Goal: Contribute content: Contribute content

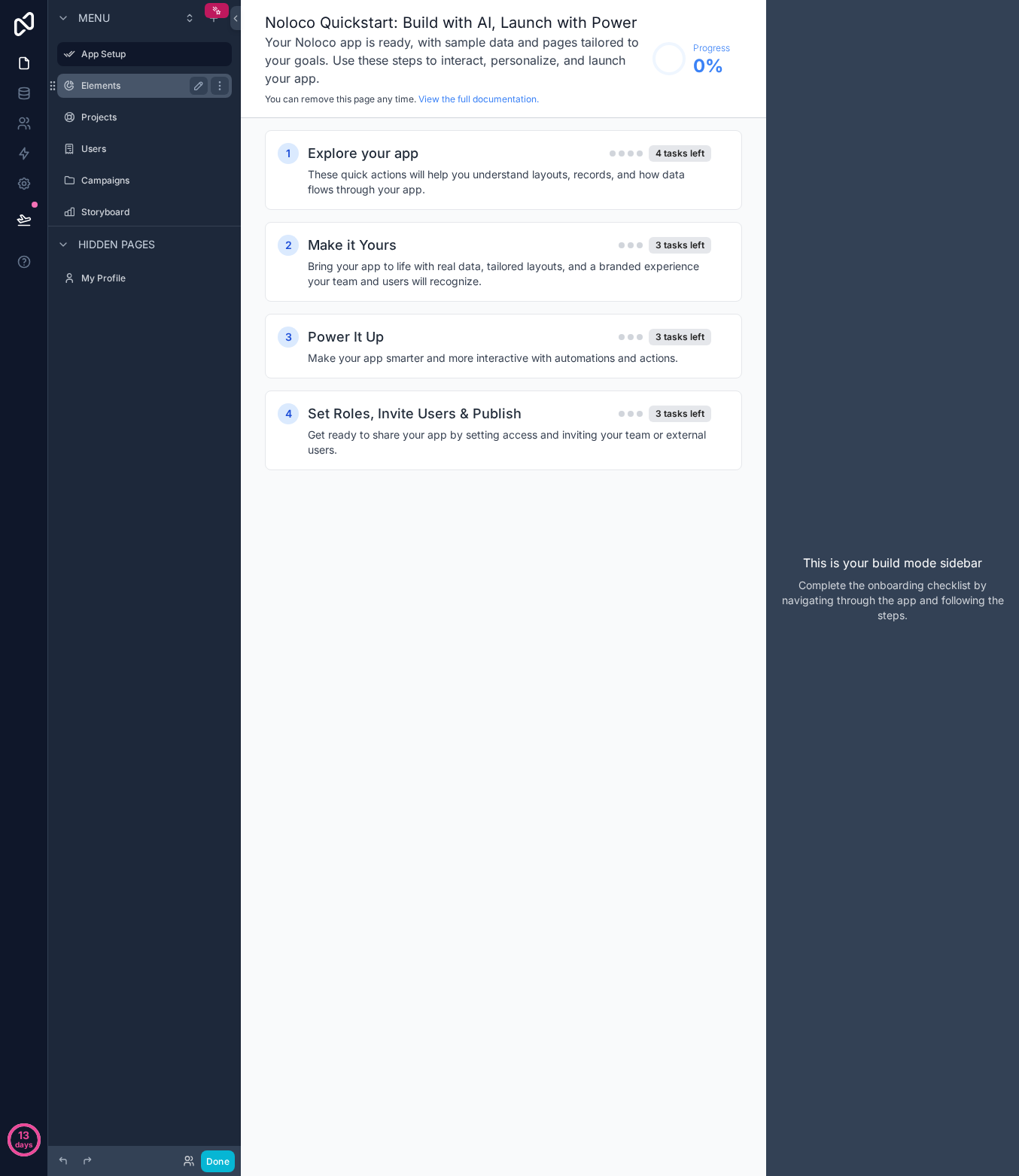
click at [108, 82] on label "Elements" at bounding box center [141, 86] width 121 height 12
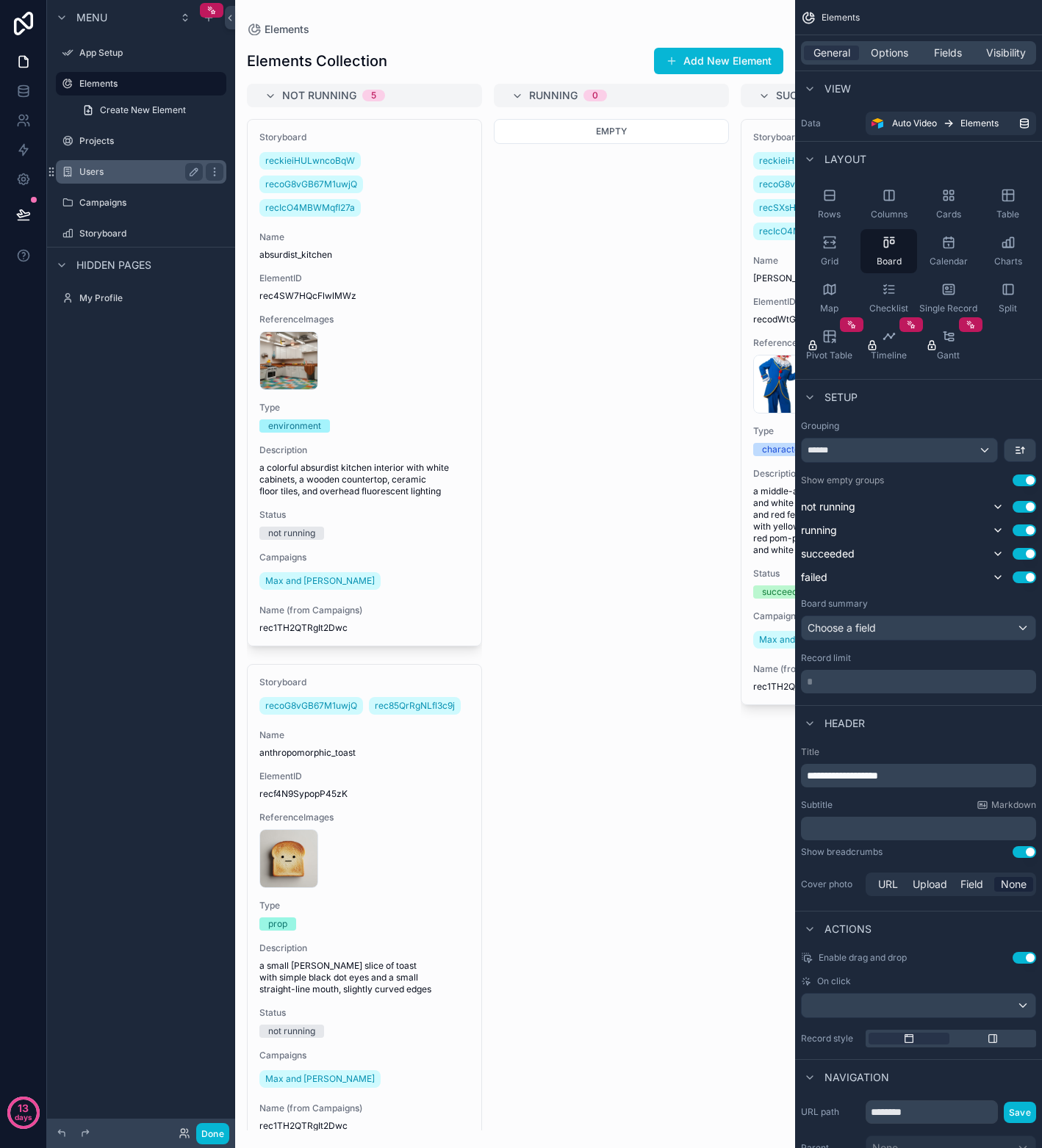
click at [98, 175] on label "Users" at bounding box center [138, 172] width 118 height 11
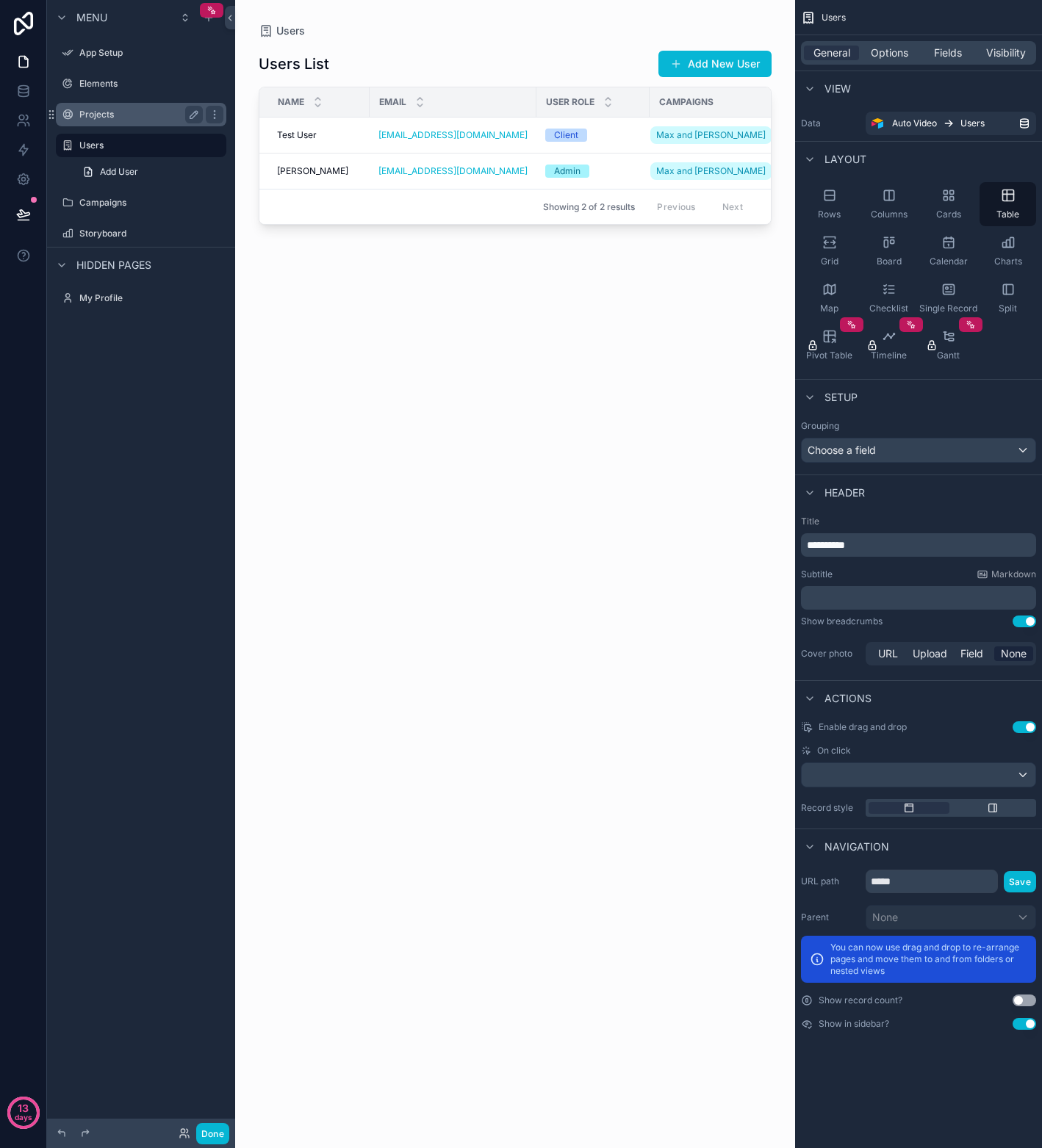
click at [127, 123] on div "Projects" at bounding box center [141, 114] width 123 height 18
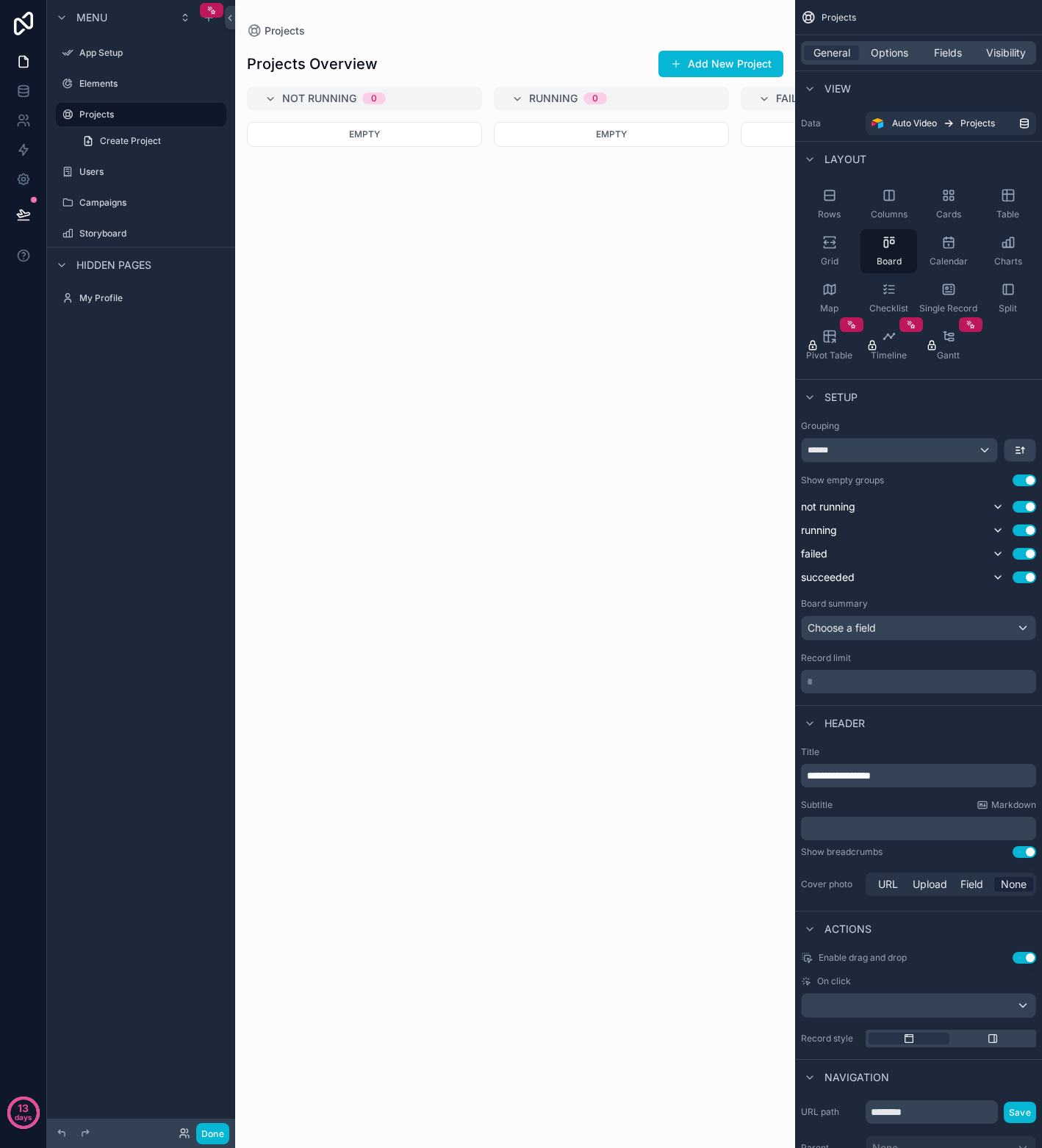
drag, startPoint x: 417, startPoint y: 1126, endPoint x: 531, endPoint y: 1110, distance: 115.1
click at [531, 1110] on div "scrollable content" at bounding box center [515, 574] width 560 height 1148
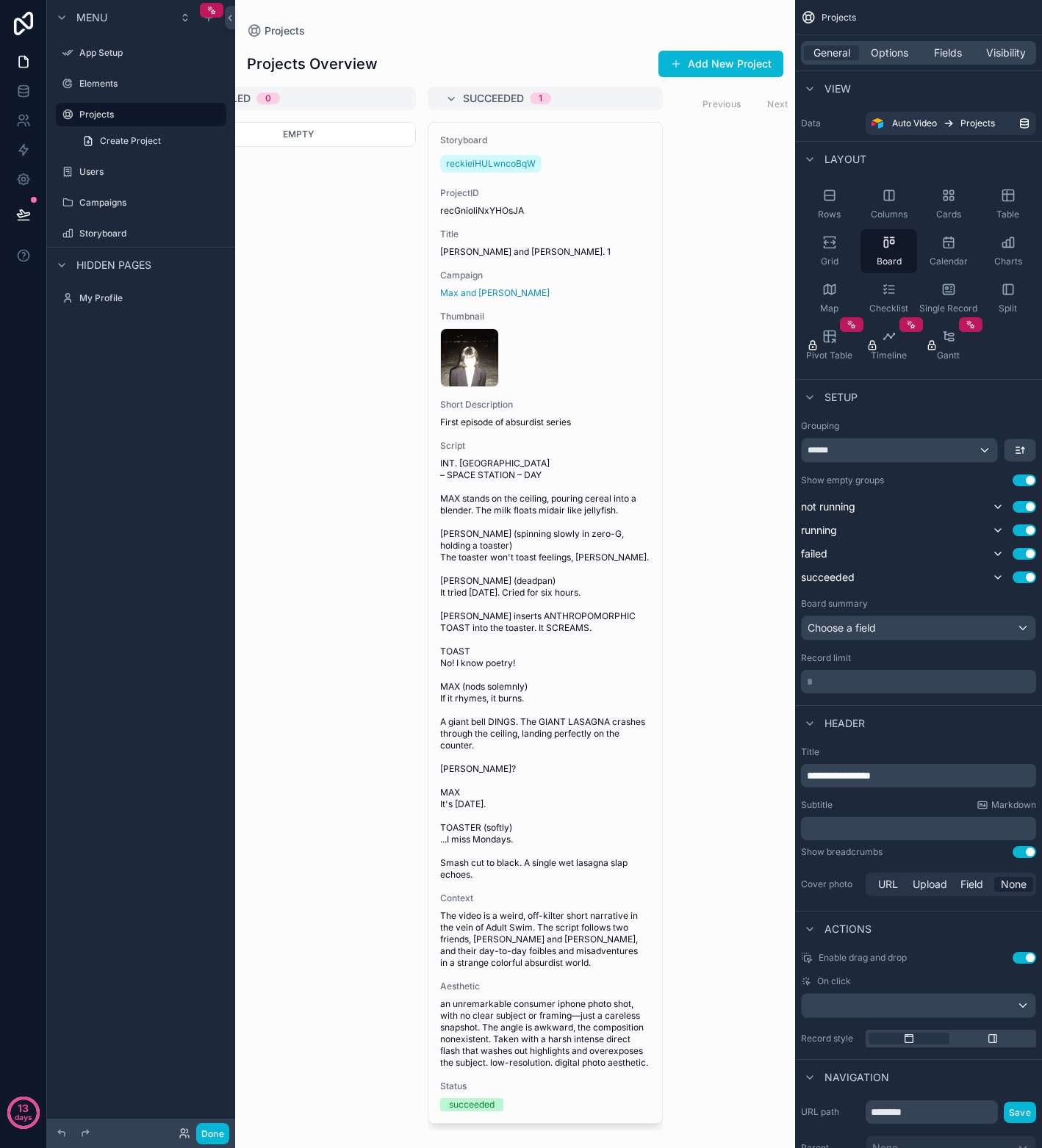
scroll to position [0, 562]
click at [988, 450] on div "******" at bounding box center [899, 449] width 196 height 24
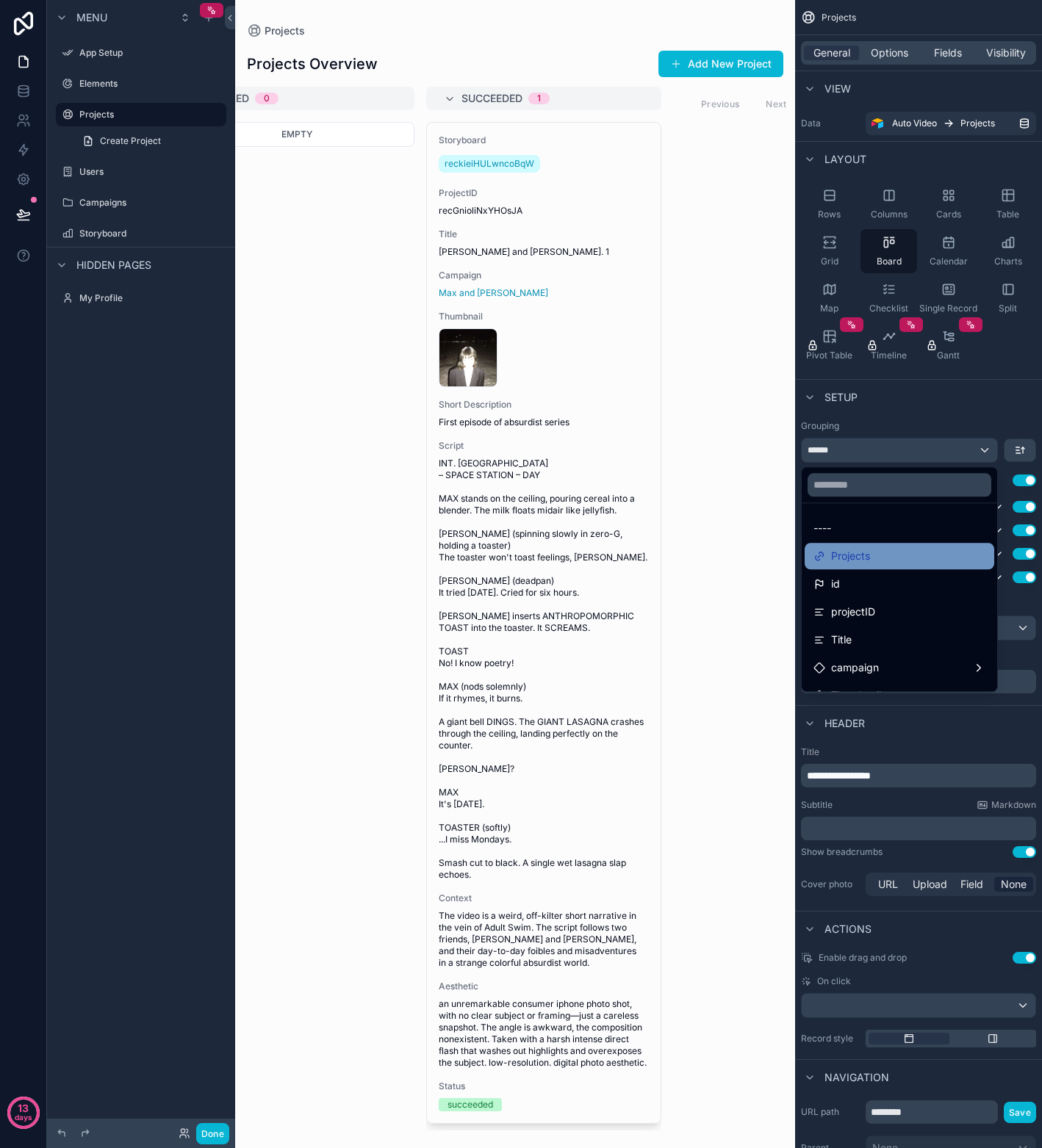
click at [899, 565] on div "Projects" at bounding box center [899, 556] width 190 height 27
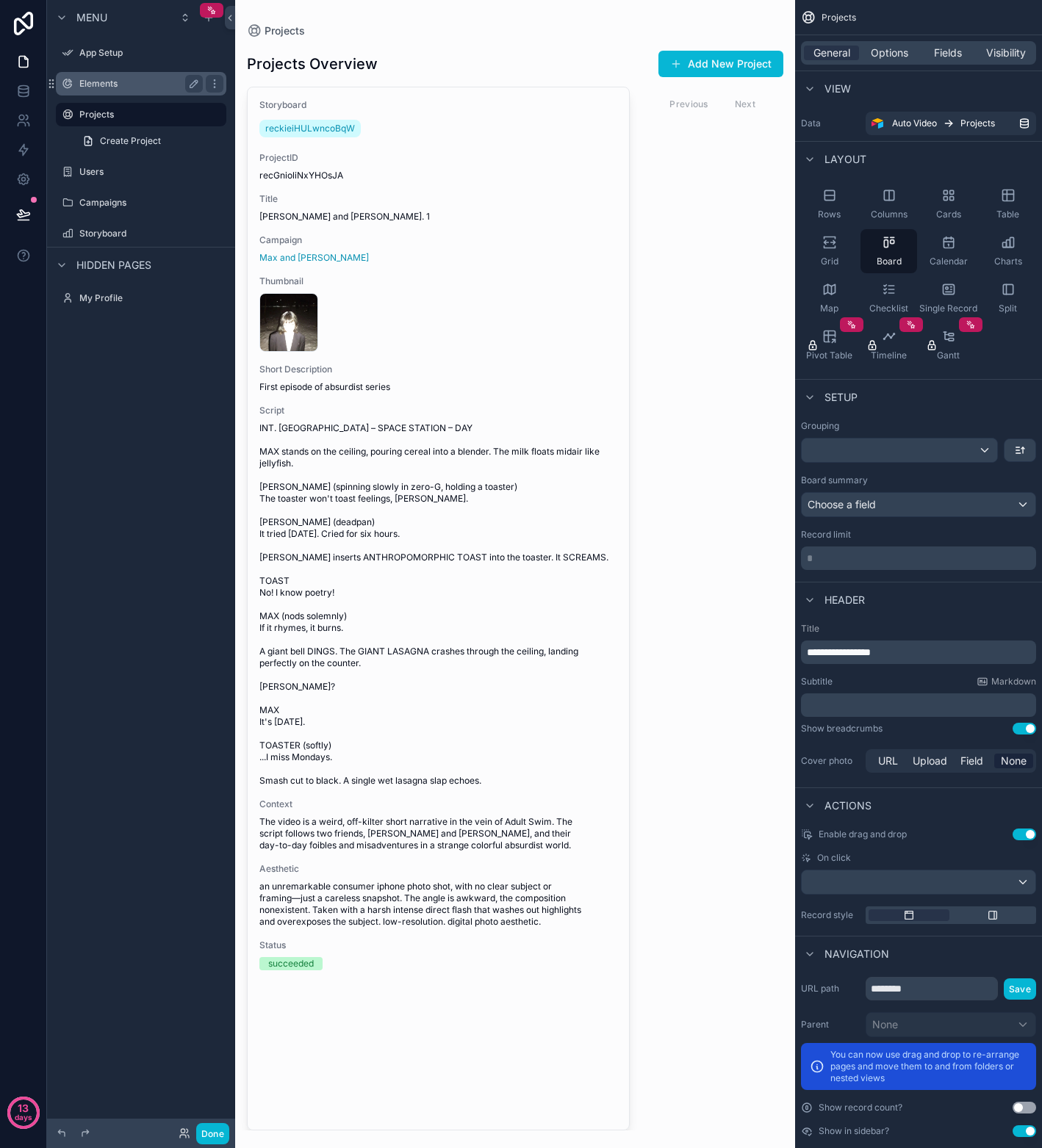
click at [111, 88] on label "Elements" at bounding box center [138, 84] width 118 height 11
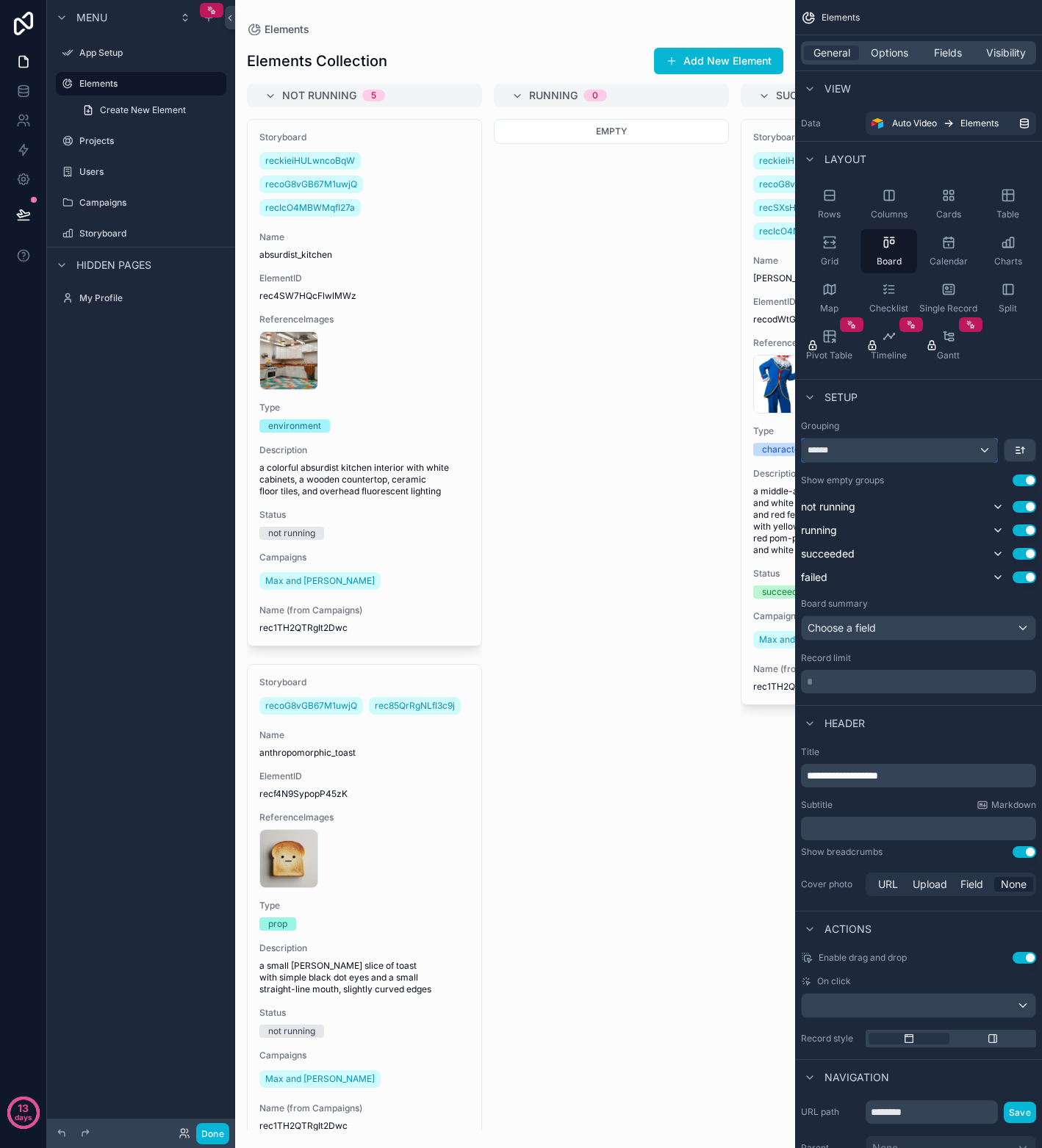
click at [986, 449] on div "******" at bounding box center [899, 449] width 196 height 24
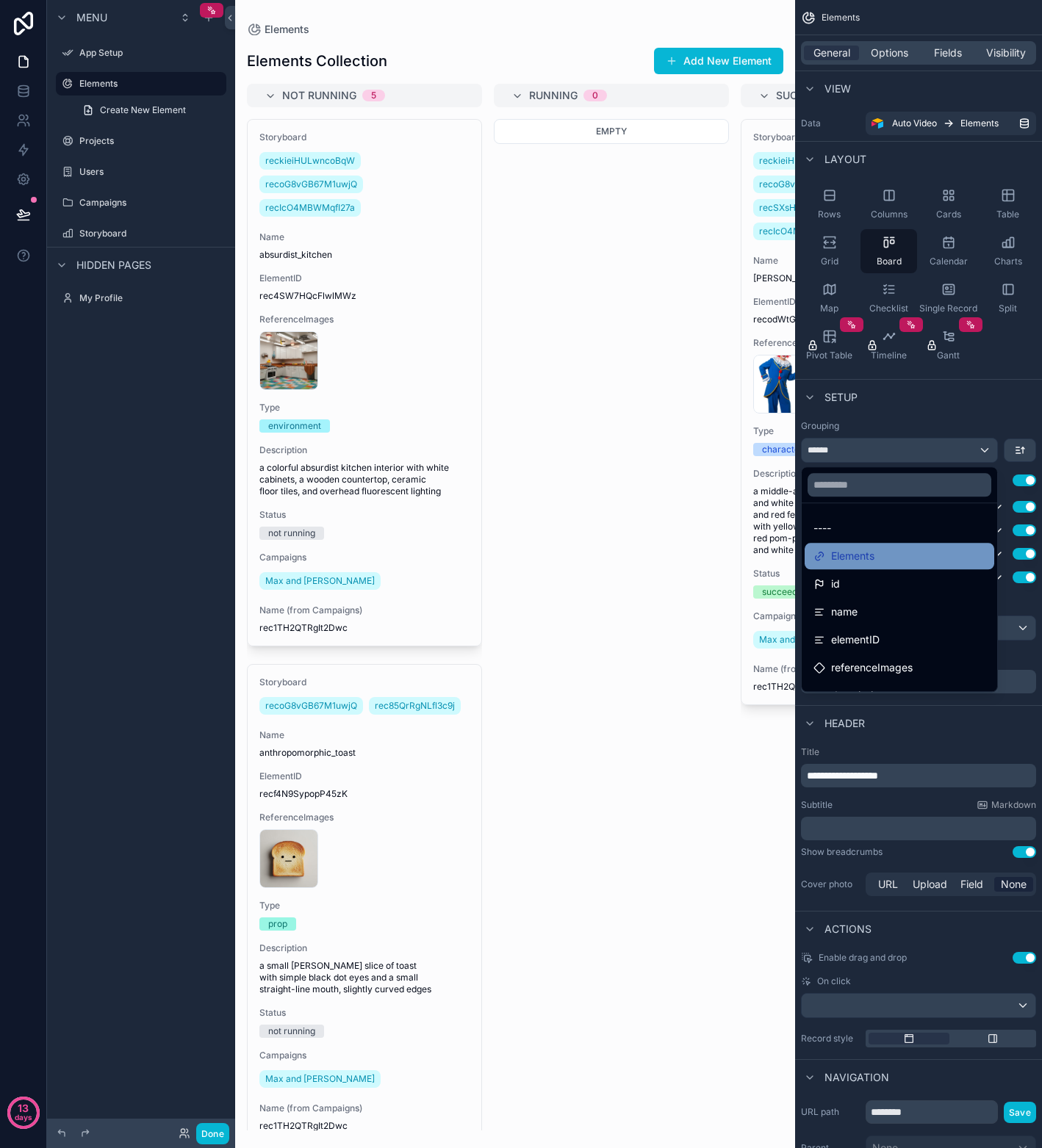
click at [898, 551] on div "Elements" at bounding box center [899, 556] width 172 height 18
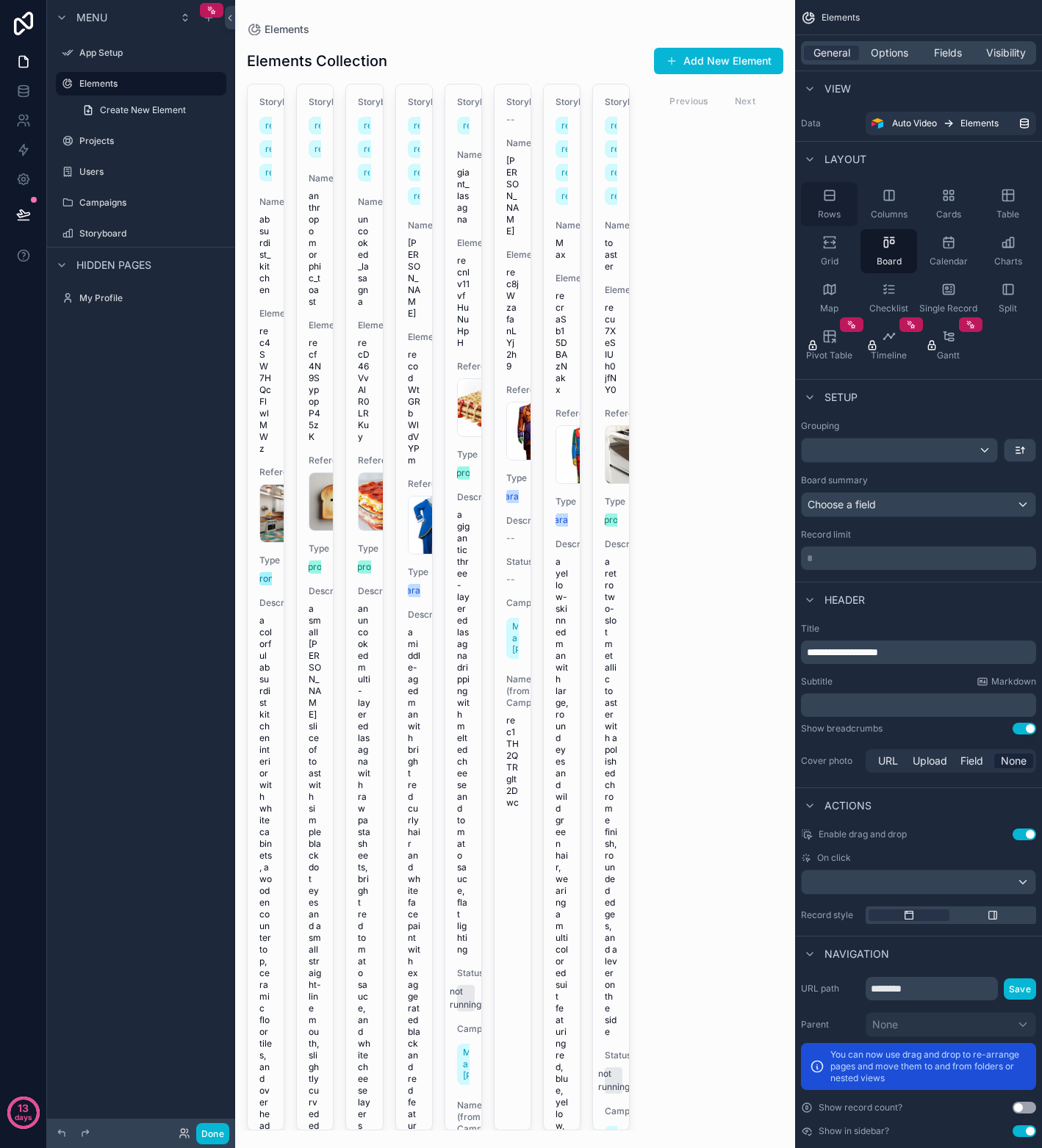
click at [830, 196] on icon "scrollable content" at bounding box center [829, 196] width 15 height 15
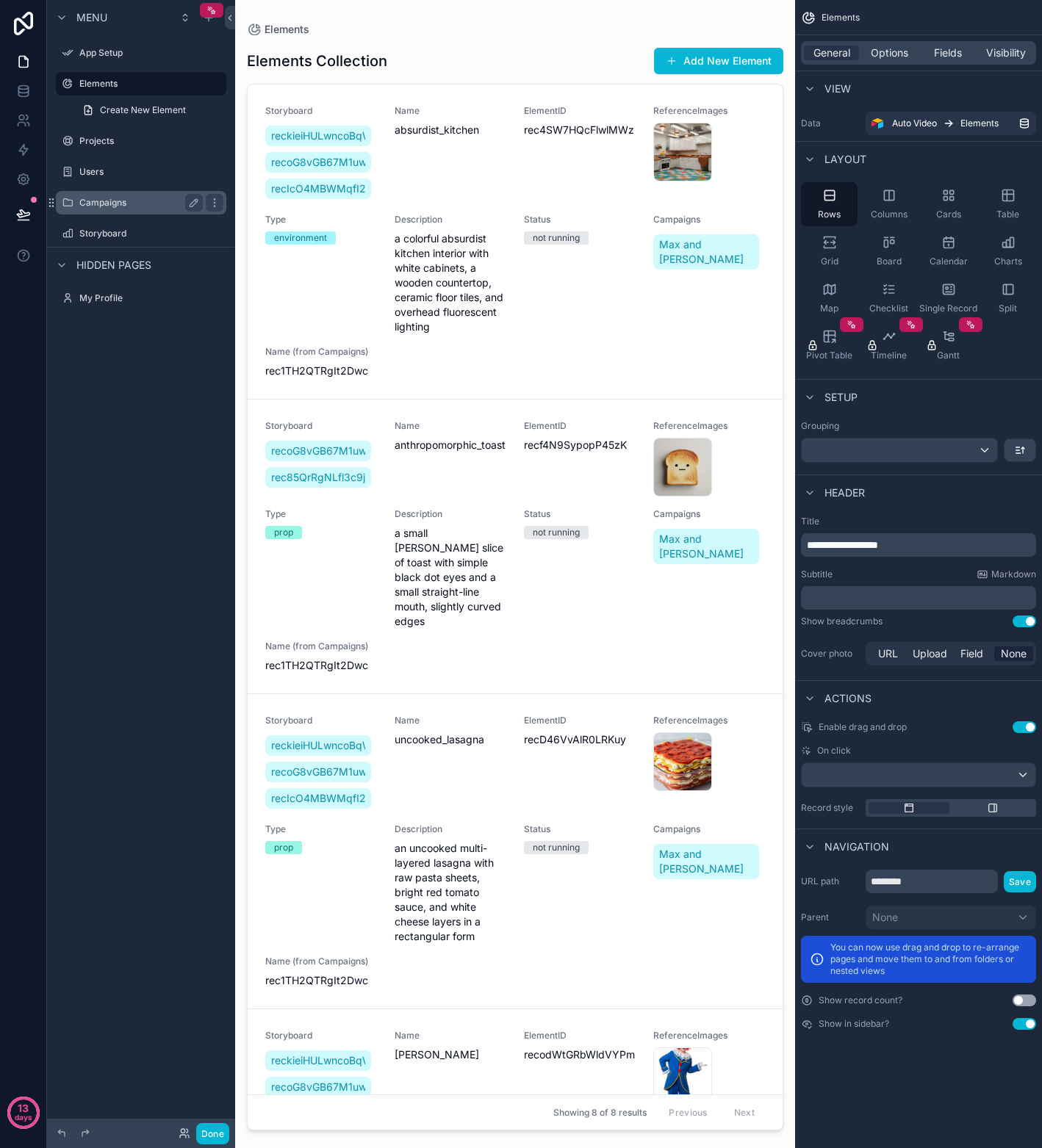
click at [112, 199] on label "Campaigns" at bounding box center [138, 203] width 118 height 11
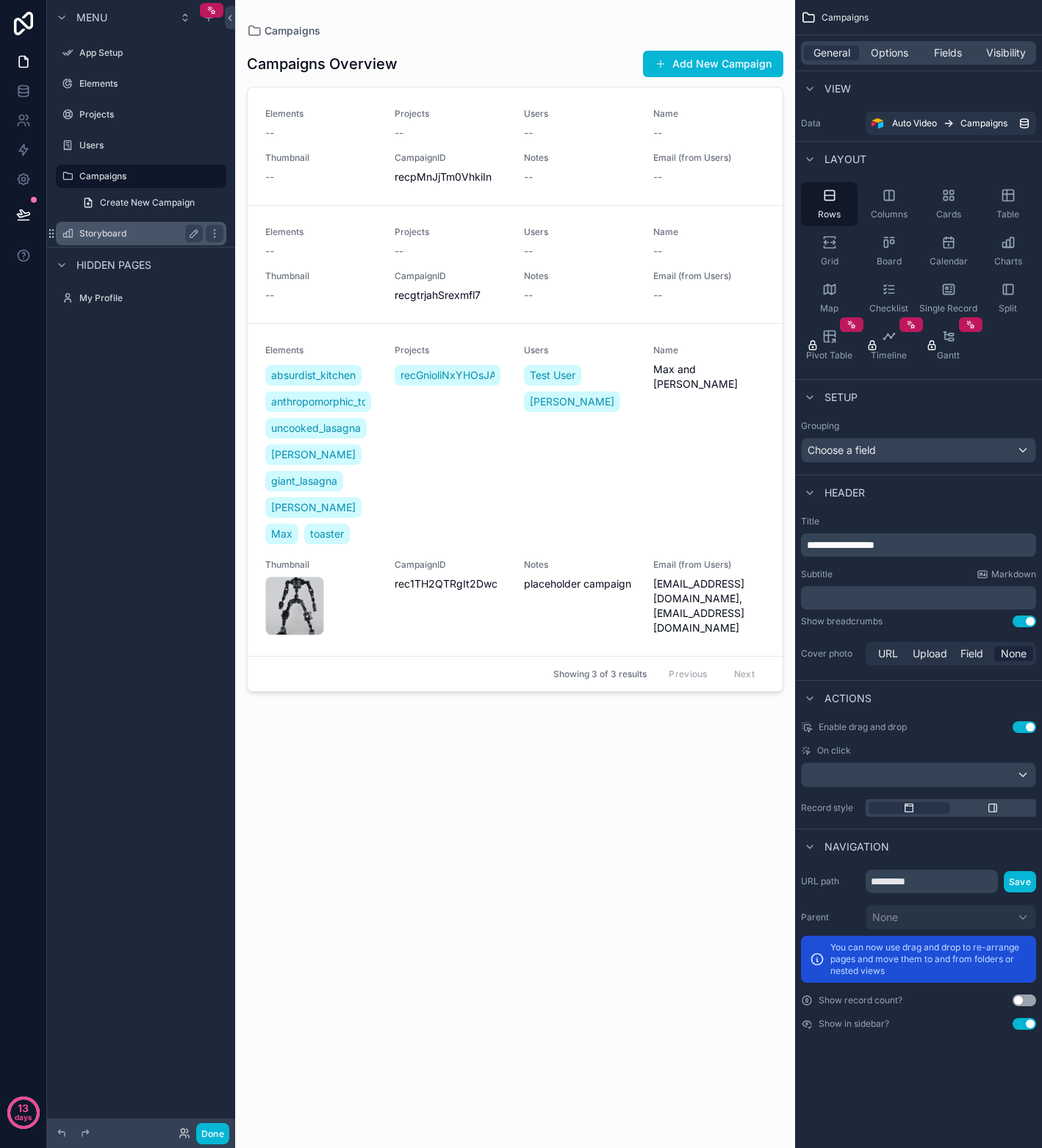
click at [107, 232] on label "Storyboard" at bounding box center [138, 234] width 118 height 11
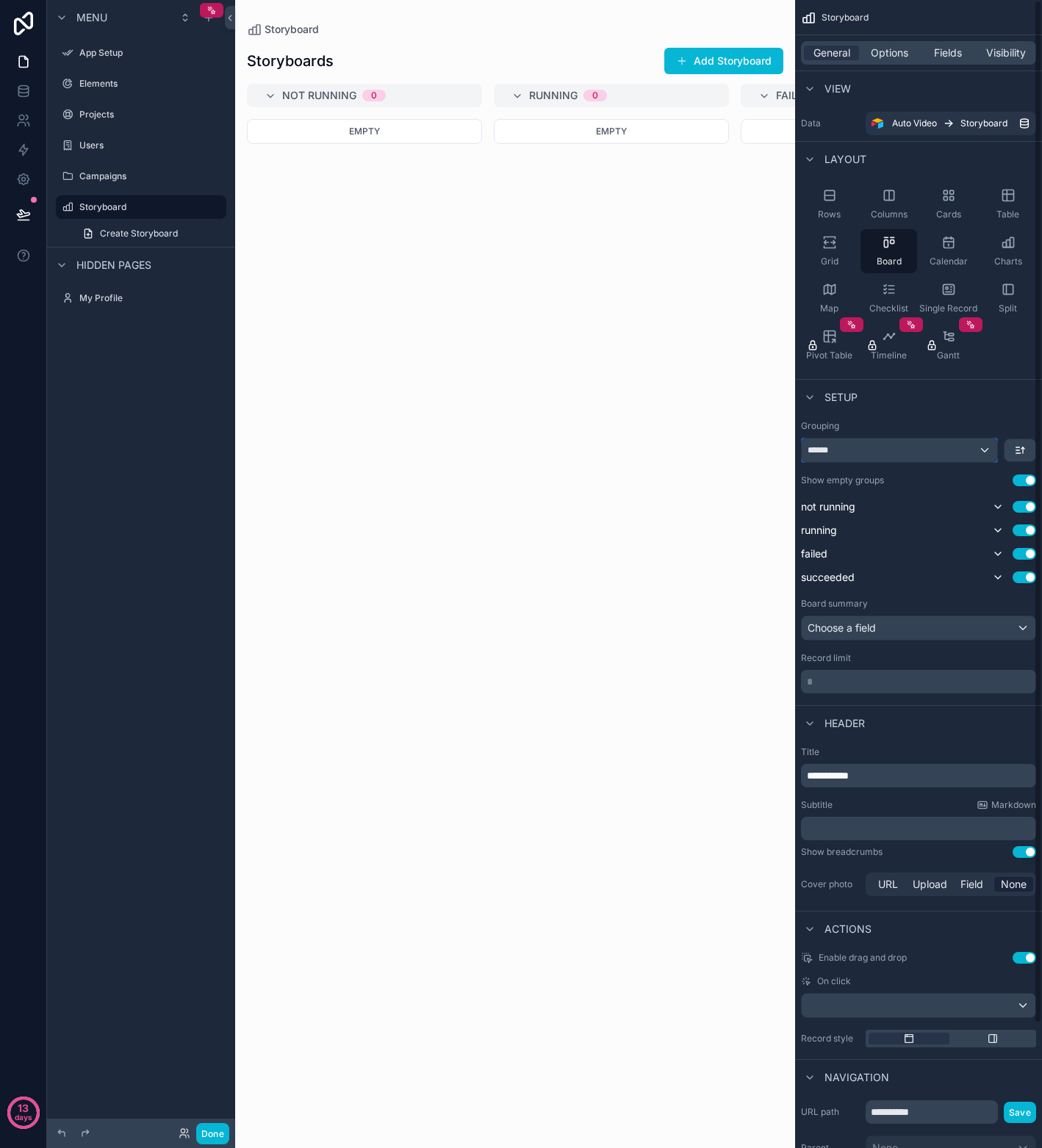
click at [969, 445] on div "******" at bounding box center [899, 449] width 196 height 24
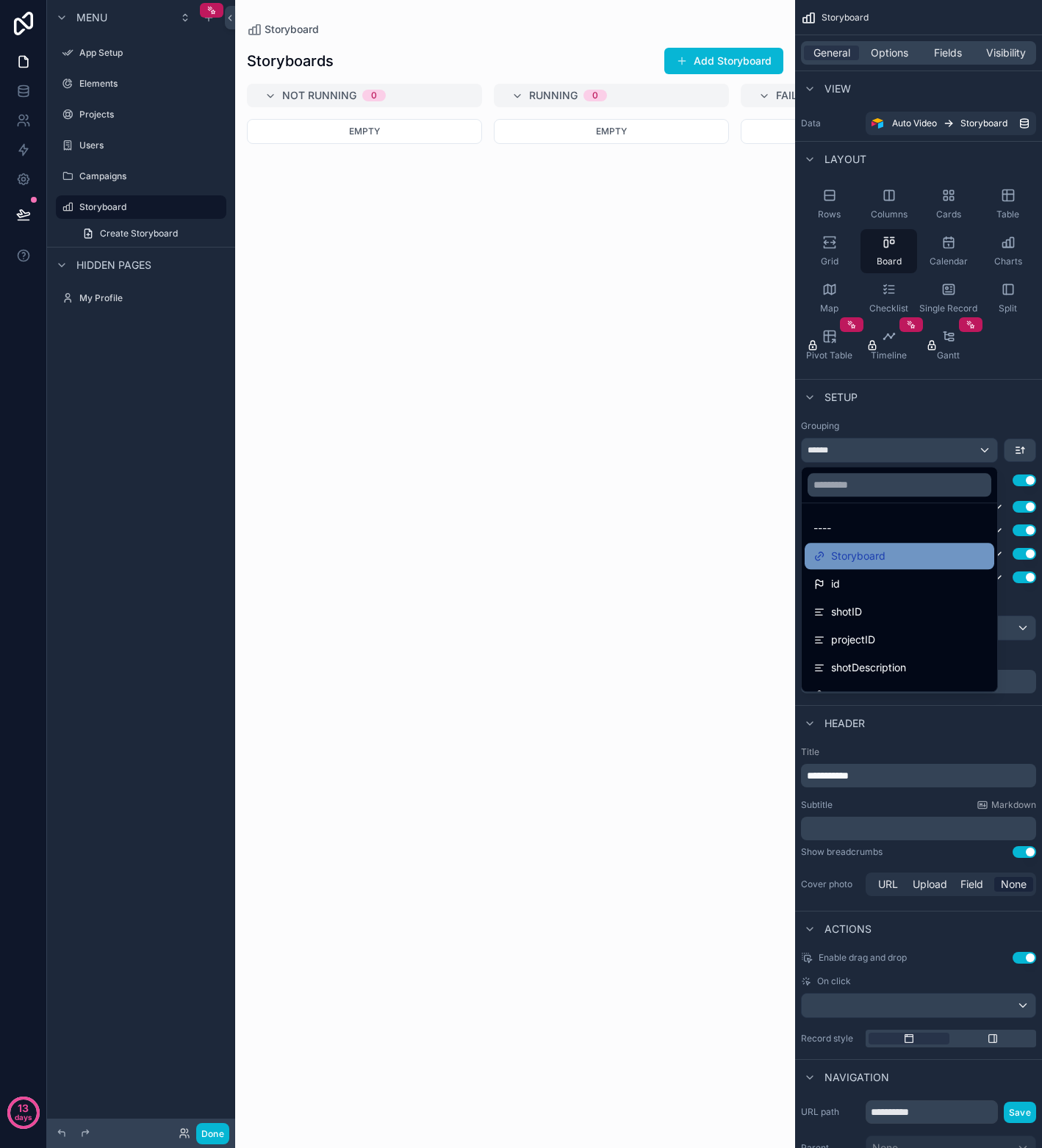
click at [877, 557] on span "Storyboard" at bounding box center [858, 556] width 54 height 18
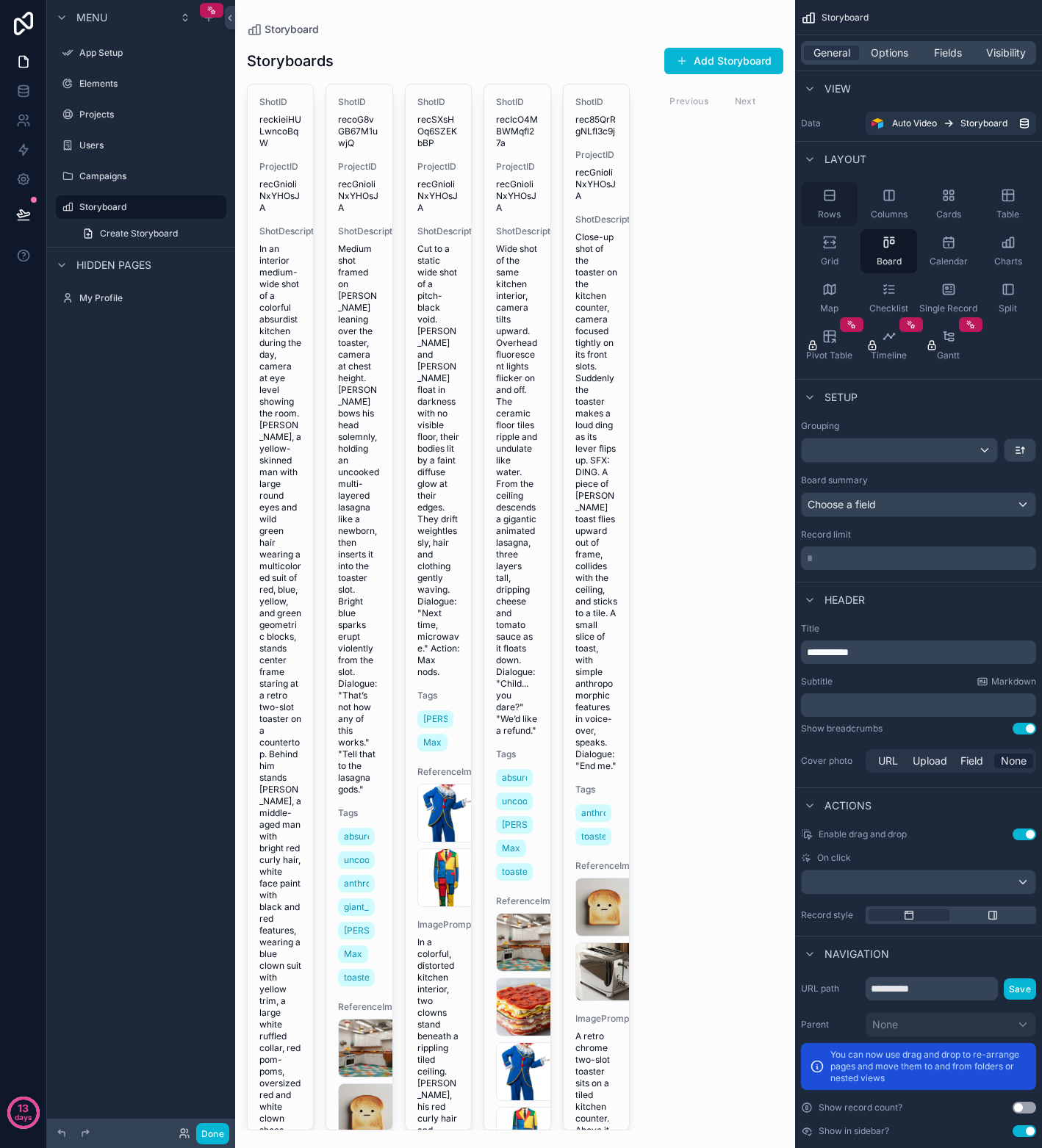
click at [833, 204] on div "Rows" at bounding box center [829, 204] width 57 height 44
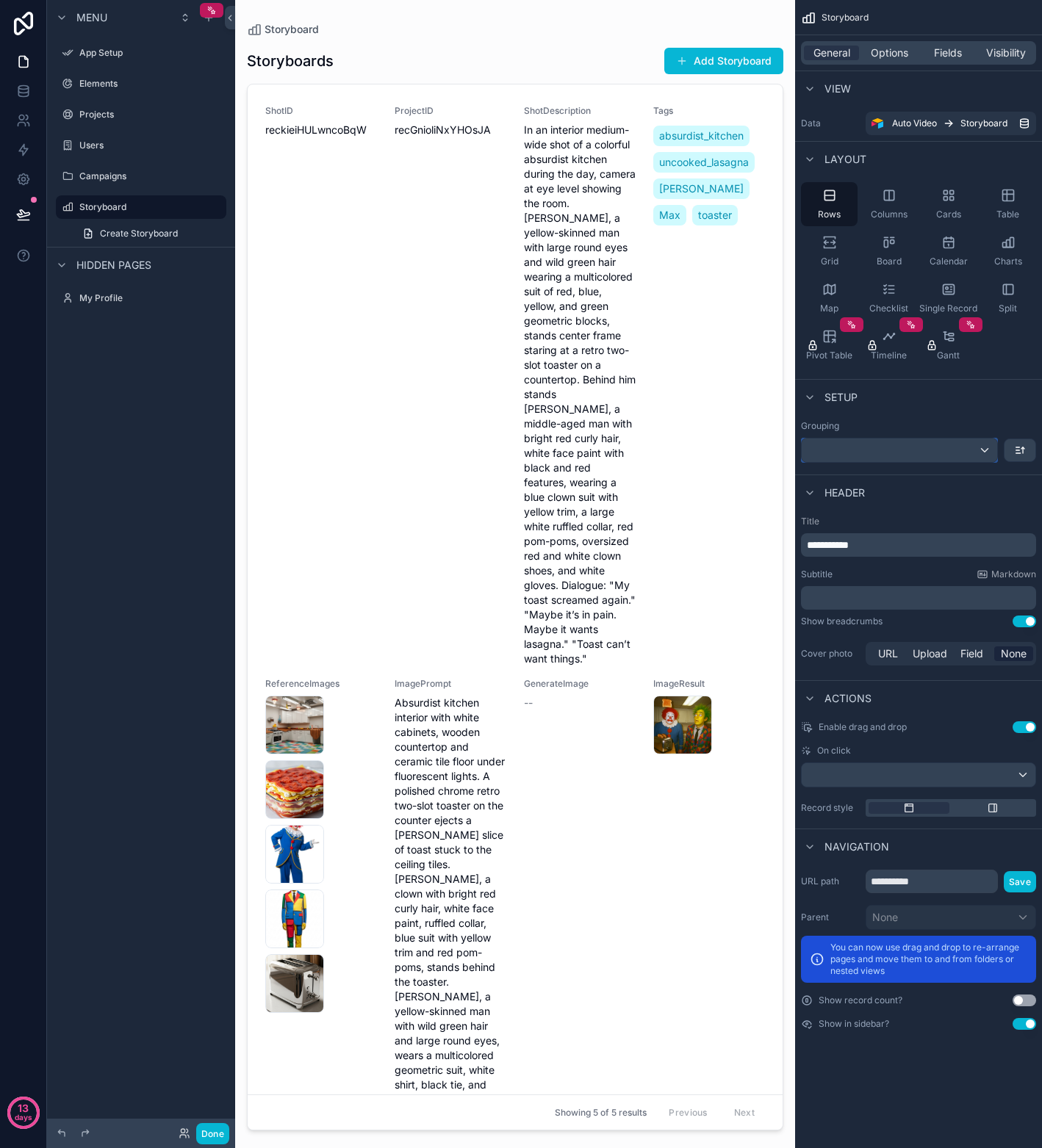
click at [988, 452] on div "scrollable content" at bounding box center [899, 449] width 196 height 24
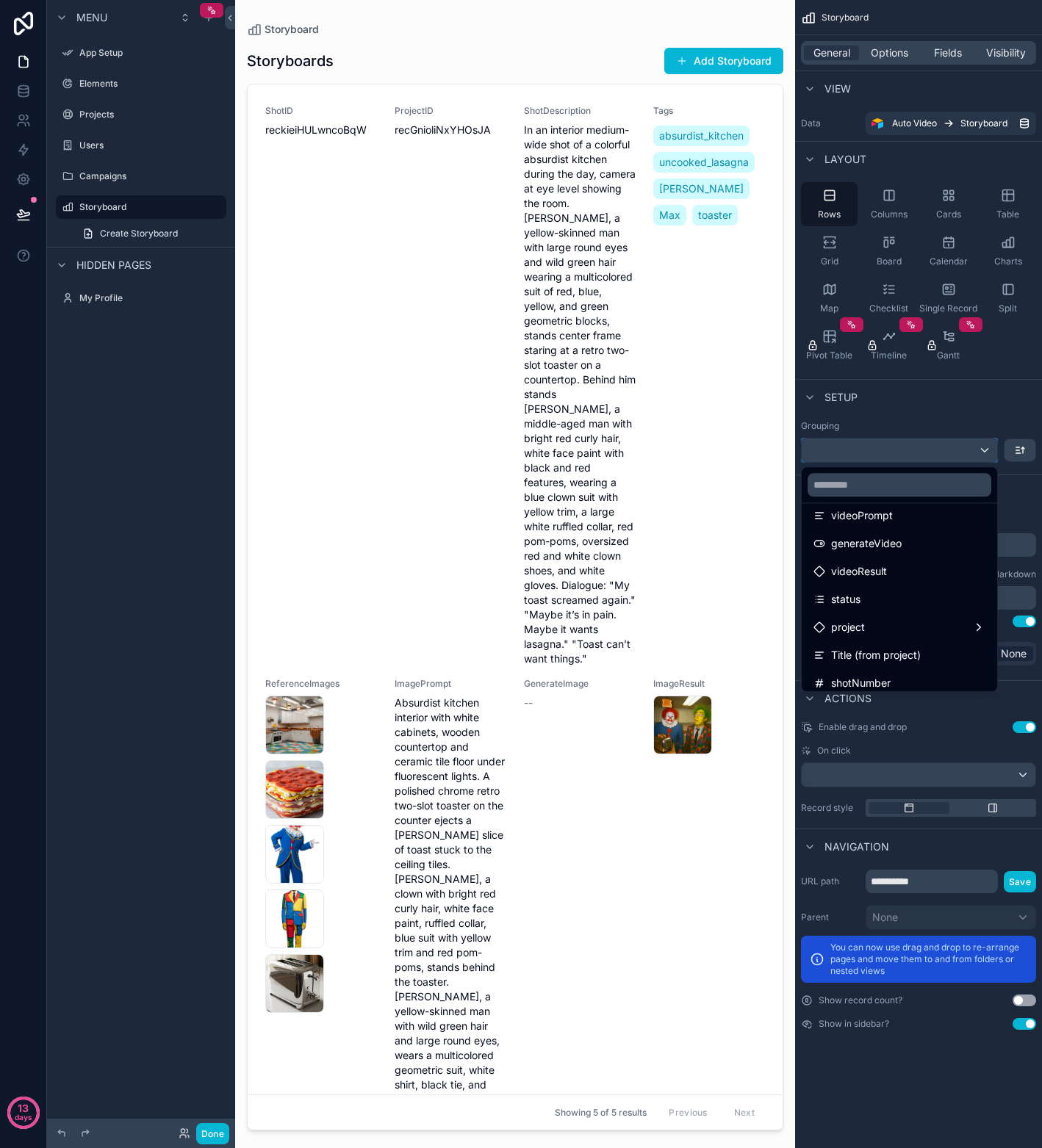
scroll to position [368, 0]
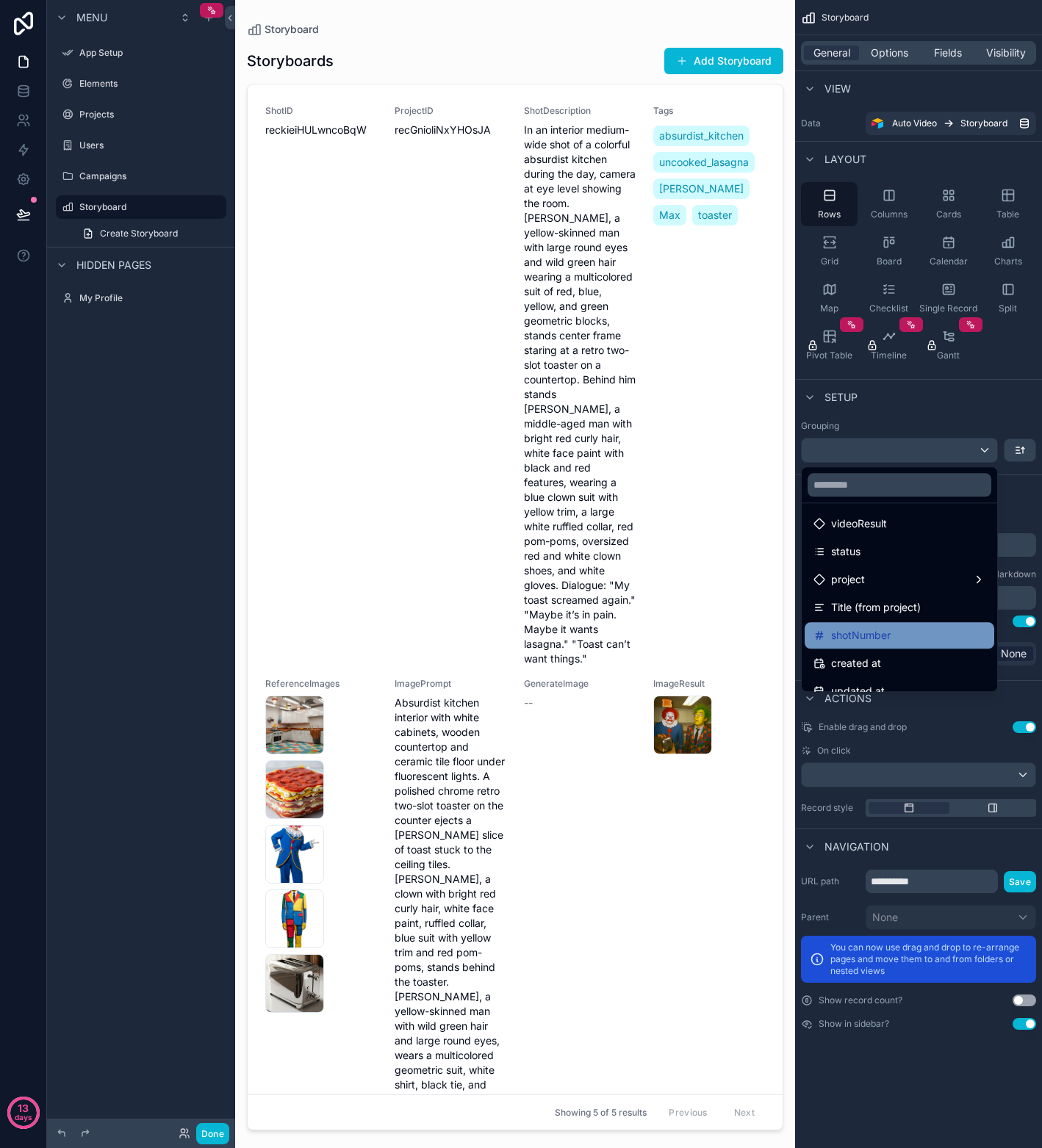
click at [903, 634] on div "shotNumber" at bounding box center [899, 635] width 172 height 18
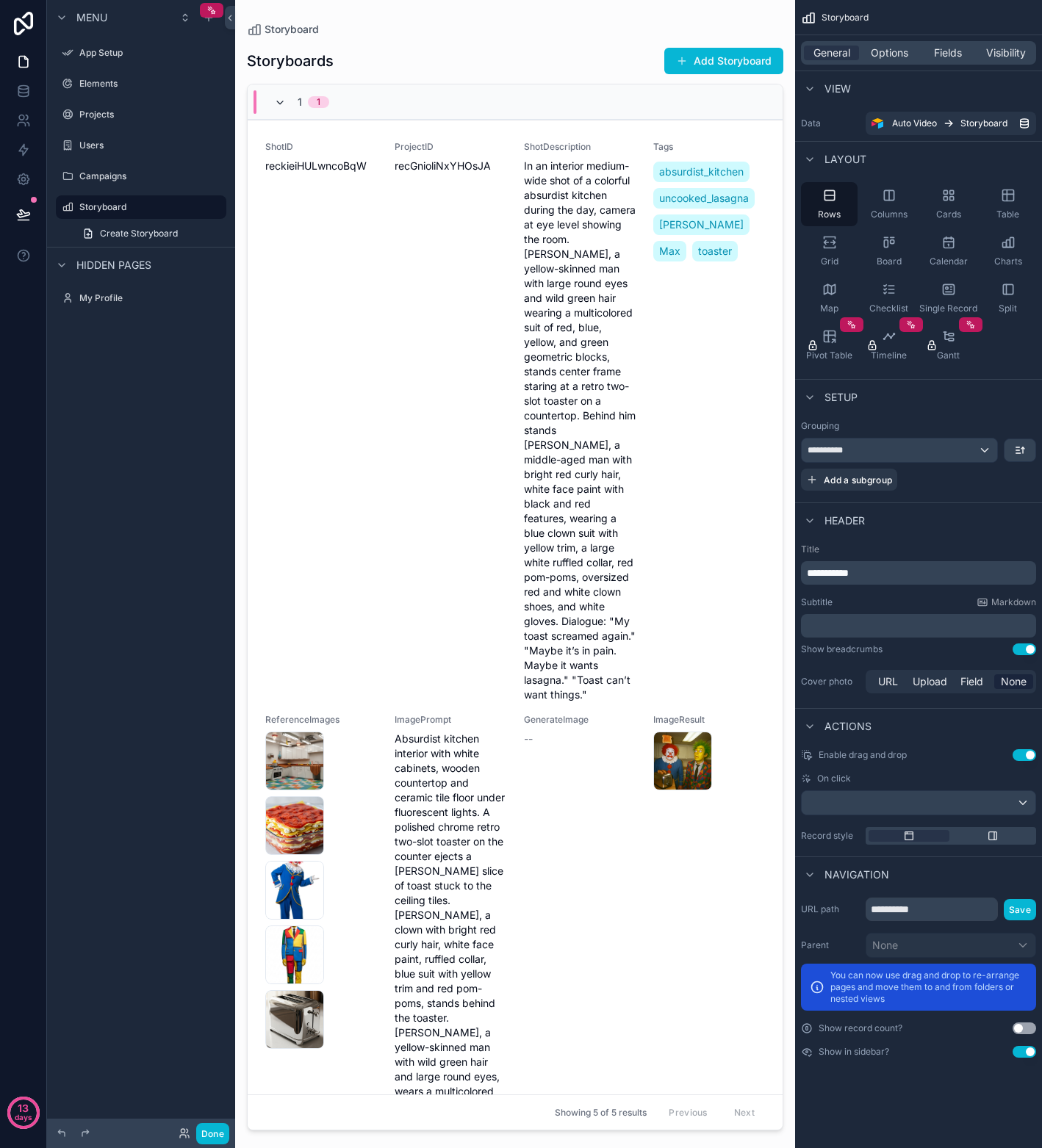
click at [282, 101] on icon "scrollable content" at bounding box center [280, 102] width 11 height 11
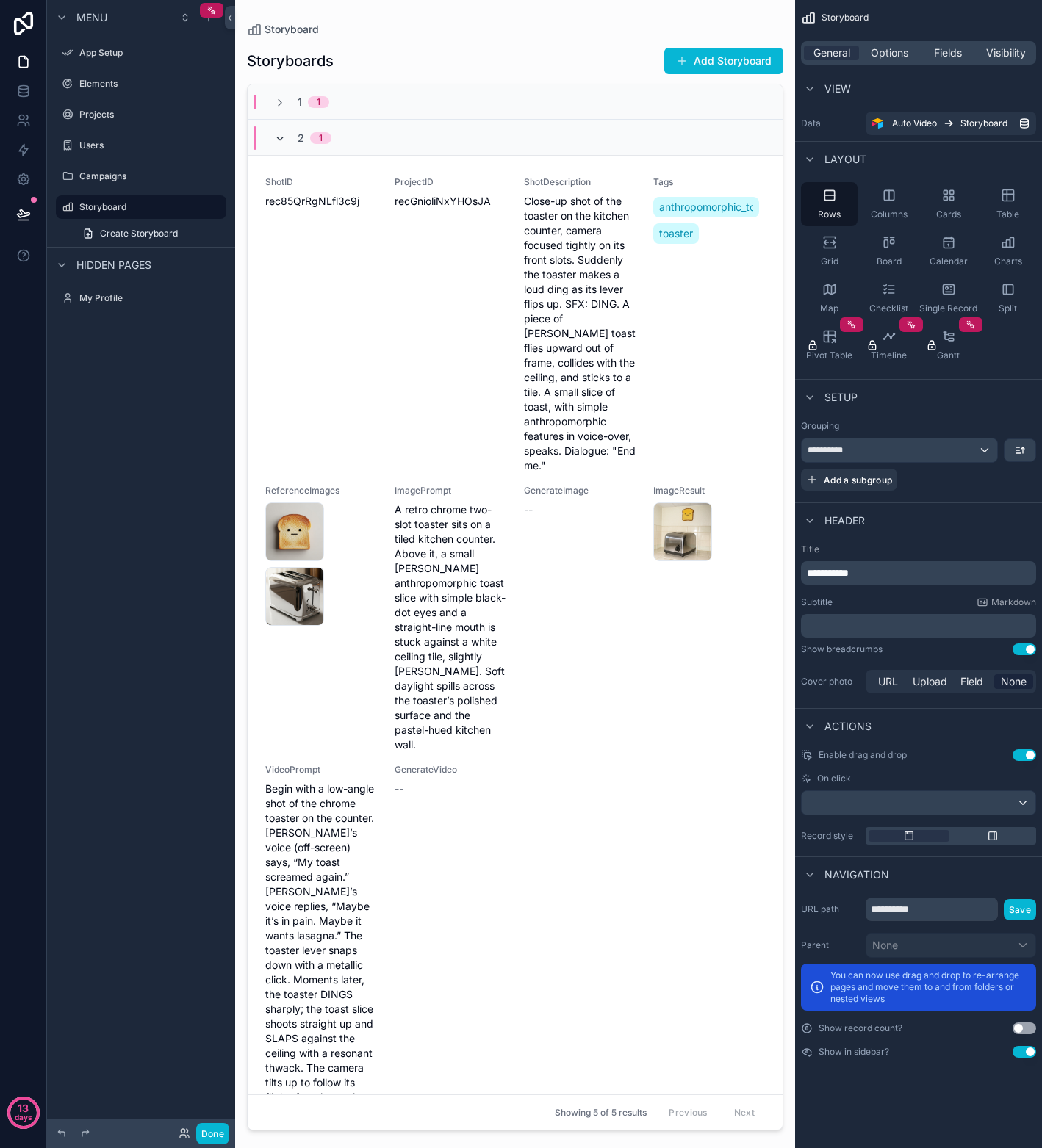
click at [278, 137] on icon "scrollable content" at bounding box center [280, 139] width 11 height 11
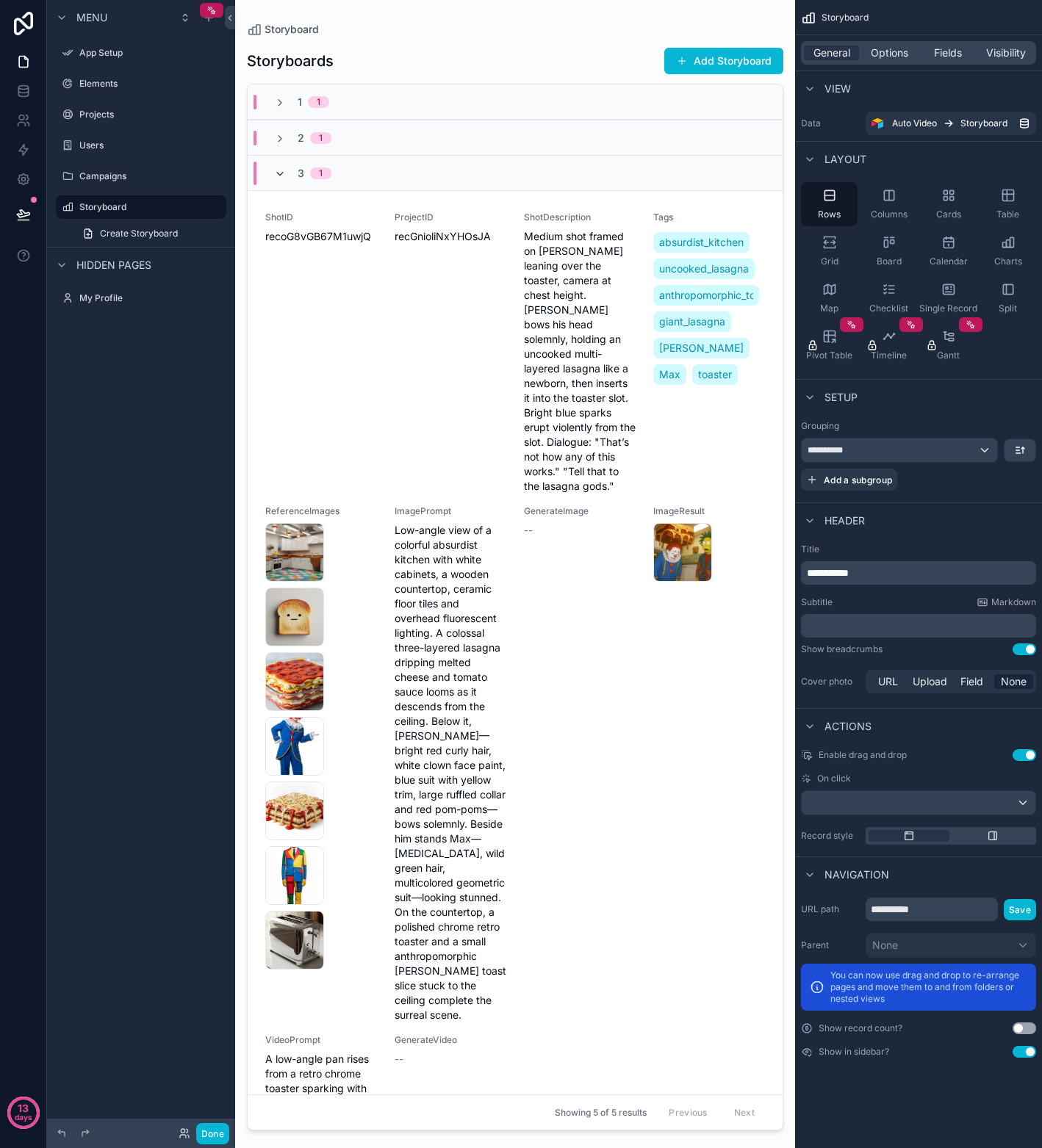
click at [279, 176] on icon "scrollable content" at bounding box center [280, 174] width 11 height 11
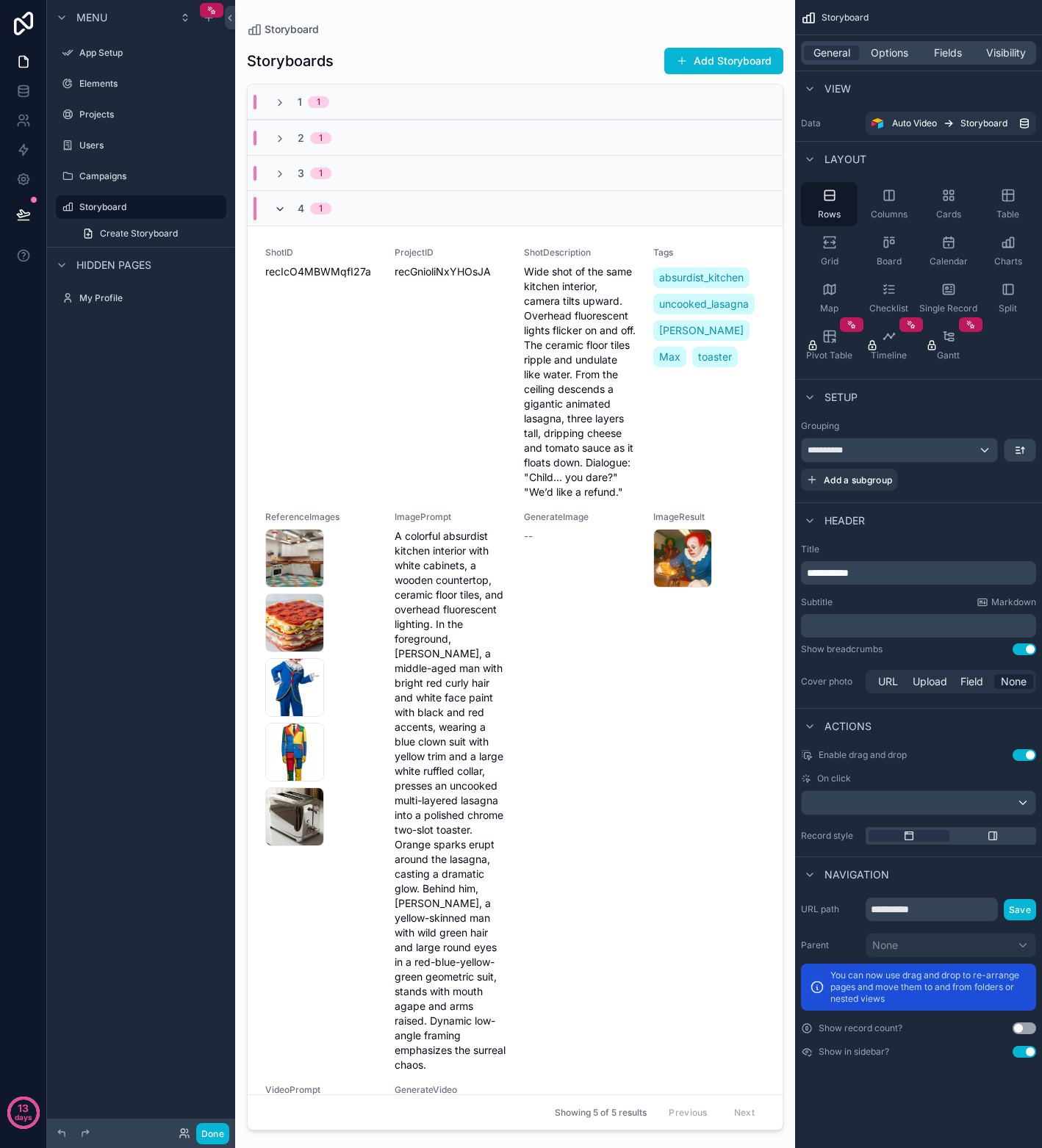
click at [276, 213] on icon "scrollable content" at bounding box center [280, 209] width 11 height 11
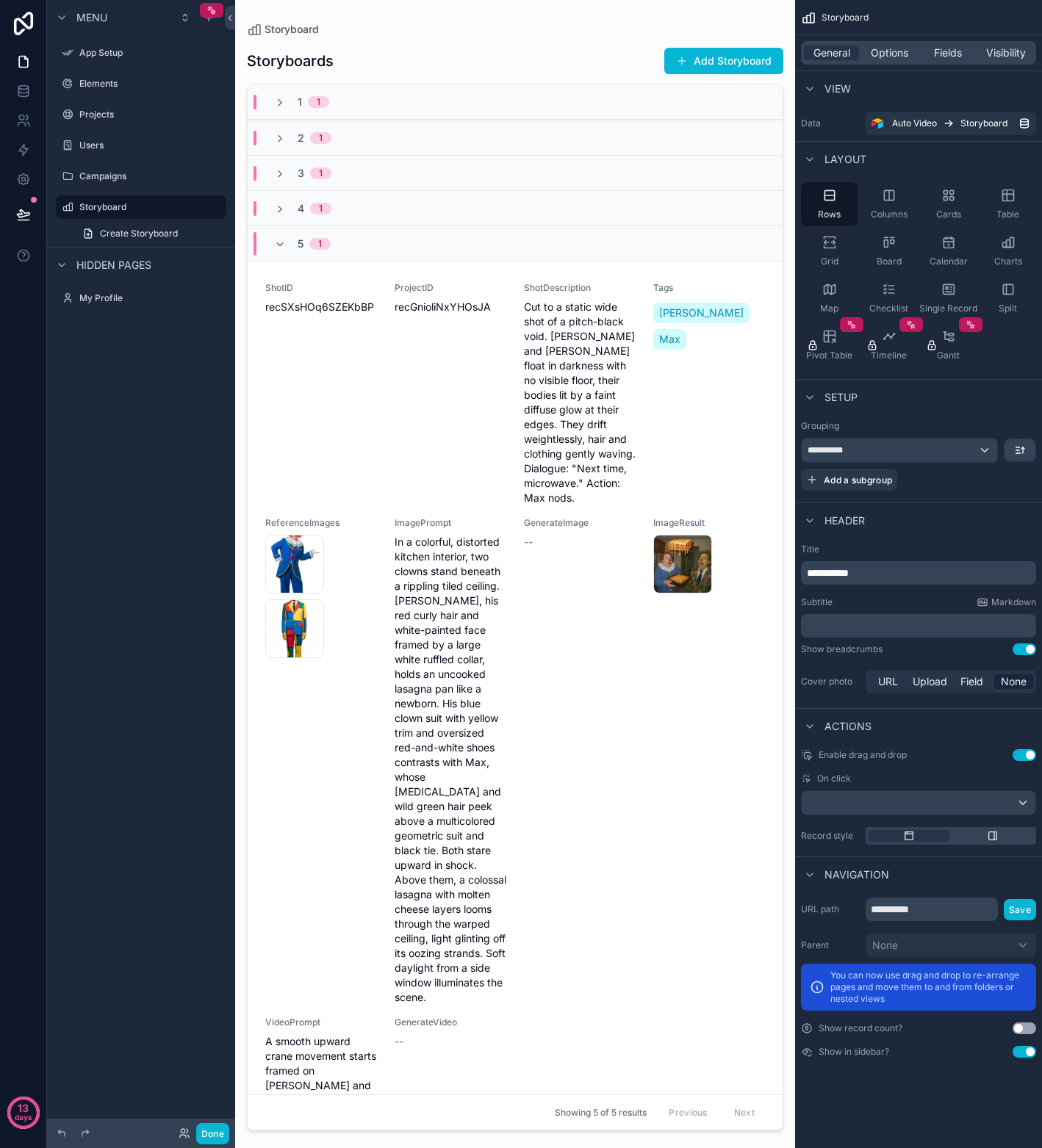
click at [281, 251] on div "5 1" at bounding box center [303, 243] width 57 height 24
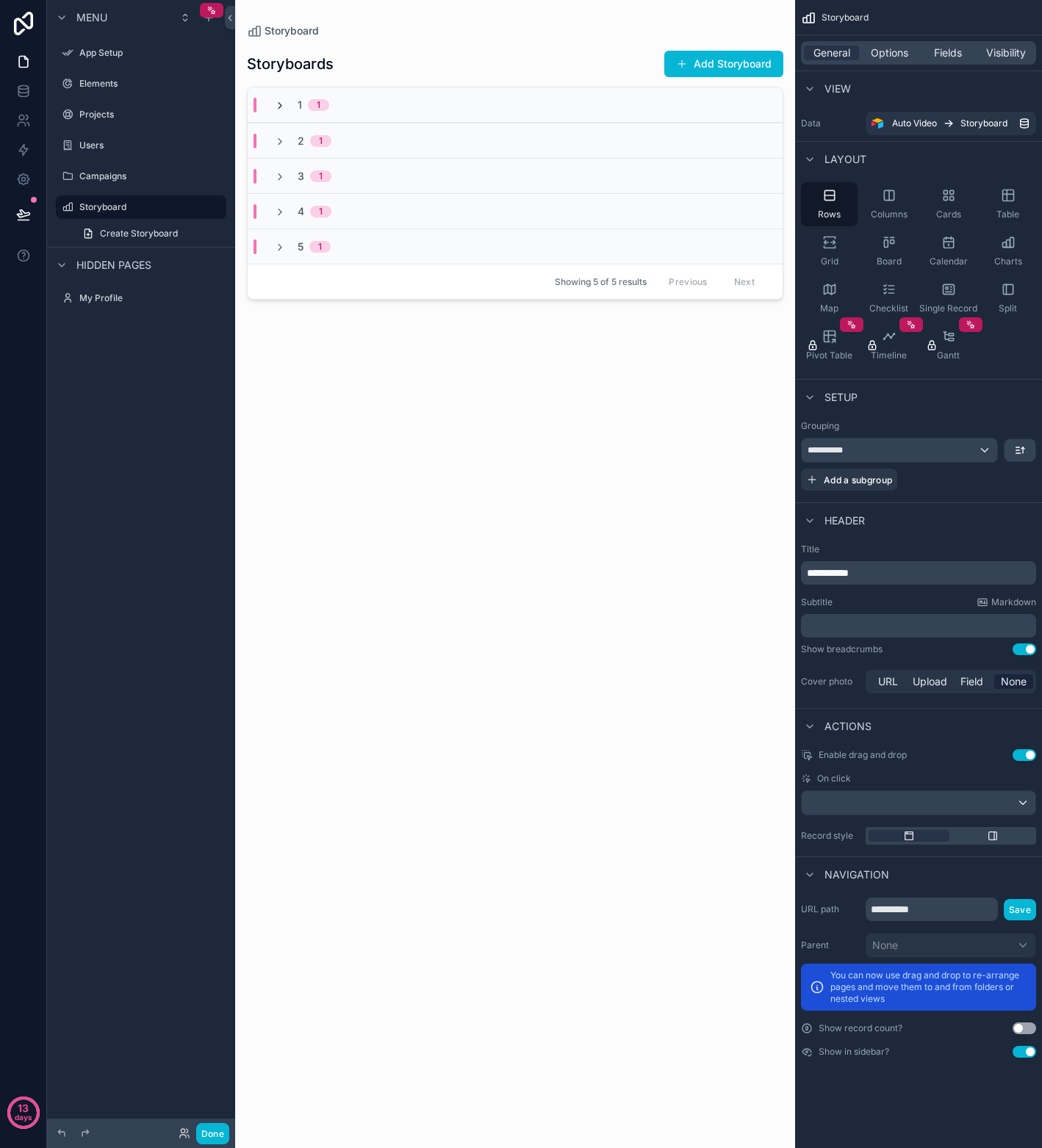
click at [280, 102] on icon "scrollable content" at bounding box center [280, 105] width 11 height 11
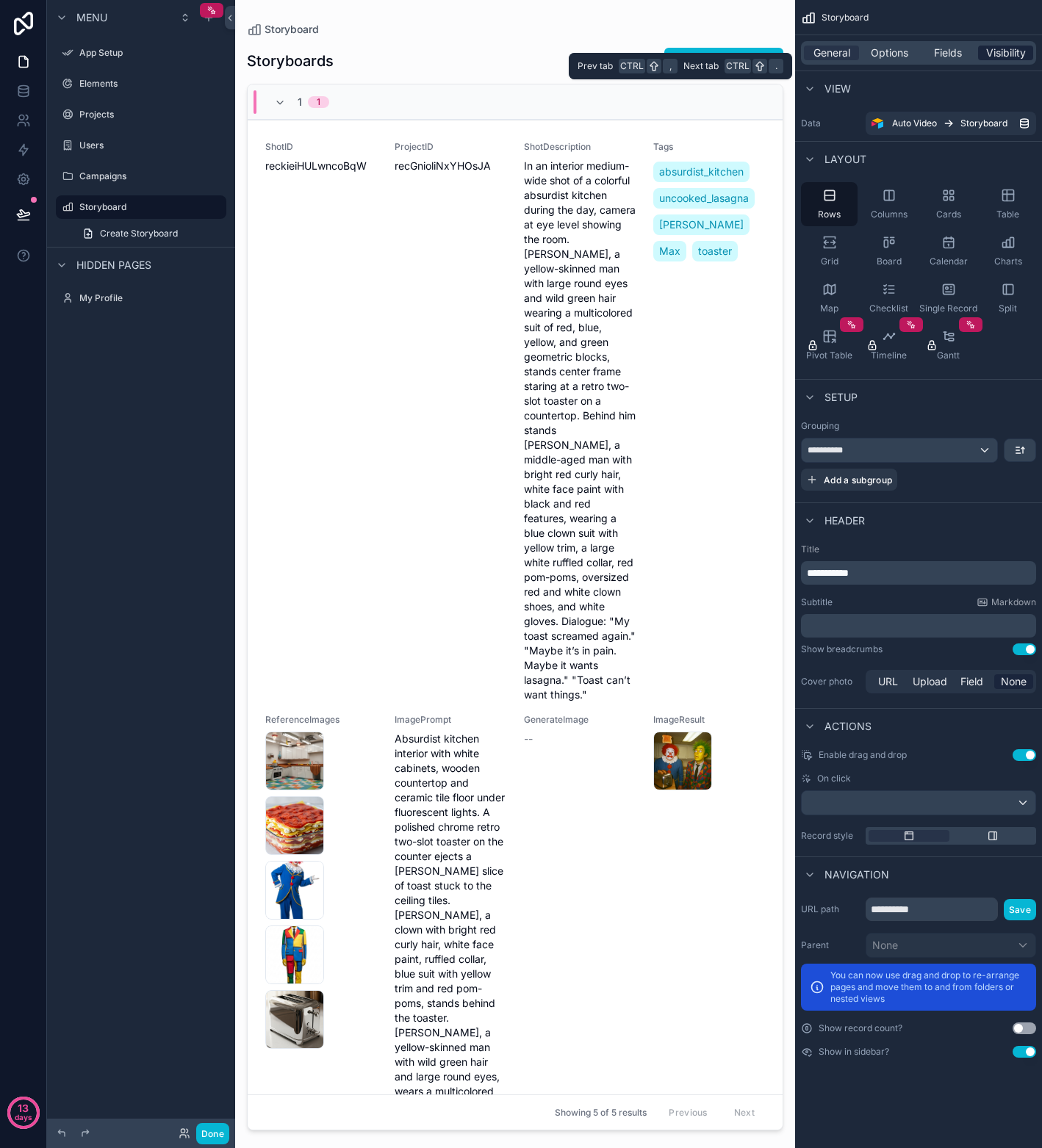
click at [994, 50] on span "Visibility" at bounding box center [1005, 53] width 40 height 15
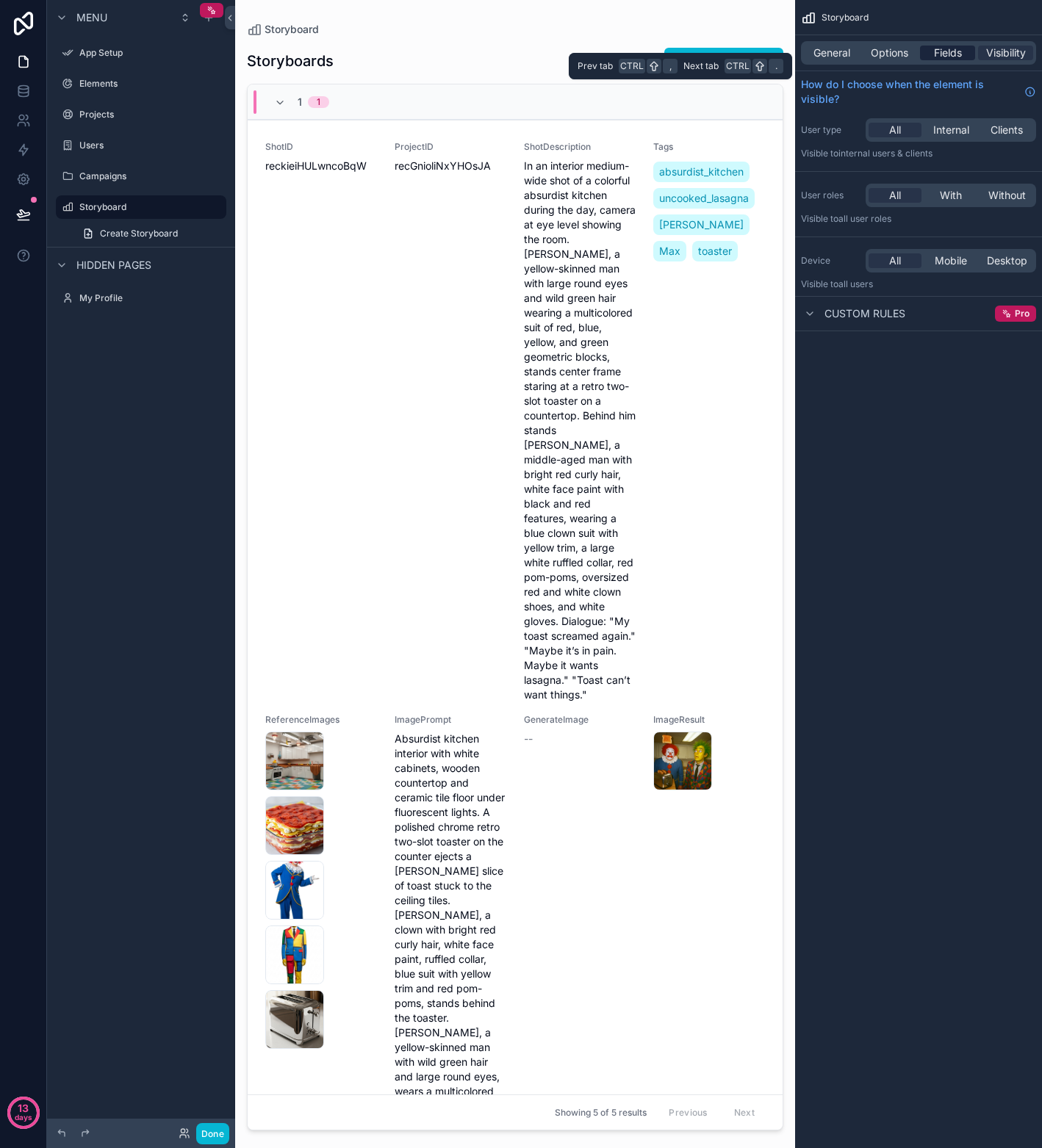
click at [948, 50] on span "Fields" at bounding box center [948, 53] width 28 height 15
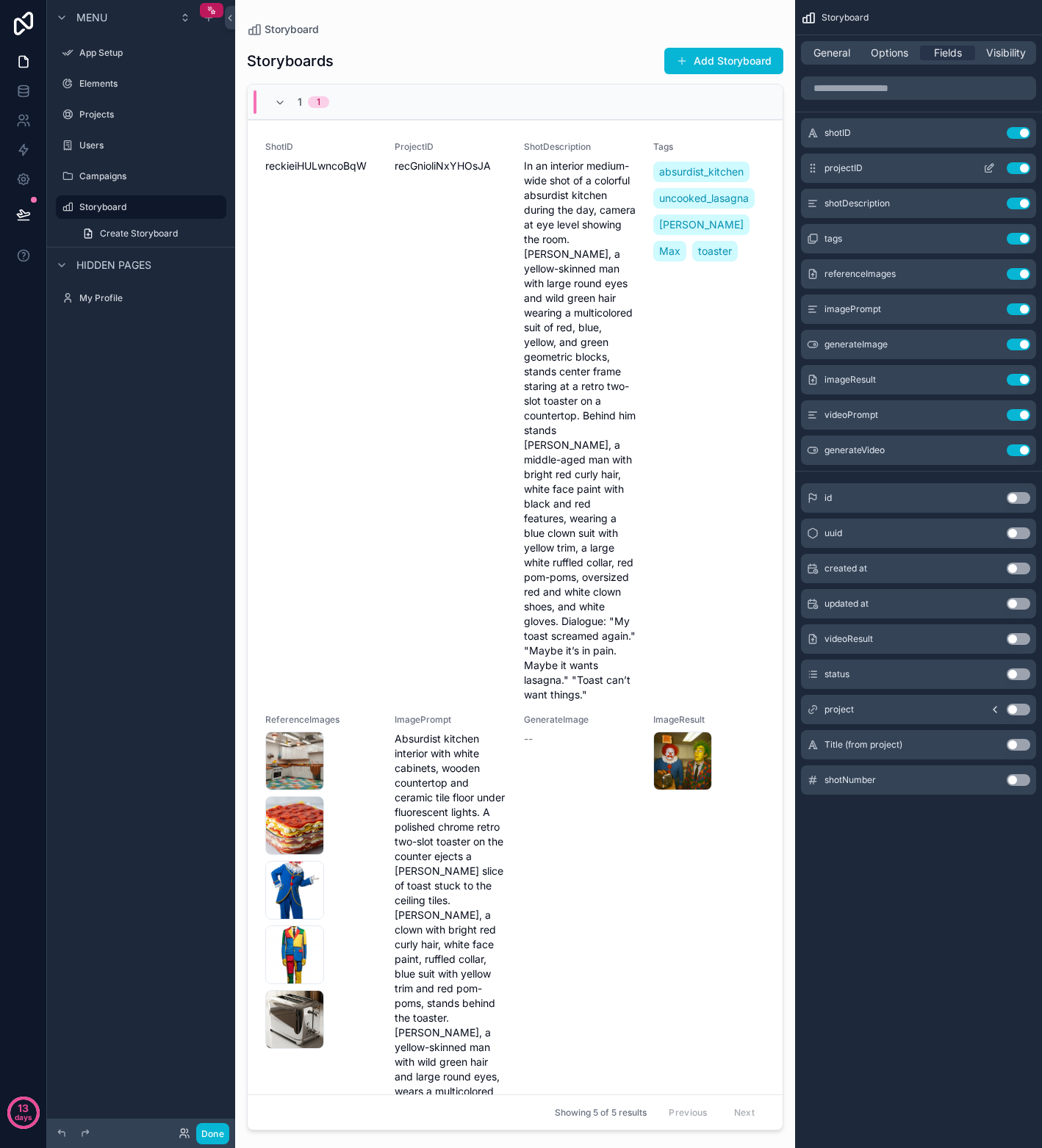
click at [994, 169] on button "Use setting" at bounding box center [1018, 168] width 24 height 11
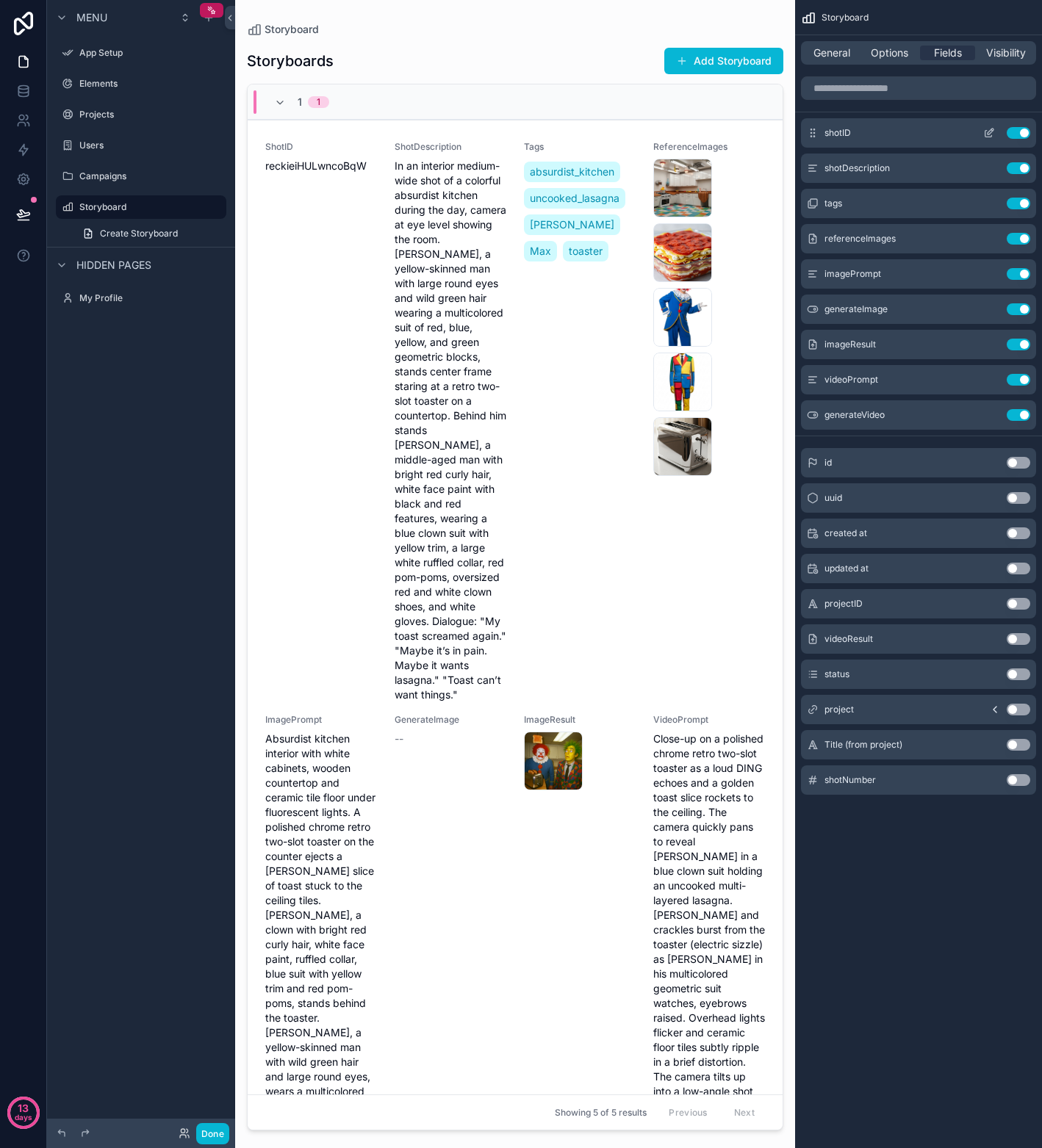
click at [994, 131] on button "Use setting" at bounding box center [1018, 133] width 24 height 11
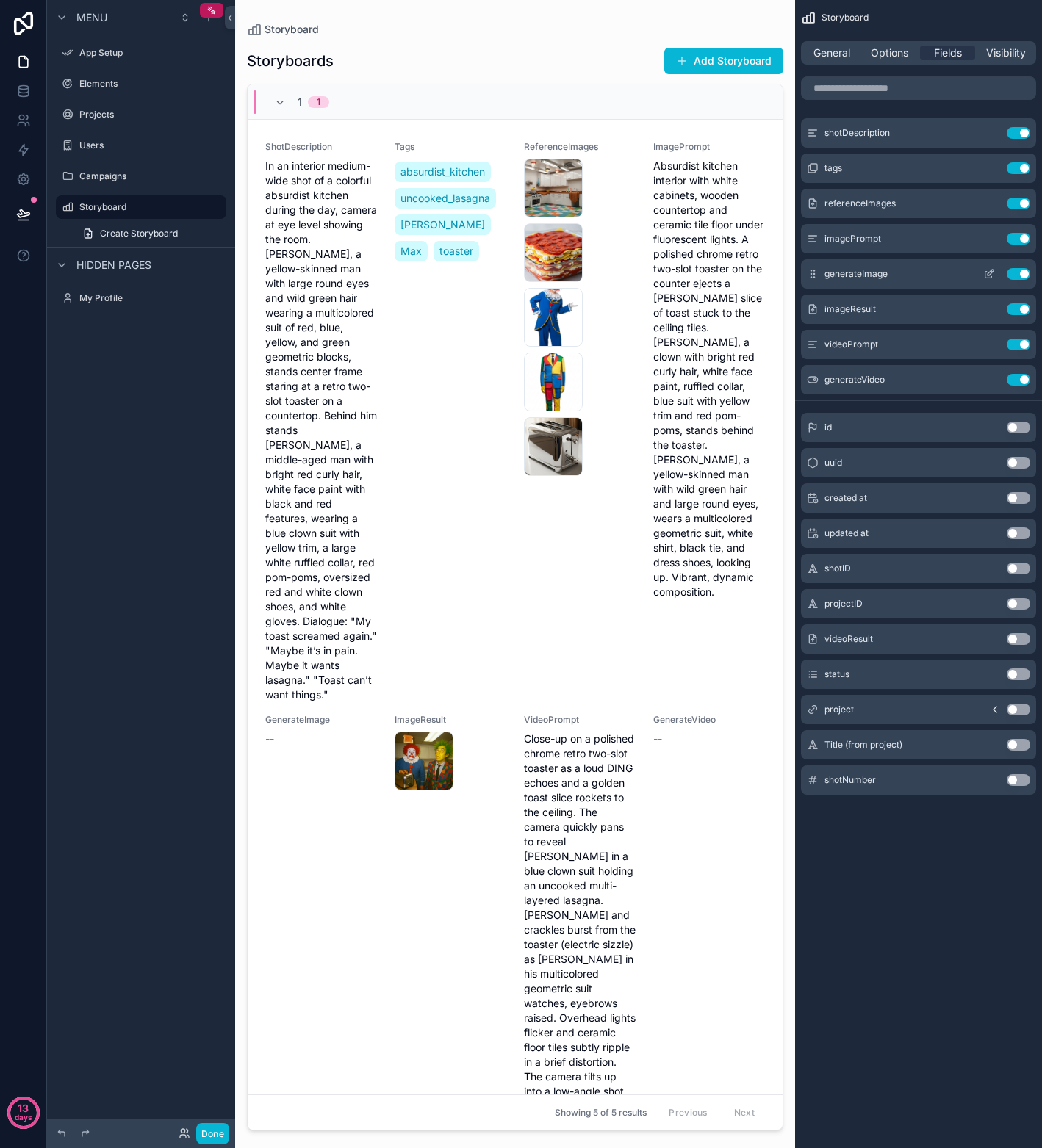
click at [994, 277] on button "Use setting" at bounding box center [1018, 273] width 24 height 11
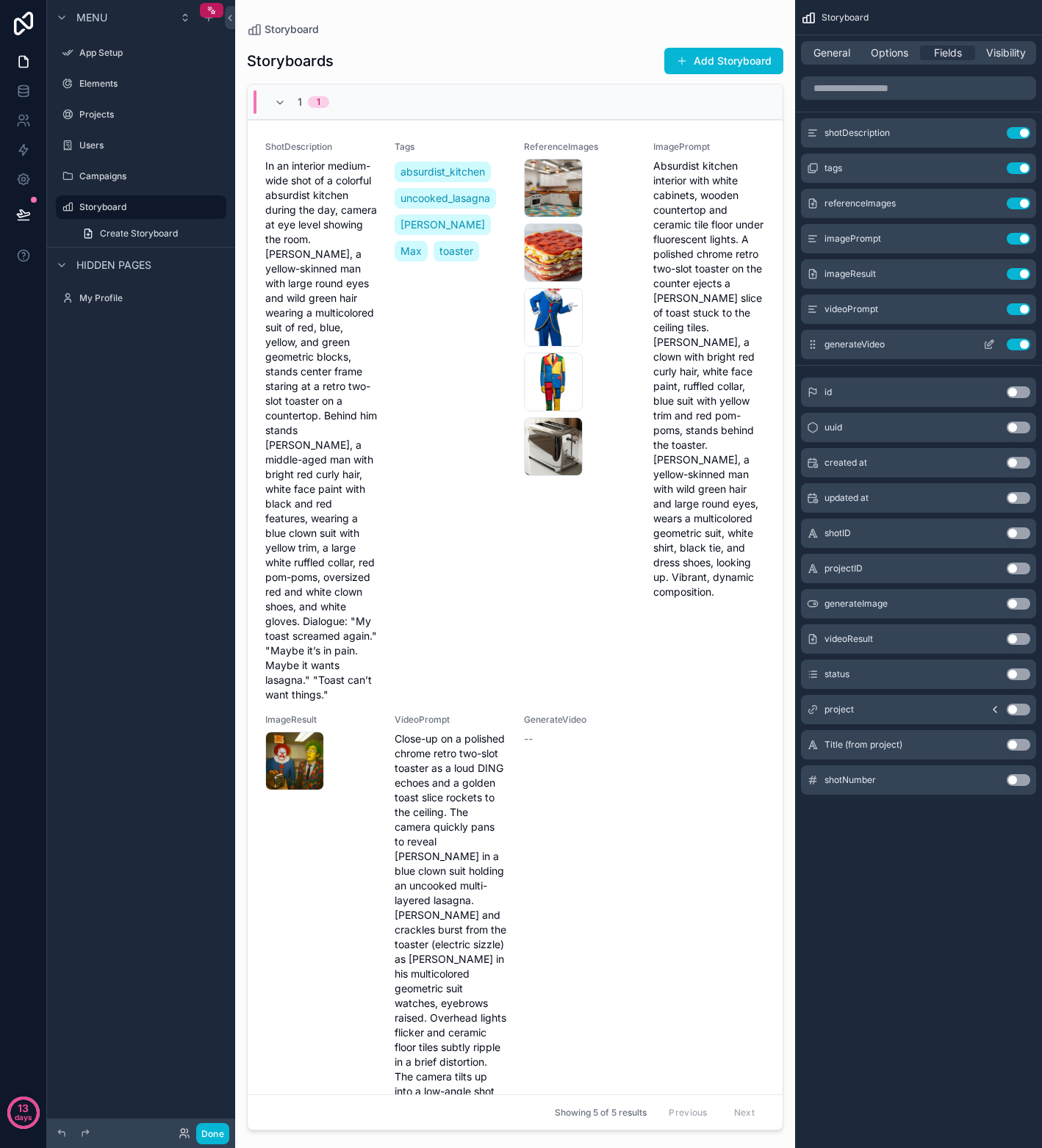
click at [994, 348] on button "Use setting" at bounding box center [1018, 344] width 24 height 11
click at [994, 166] on button "Use setting" at bounding box center [1018, 168] width 24 height 11
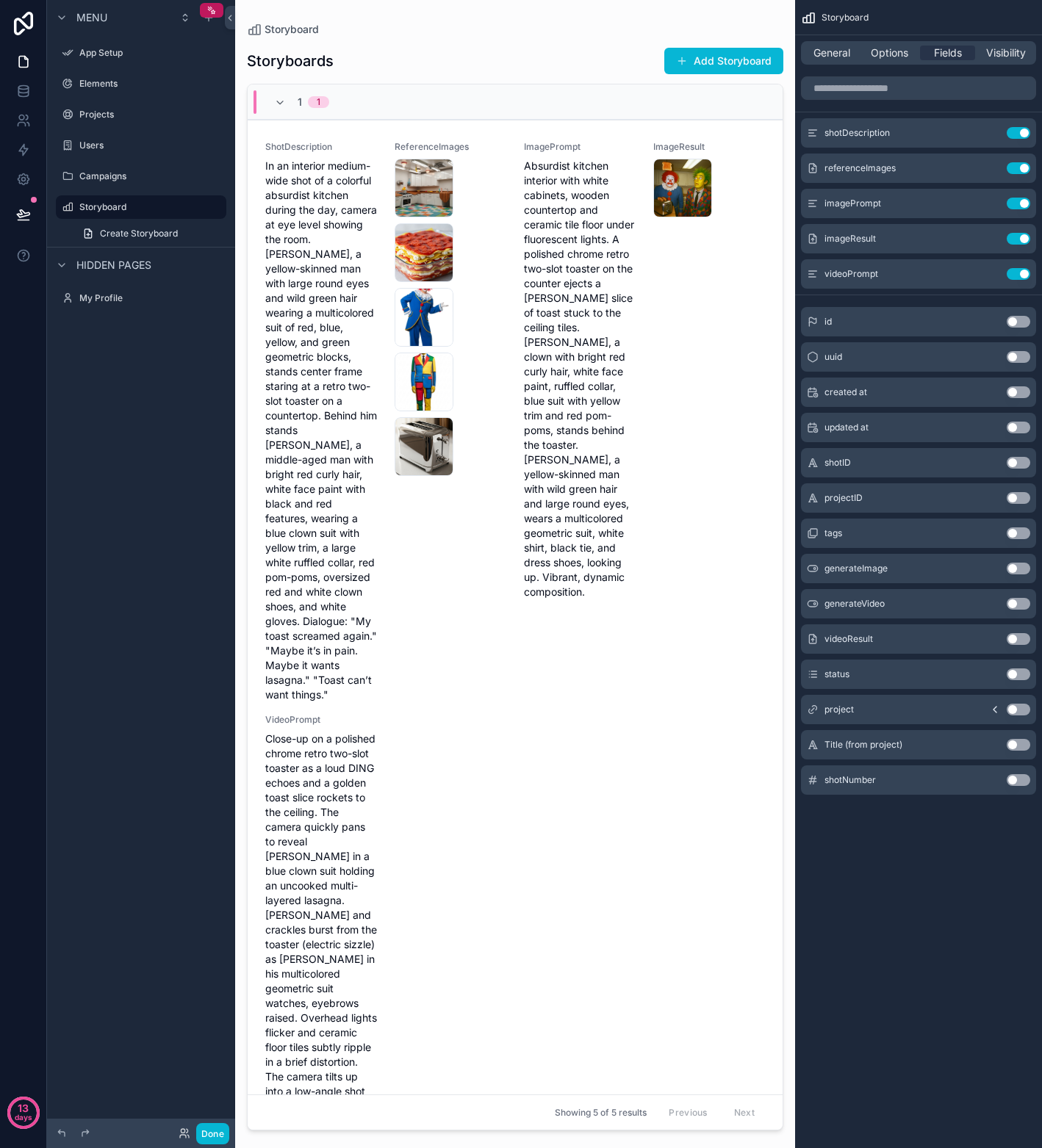
click at [994, 641] on button "Use setting" at bounding box center [1018, 638] width 24 height 11
click at [994, 744] on button "Use setting" at bounding box center [1018, 745] width 24 height 11
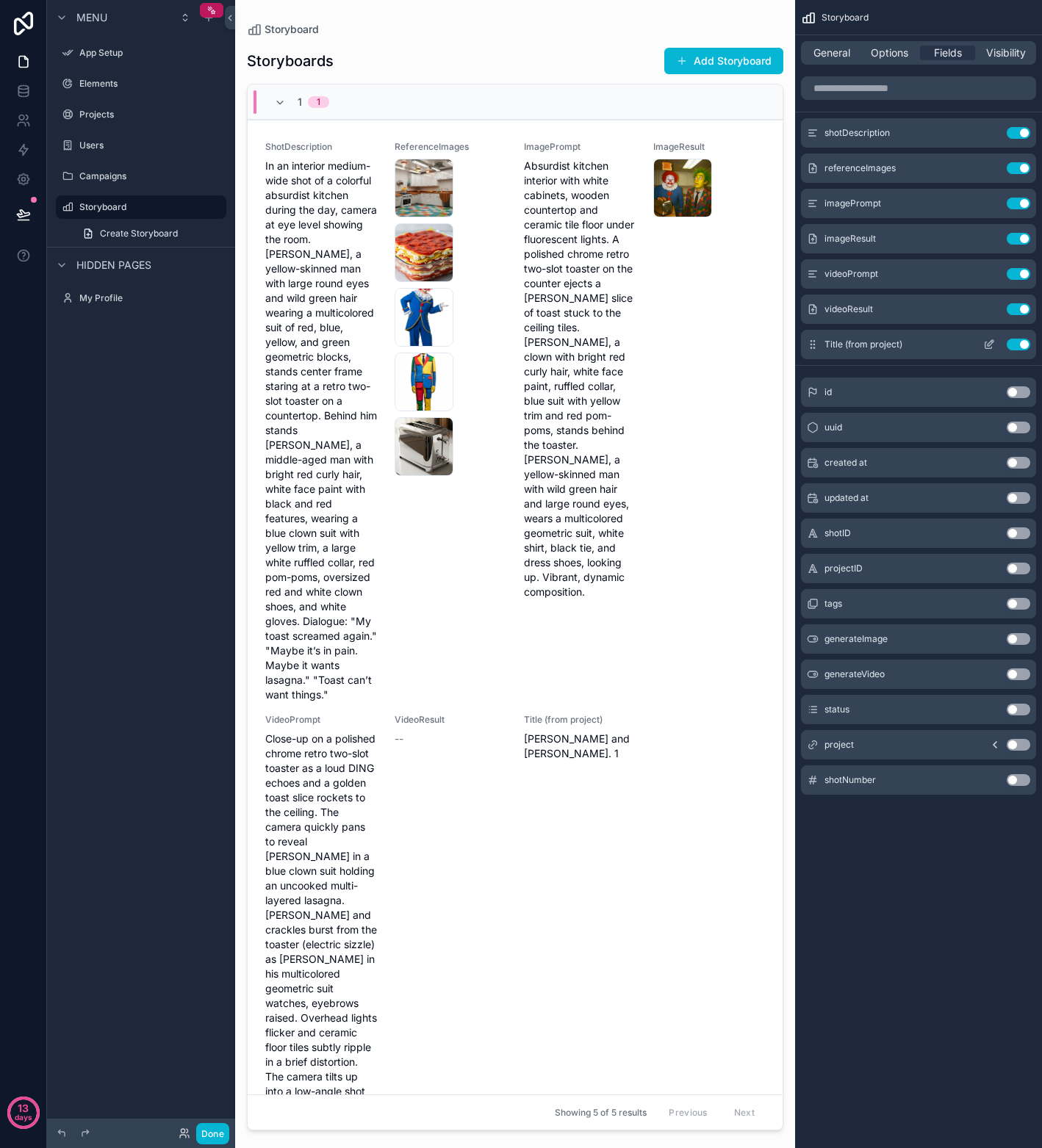
click at [994, 344] on button "Use setting" at bounding box center [1018, 344] width 24 height 11
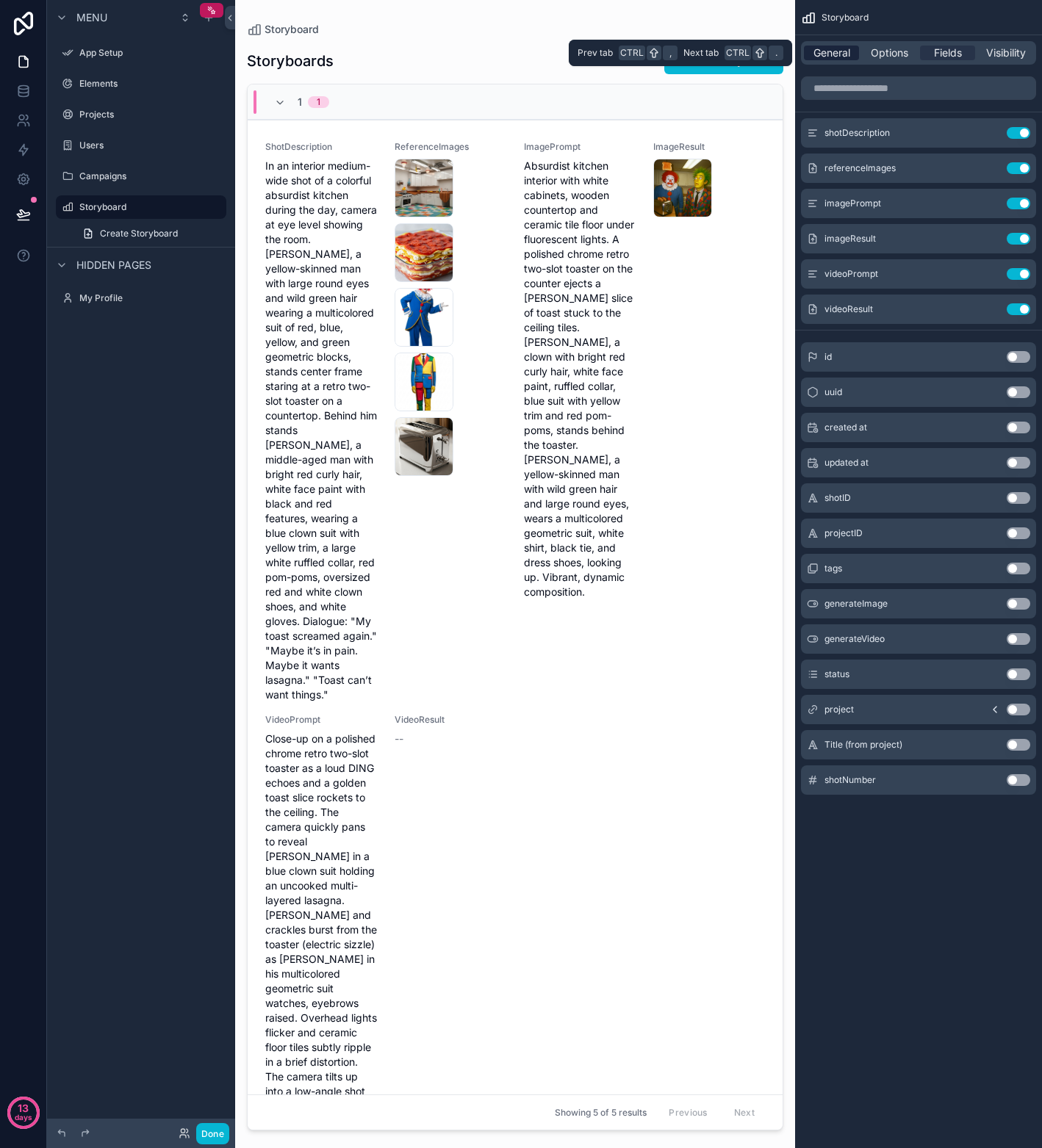
click at [828, 50] on span "General" at bounding box center [831, 53] width 37 height 15
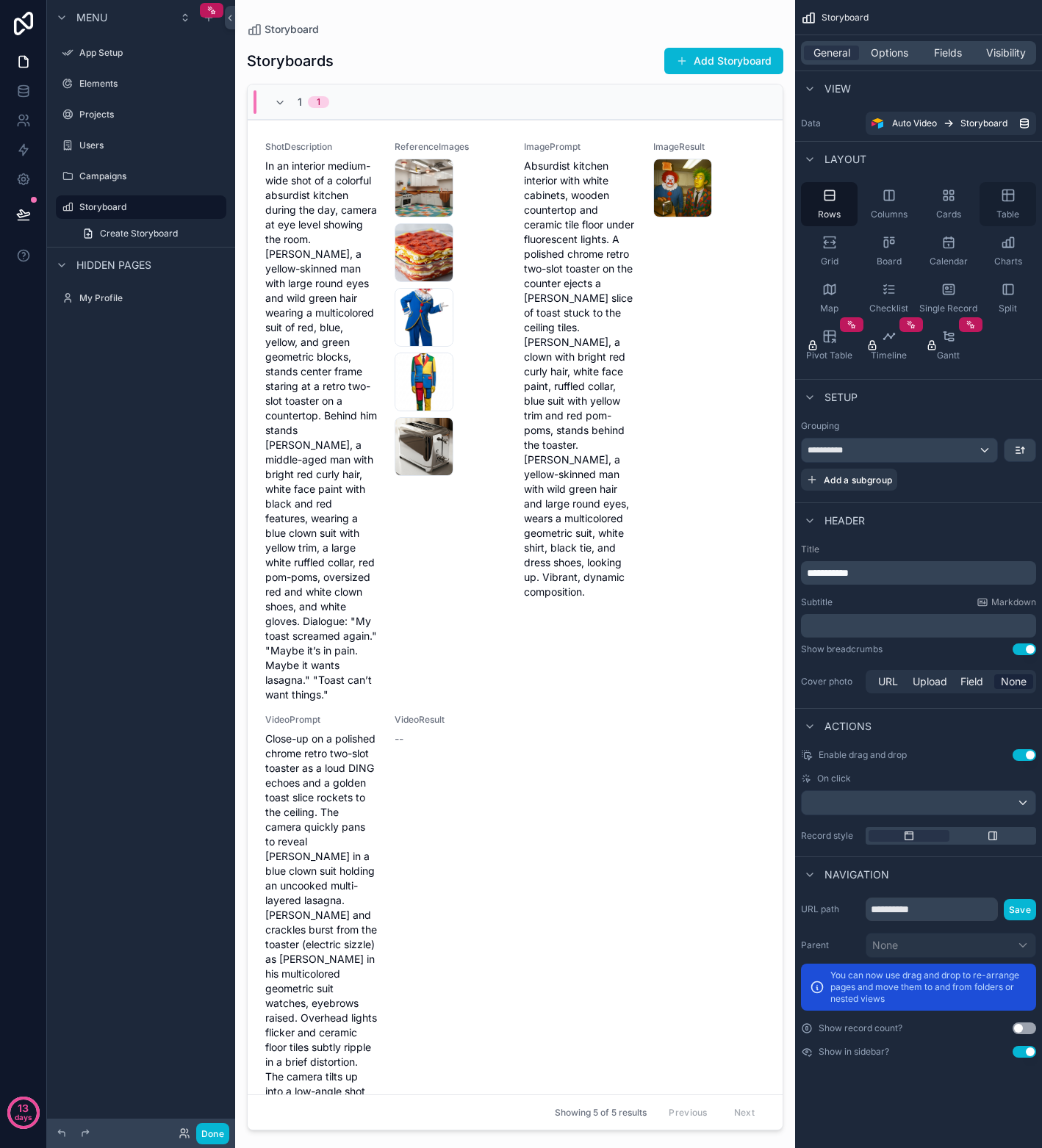
click at [994, 197] on icon "scrollable content" at bounding box center [1008, 196] width 15 height 15
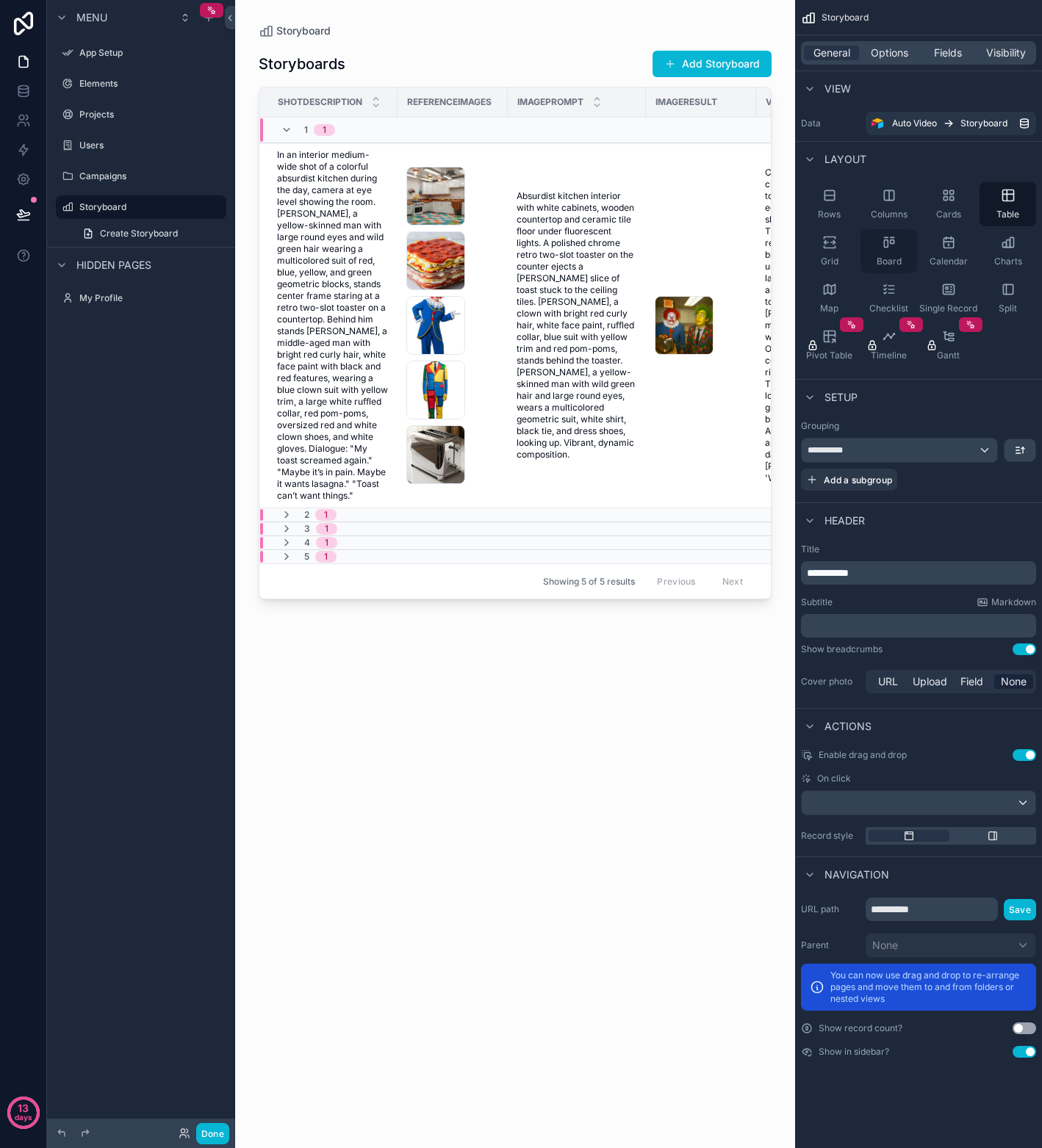
click at [869, 243] on div "Board" at bounding box center [889, 251] width 57 height 44
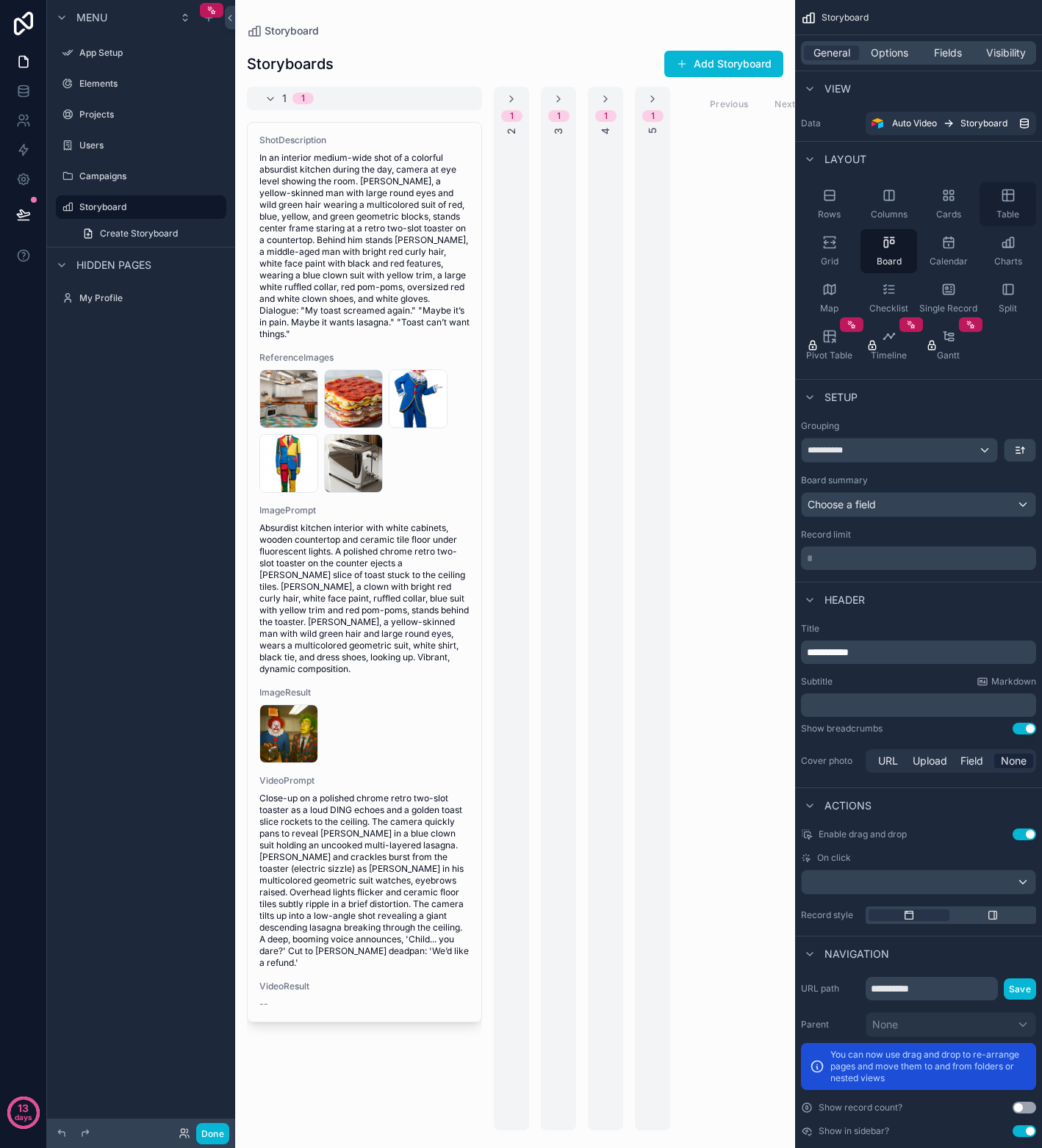
click at [994, 200] on icon "scrollable content" at bounding box center [1008, 196] width 11 height 11
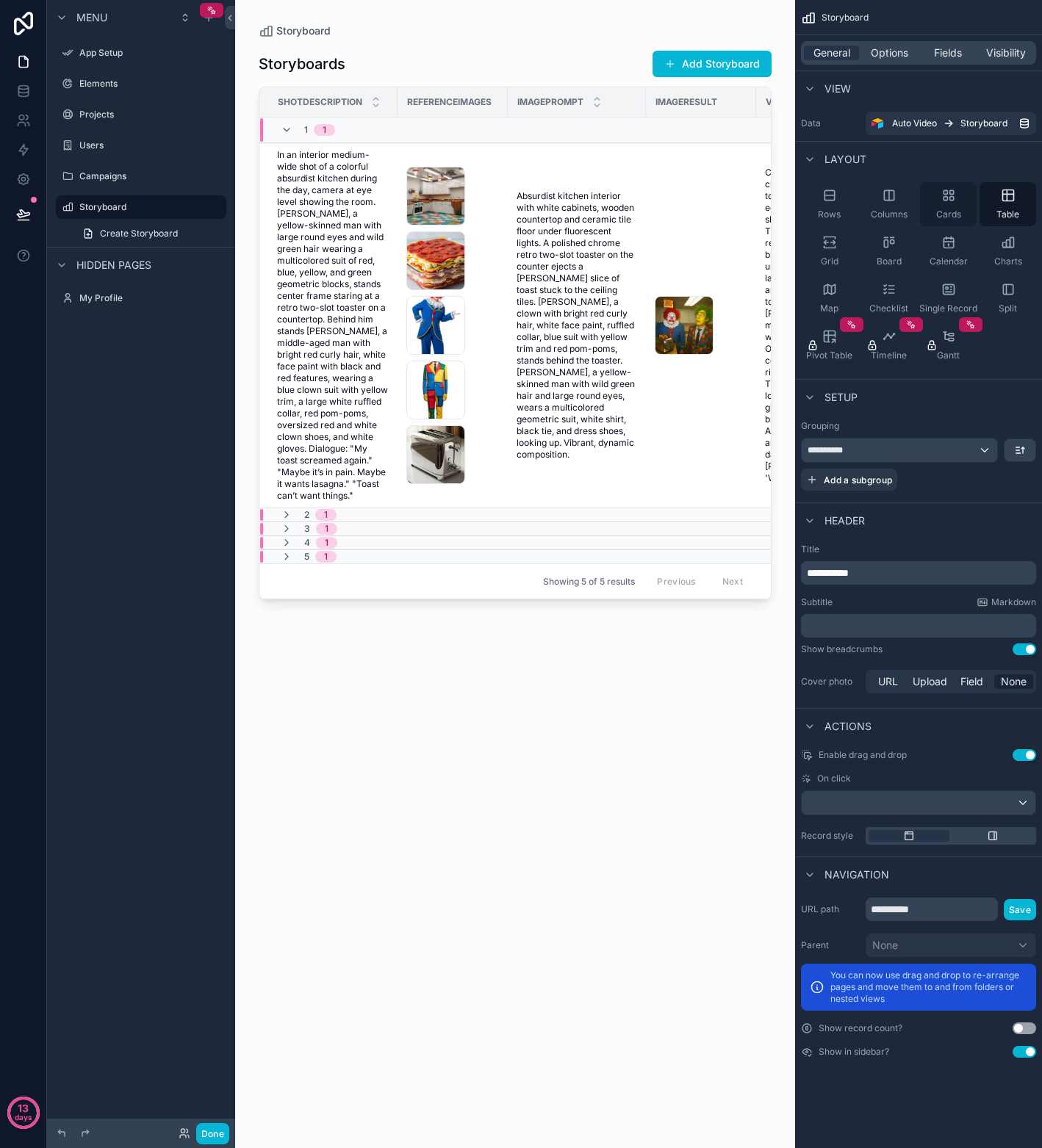
click at [952, 200] on icon "scrollable content" at bounding box center [951, 199] width 4 height 4
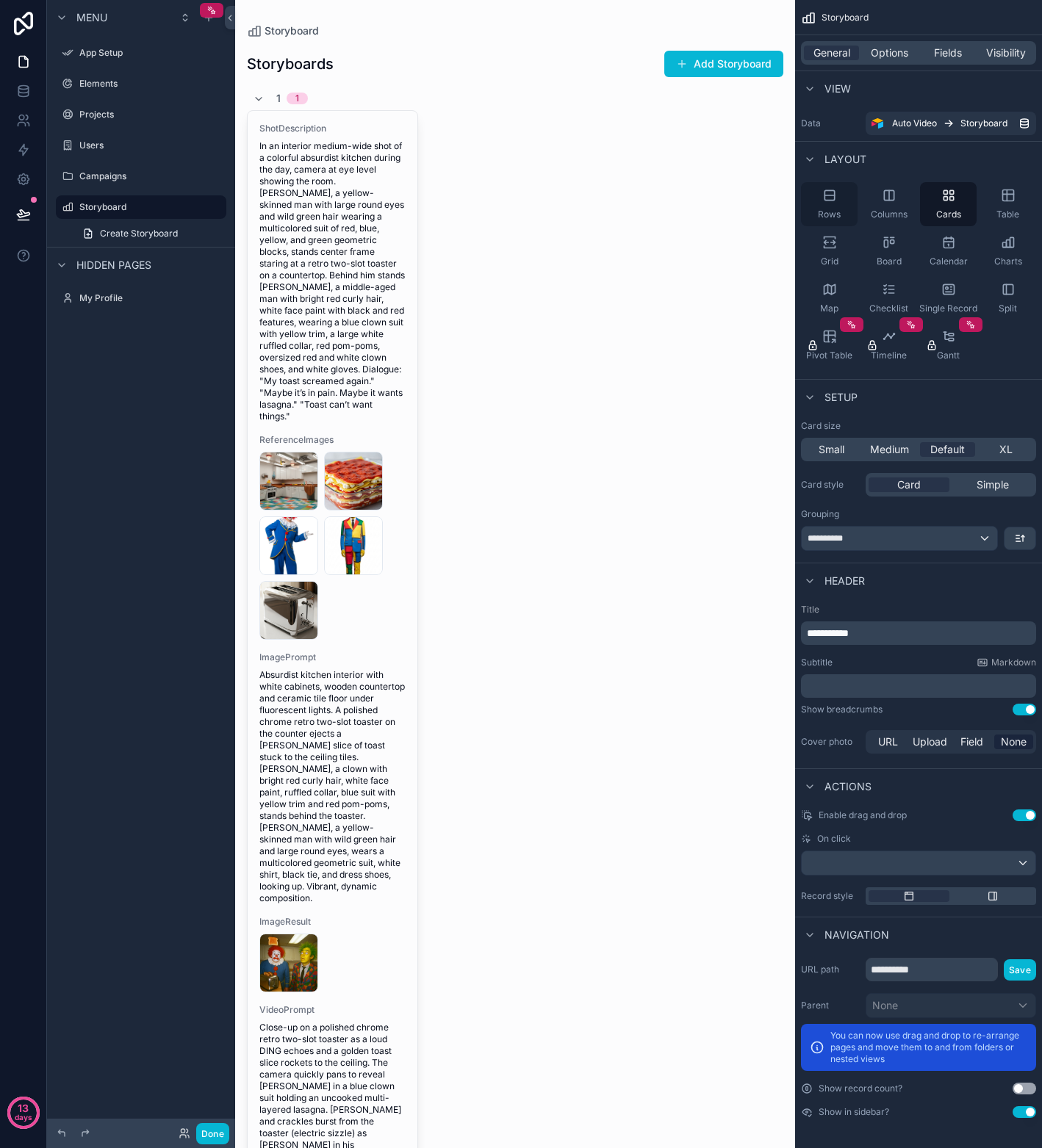
click at [838, 200] on div "Rows" at bounding box center [829, 204] width 57 height 44
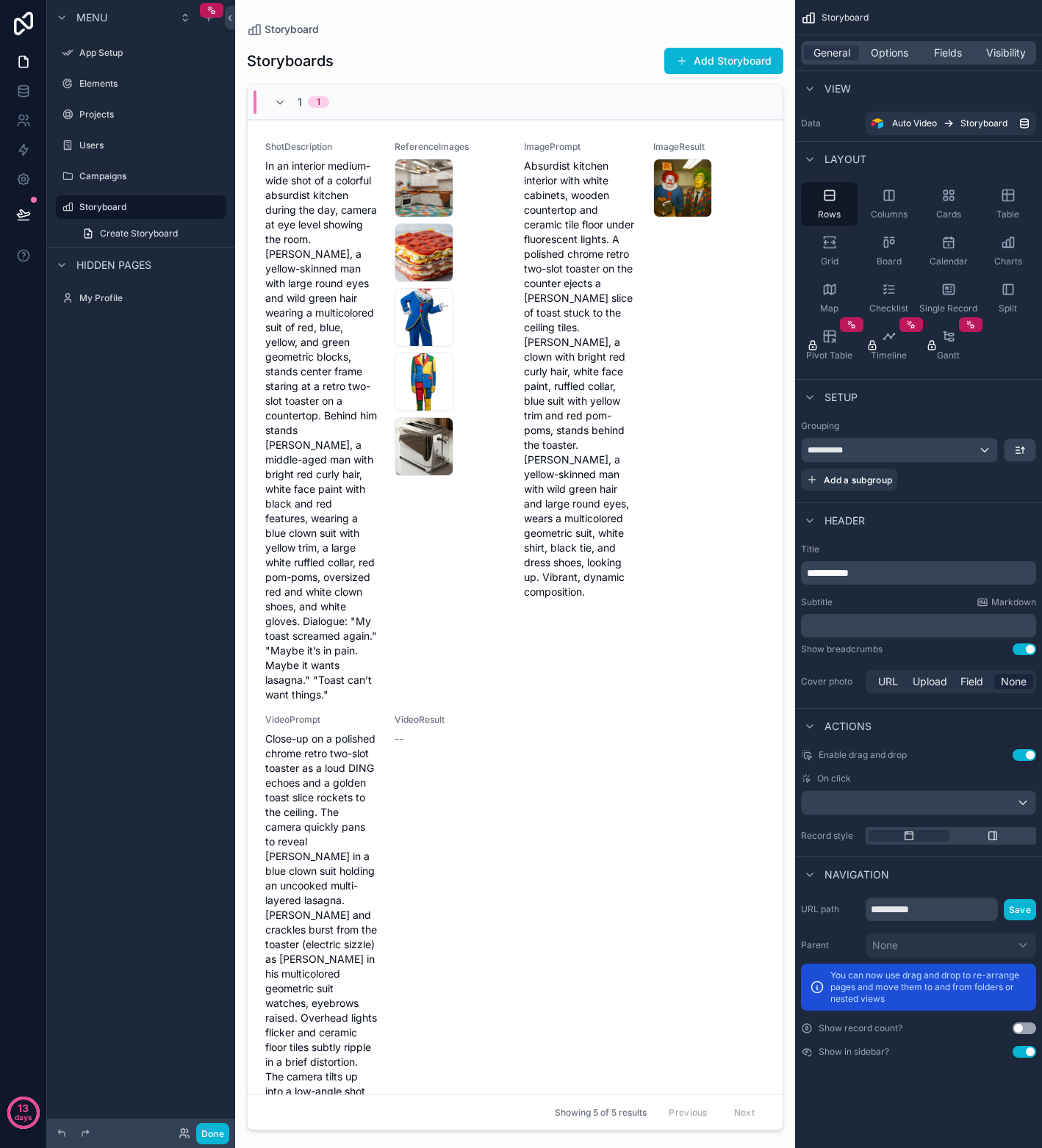
click at [480, 95] on div "1 1" at bounding box center [515, 101] width 535 height 35
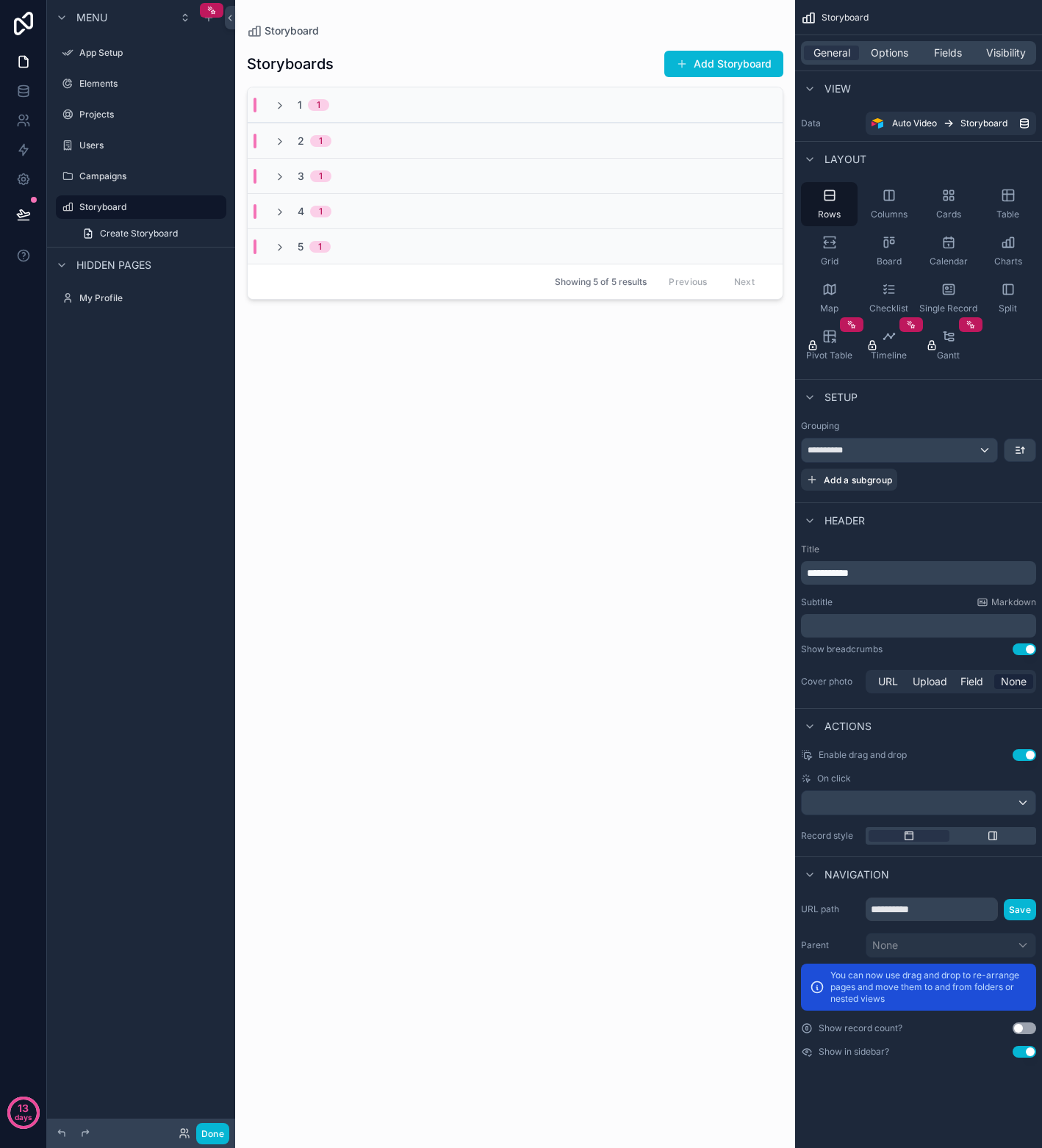
click at [480, 95] on div "1 1" at bounding box center [515, 105] width 535 height 35
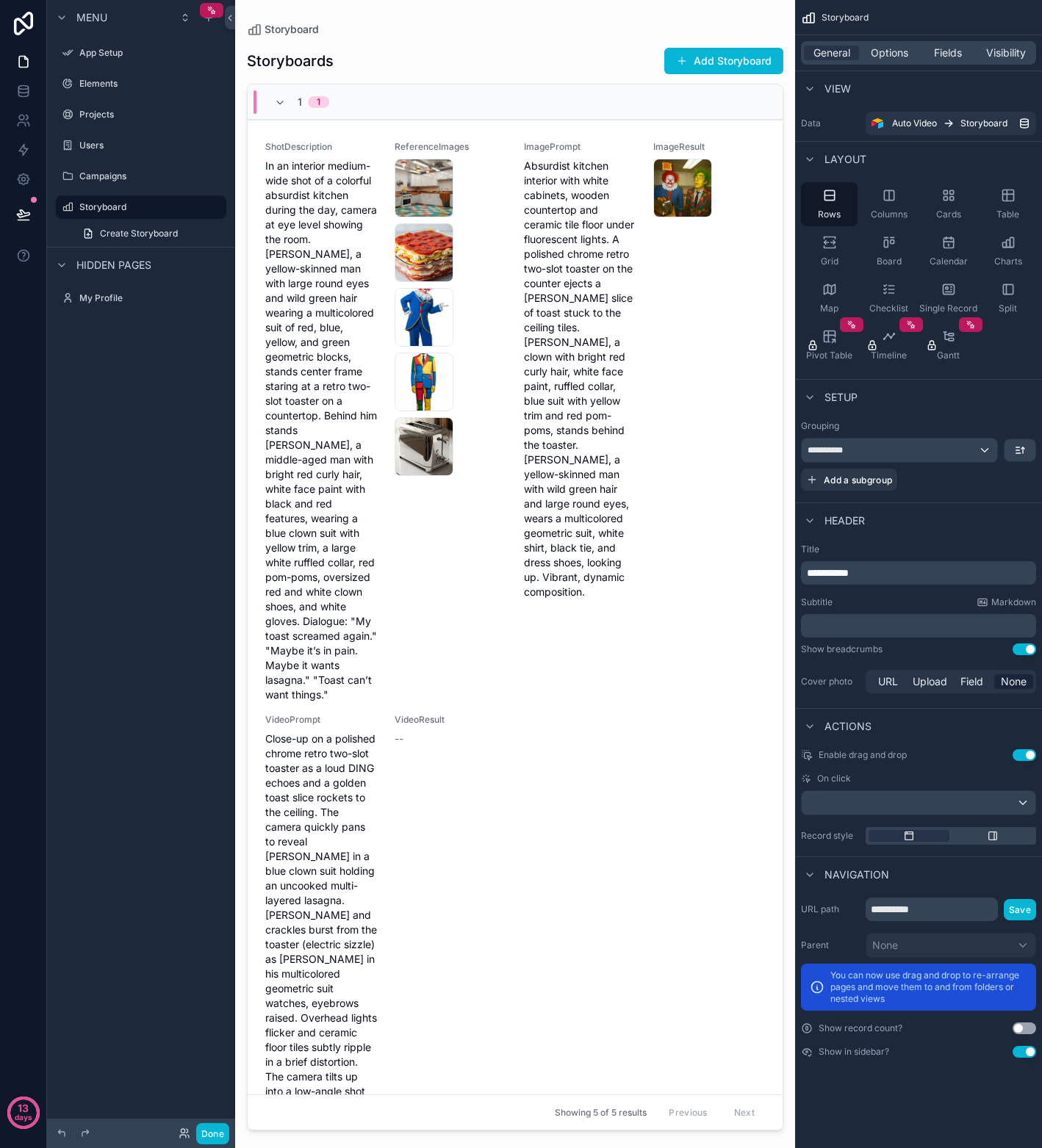
click at [805, 19] on icon "scrollable content" at bounding box center [808, 18] width 15 height 15
click at [105, 55] on label "App Setup" at bounding box center [138, 53] width 118 height 11
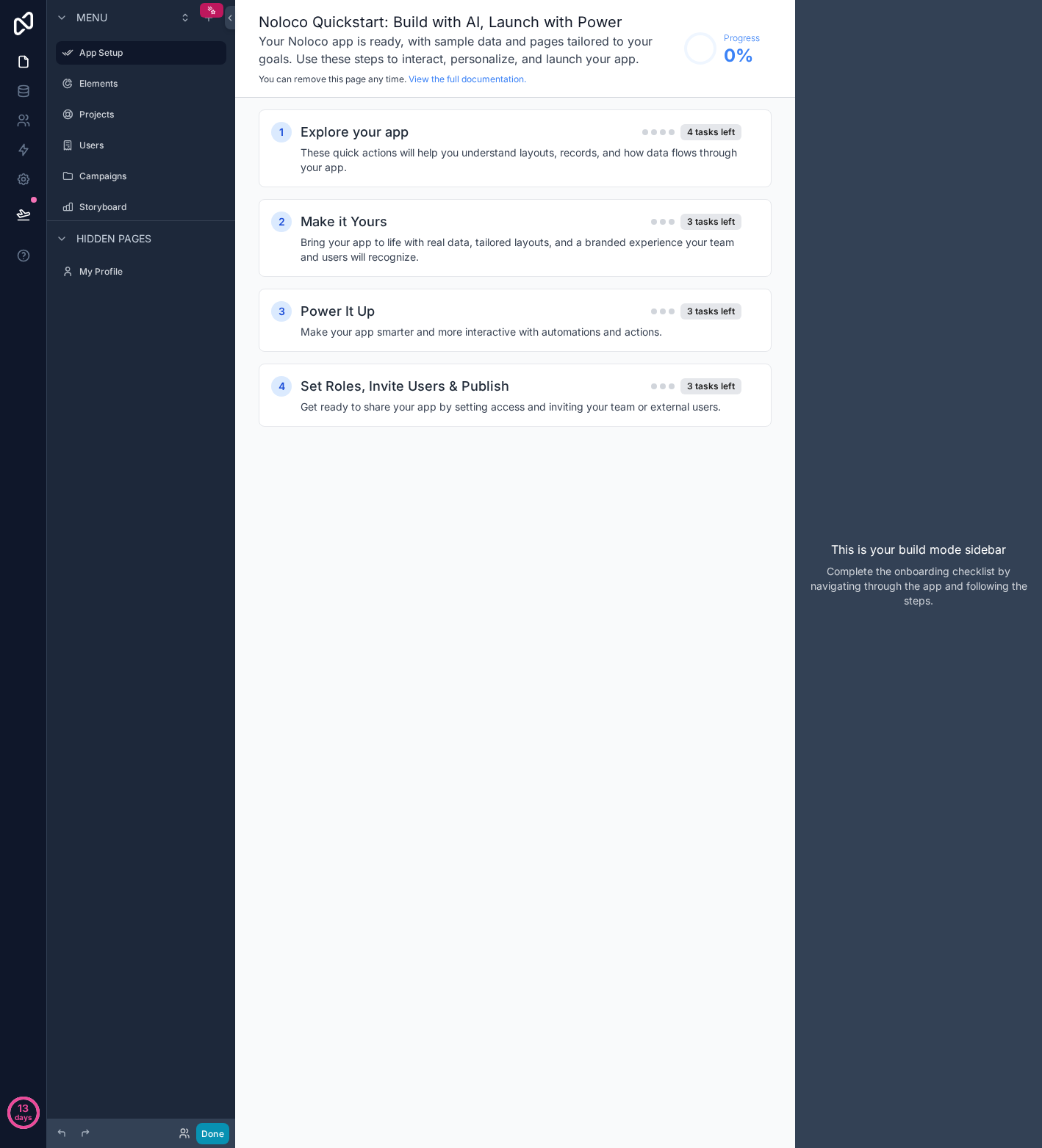
click at [210, 1135] on button "Done" at bounding box center [213, 1133] width 33 height 21
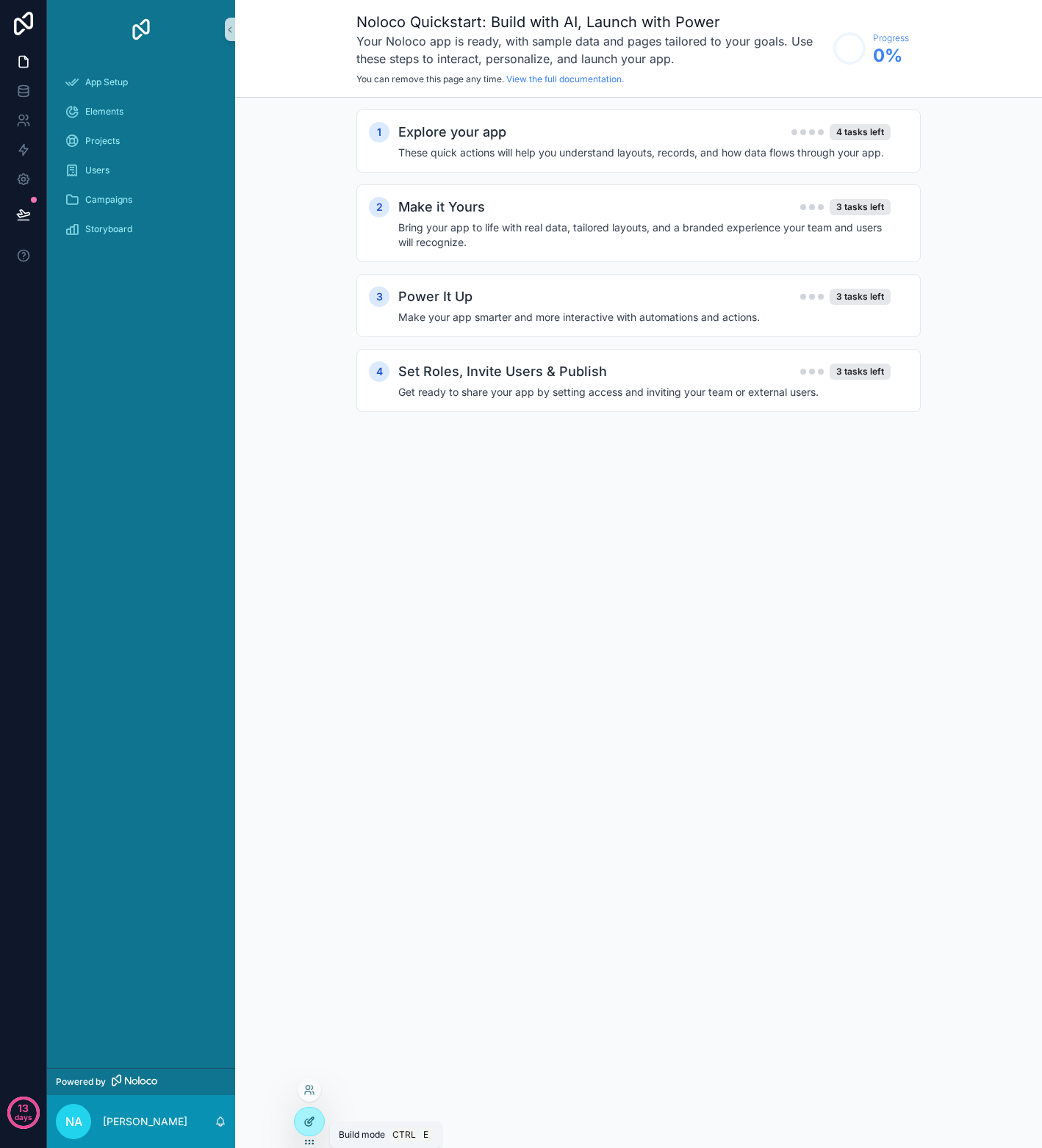
click at [310, 1124] on icon at bounding box center [308, 1123] width 6 height 6
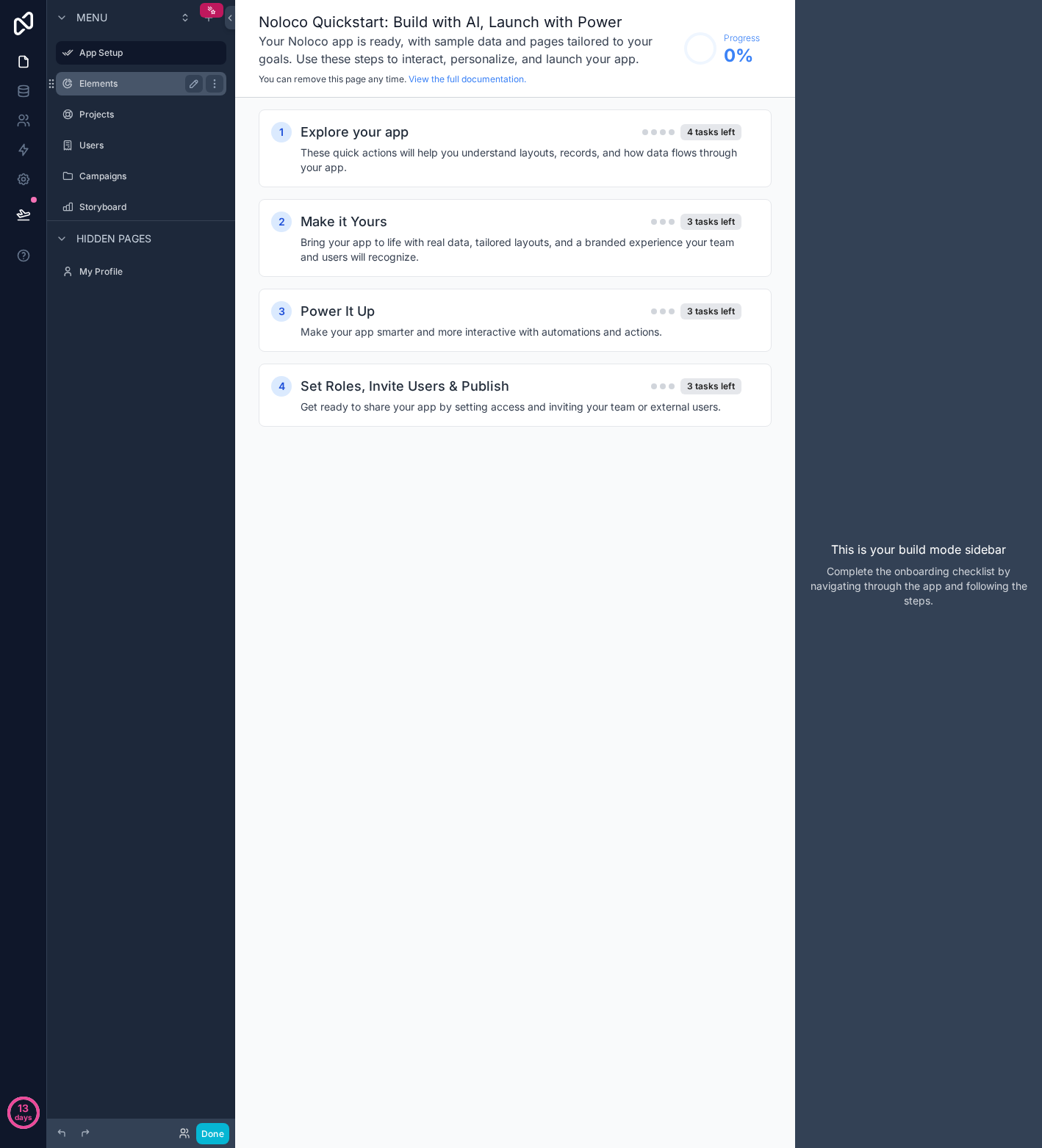
drag, startPoint x: 110, startPoint y: 92, endPoint x: 161, endPoint y: 80, distance: 52.4
click at [110, 92] on div "Elements" at bounding box center [141, 84] width 123 height 18
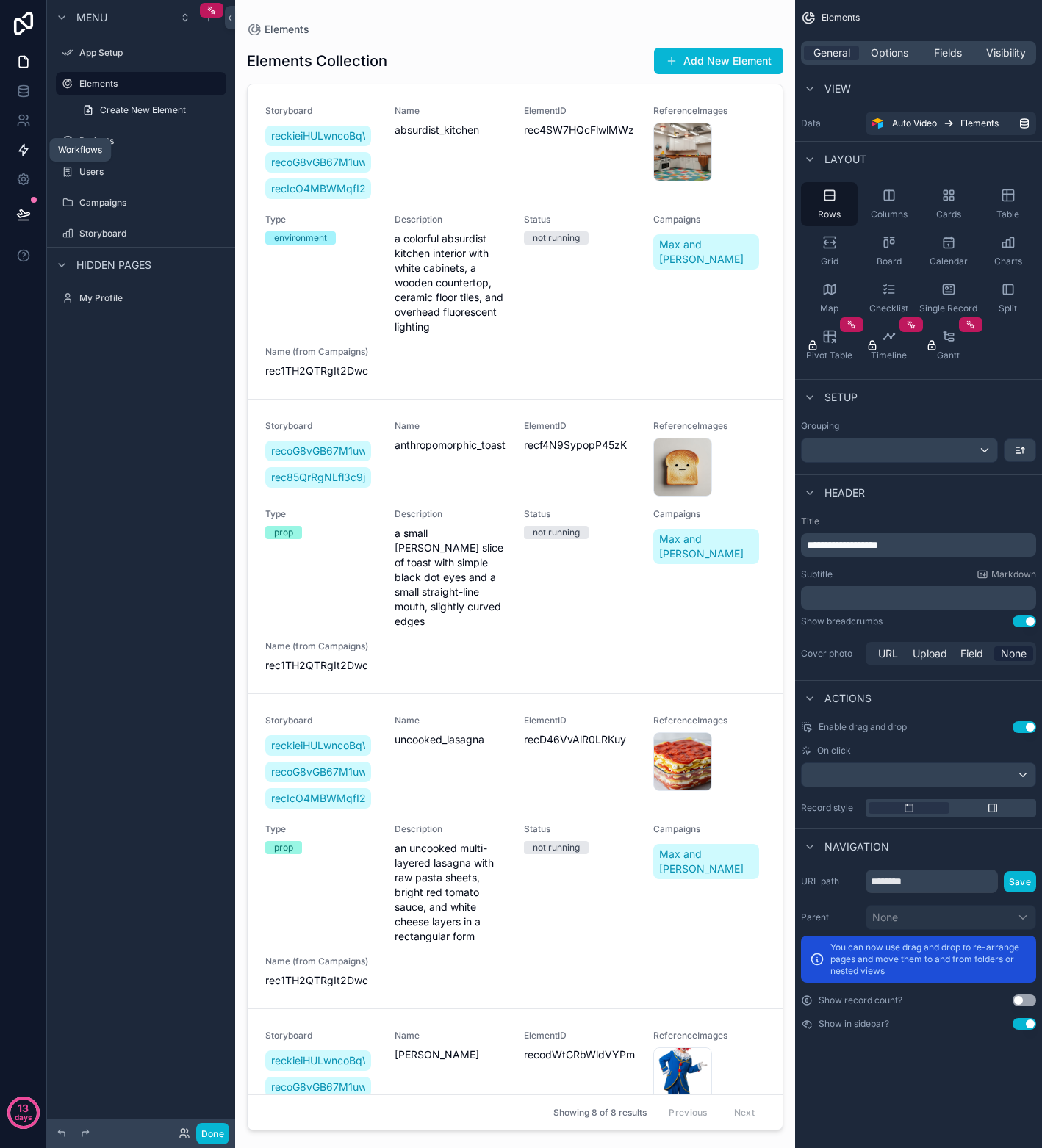
click at [24, 148] on icon at bounding box center [24, 150] width 9 height 11
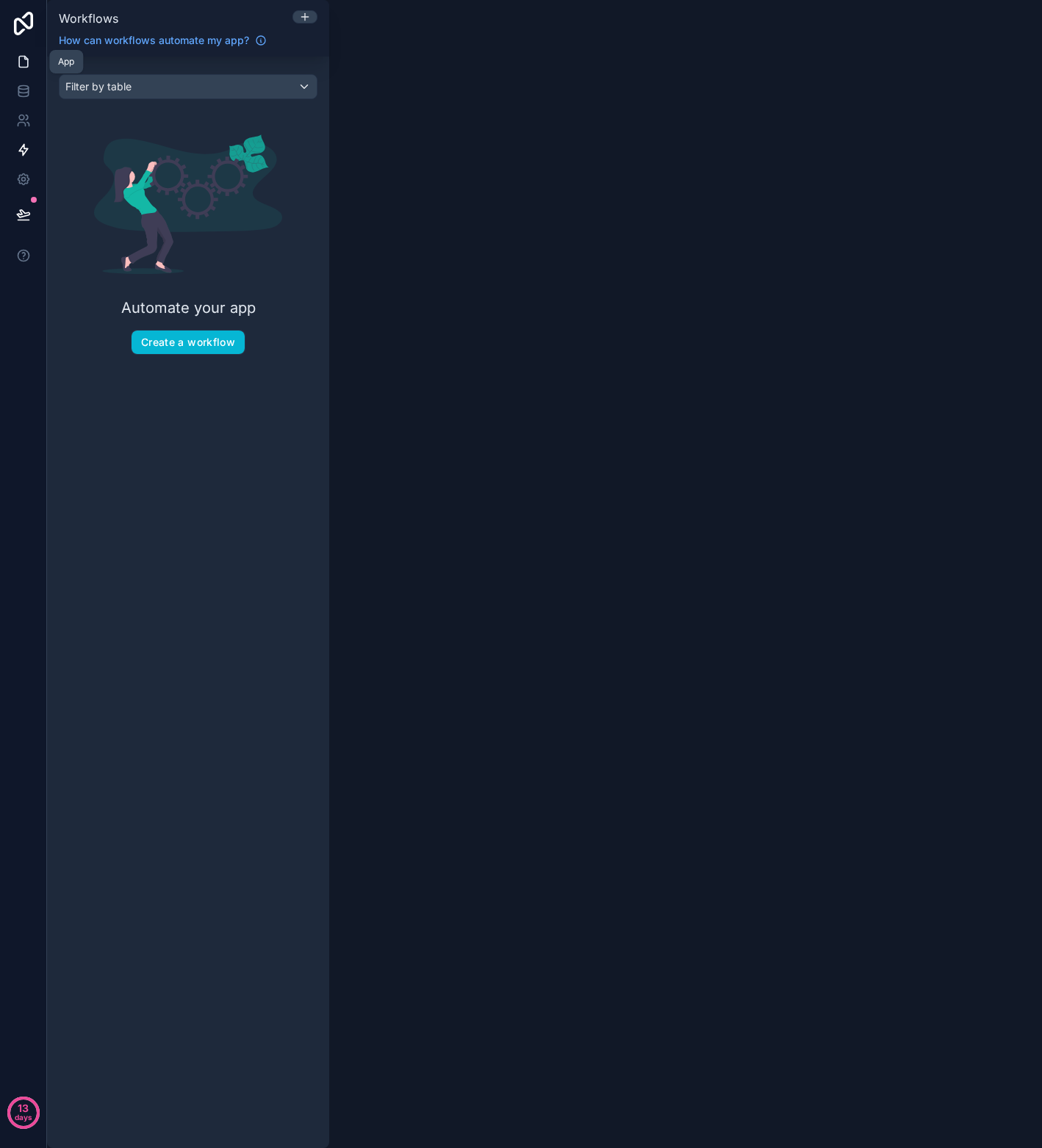
click at [18, 59] on icon at bounding box center [24, 62] width 15 height 15
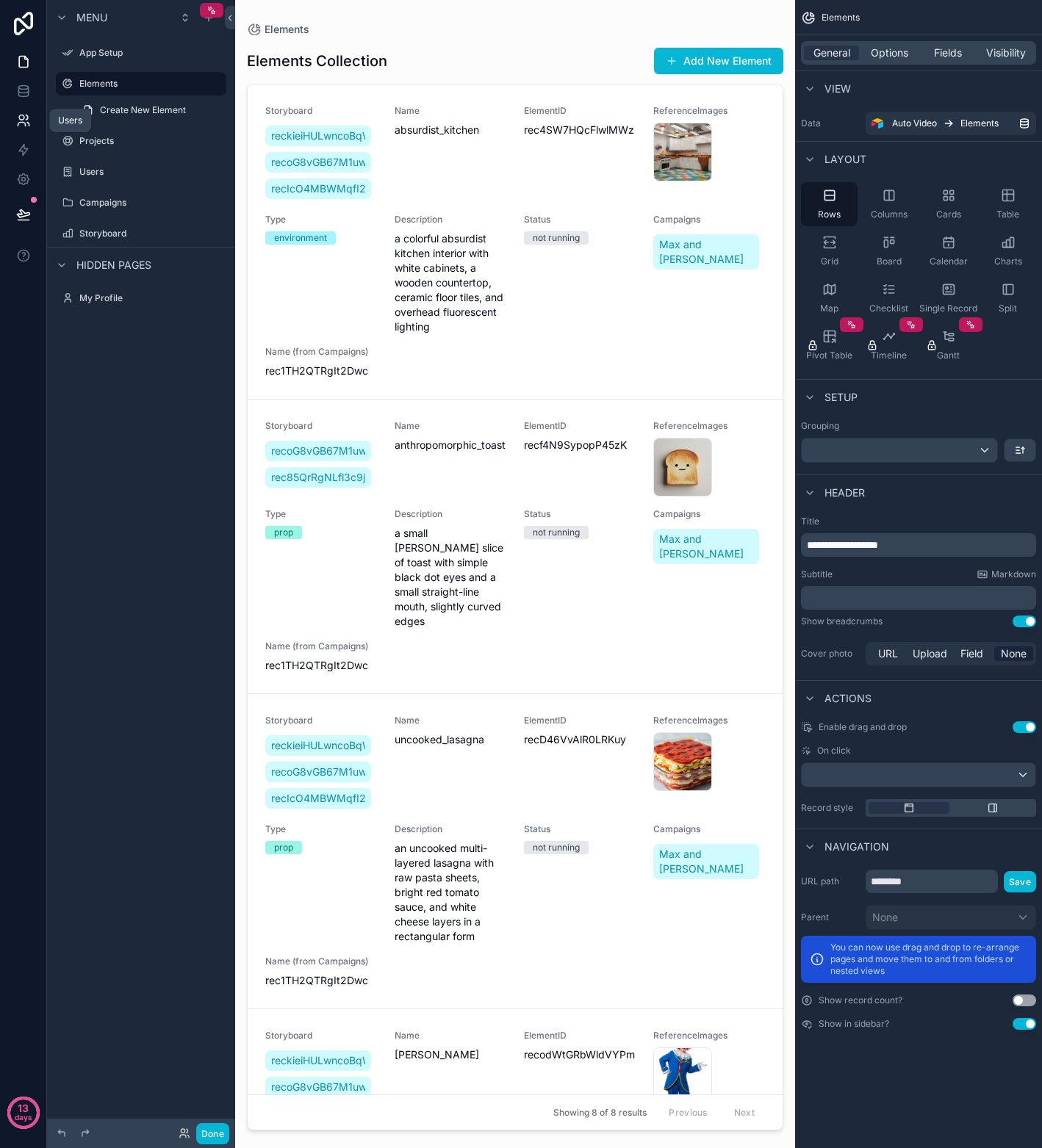
click at [20, 114] on icon at bounding box center [24, 120] width 15 height 15
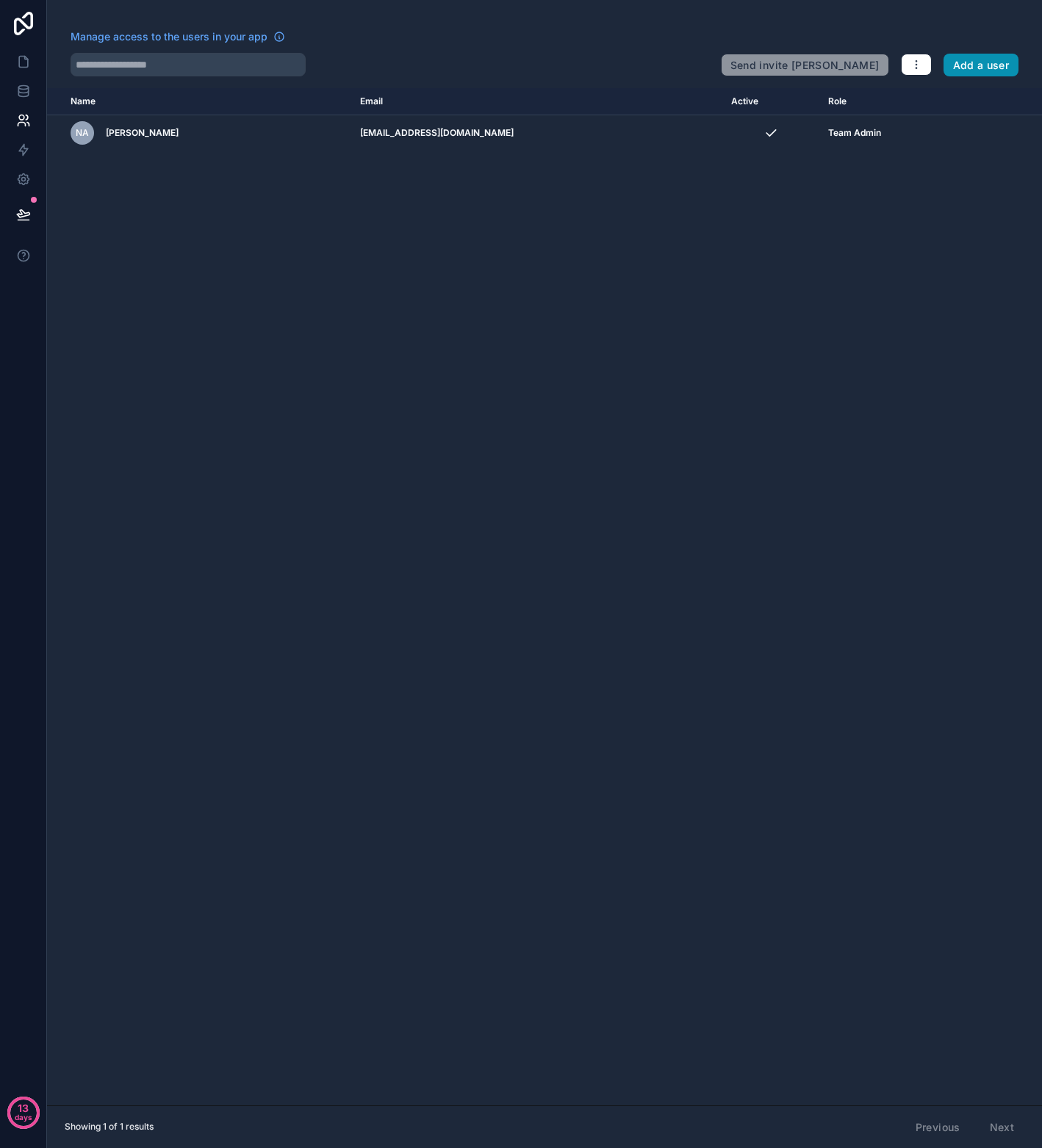
click at [990, 69] on button "Add a user" at bounding box center [980, 65] width 75 height 24
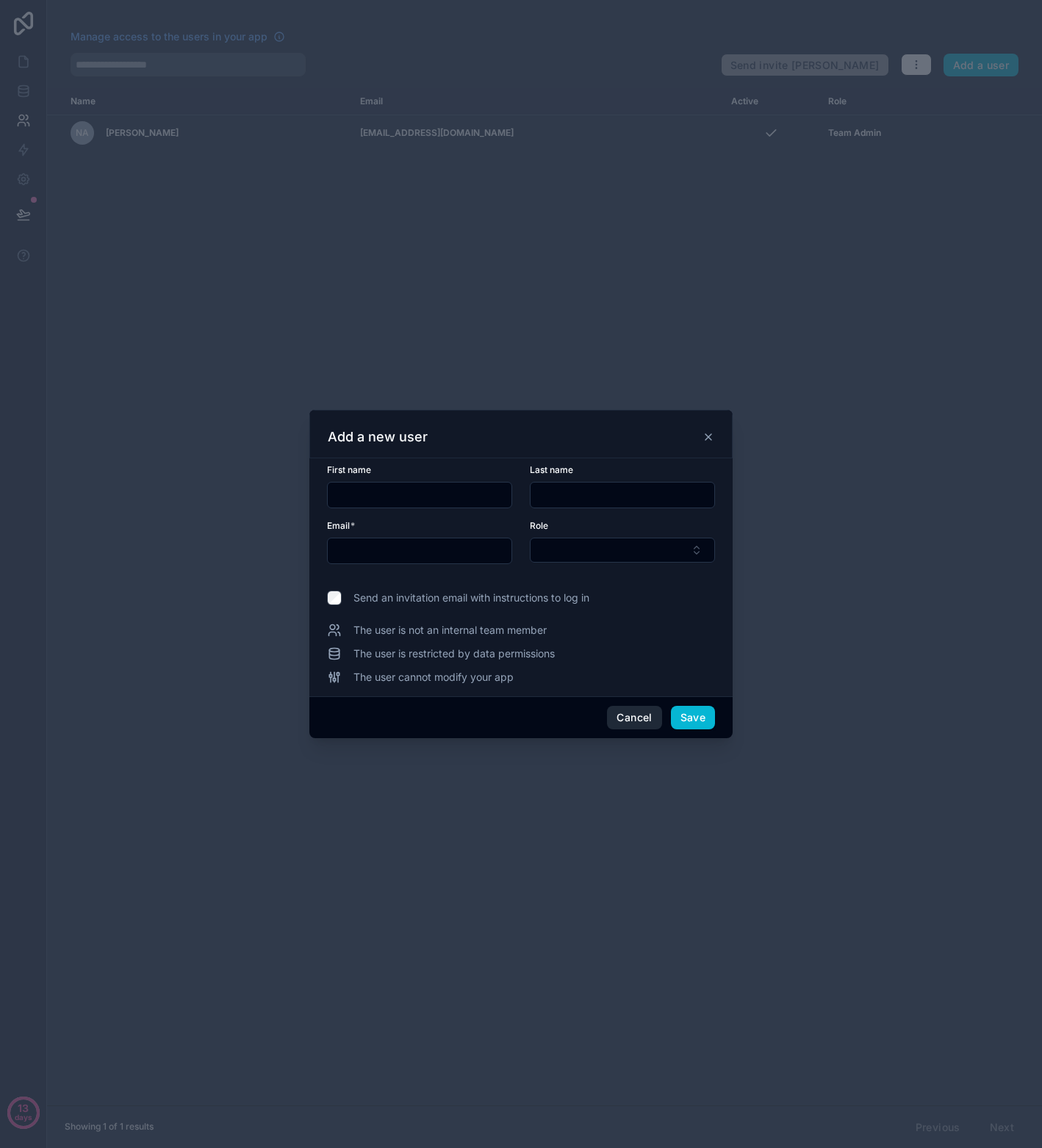
click at [628, 722] on button "Cancel" at bounding box center [634, 717] width 54 height 24
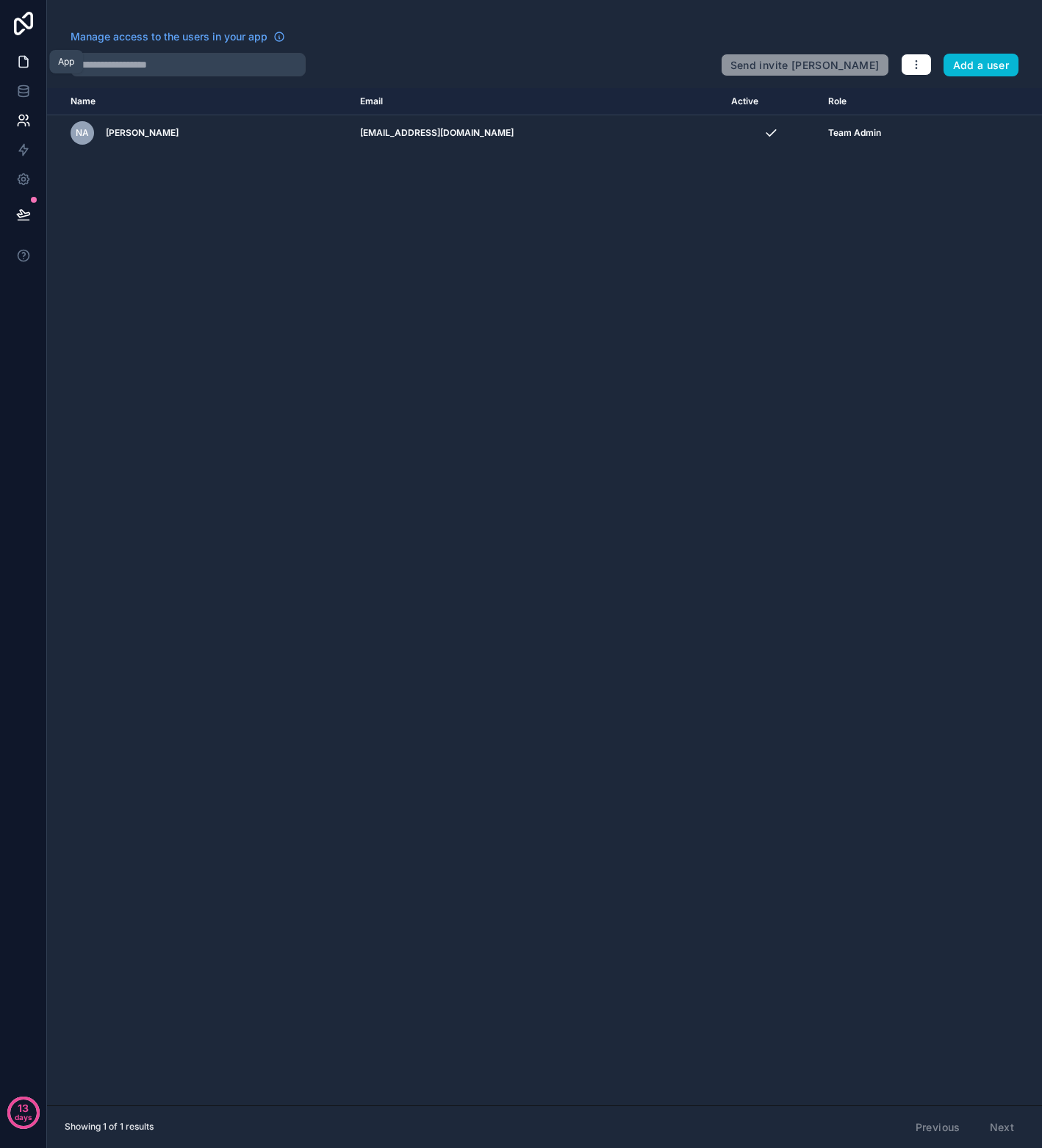
click at [25, 54] on icon at bounding box center [24, 62] width 15 height 15
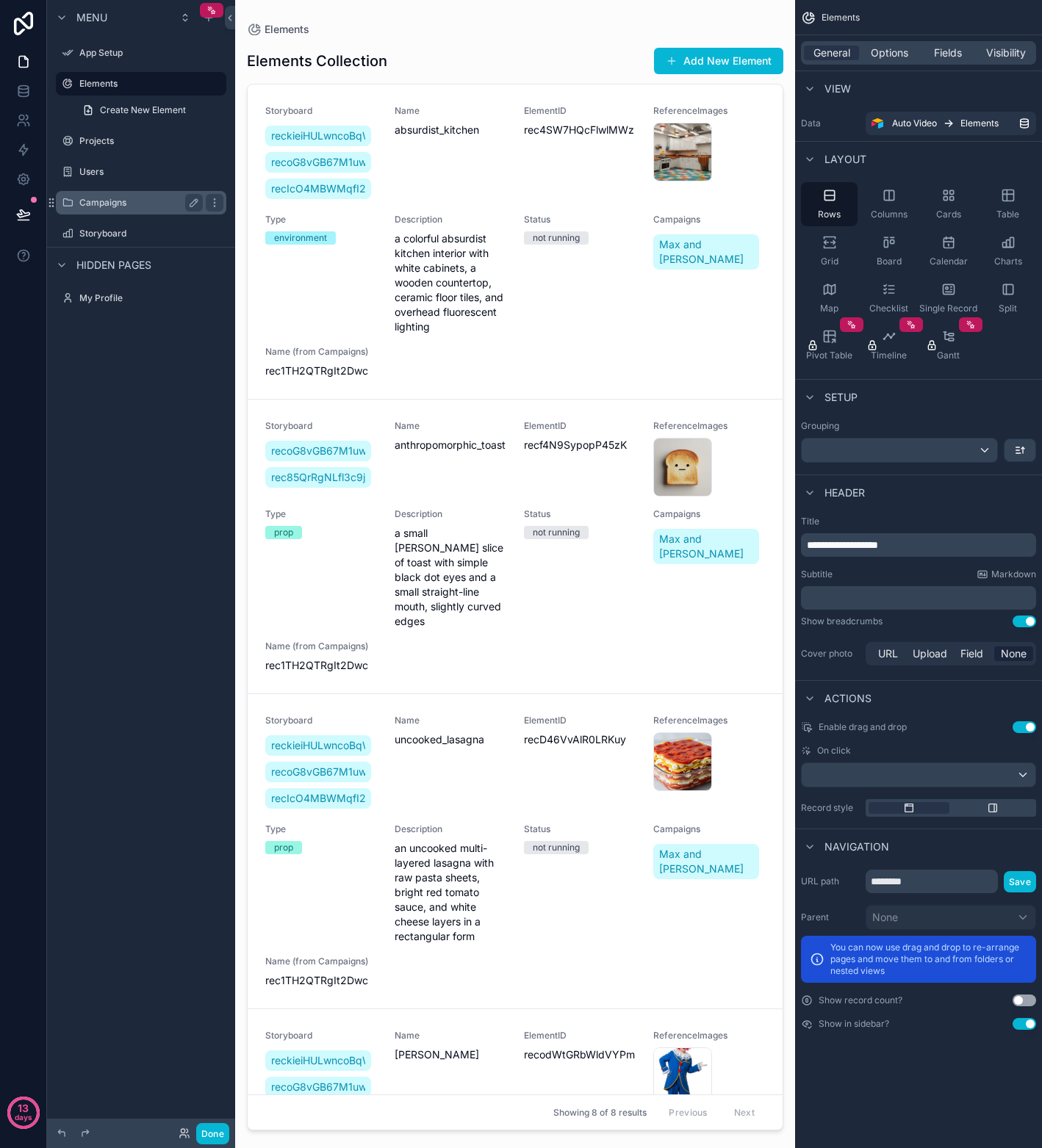
click at [100, 209] on div "Campaigns" at bounding box center [141, 203] width 123 height 18
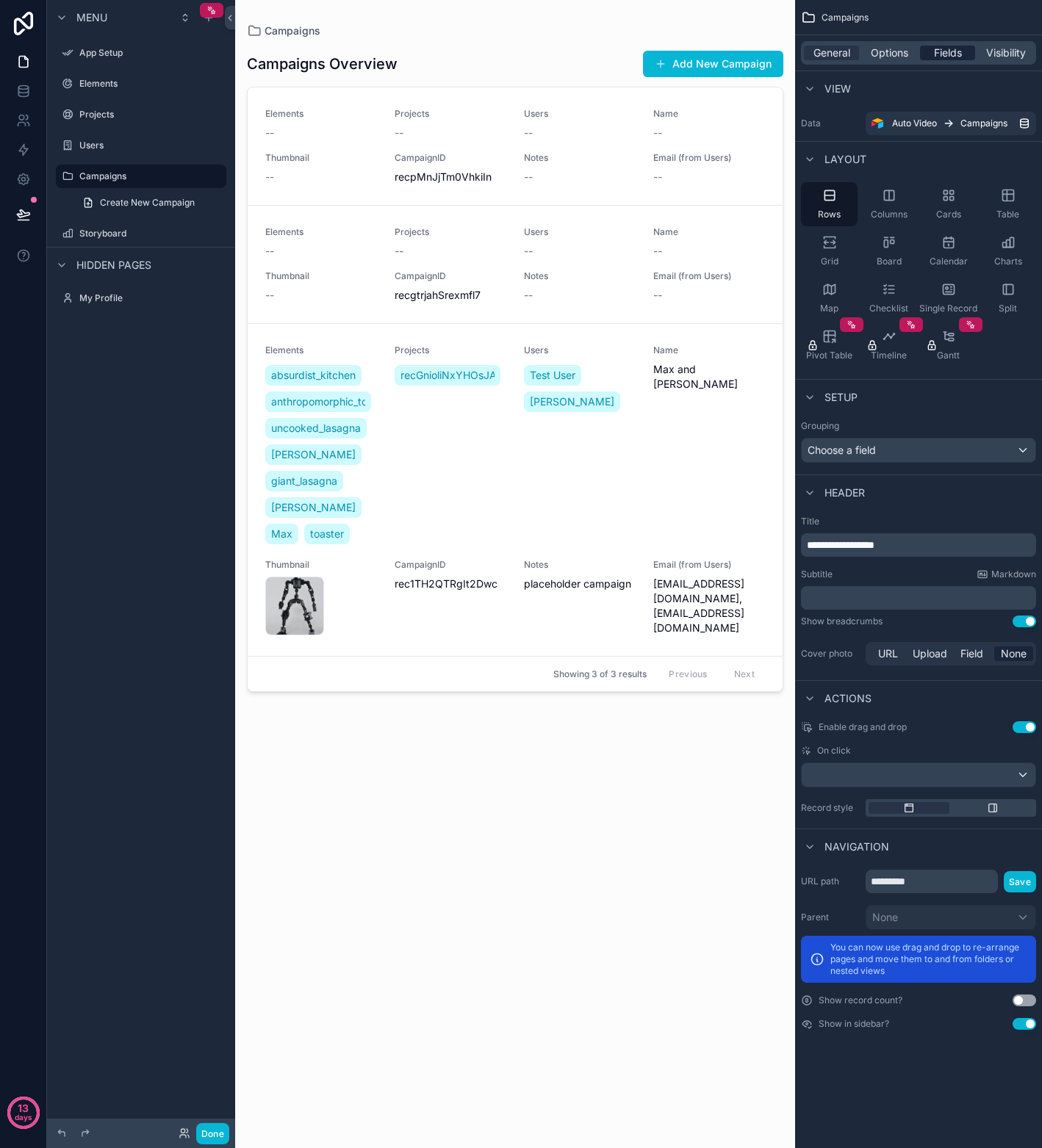
click at [949, 58] on span "Fields" at bounding box center [948, 53] width 28 height 15
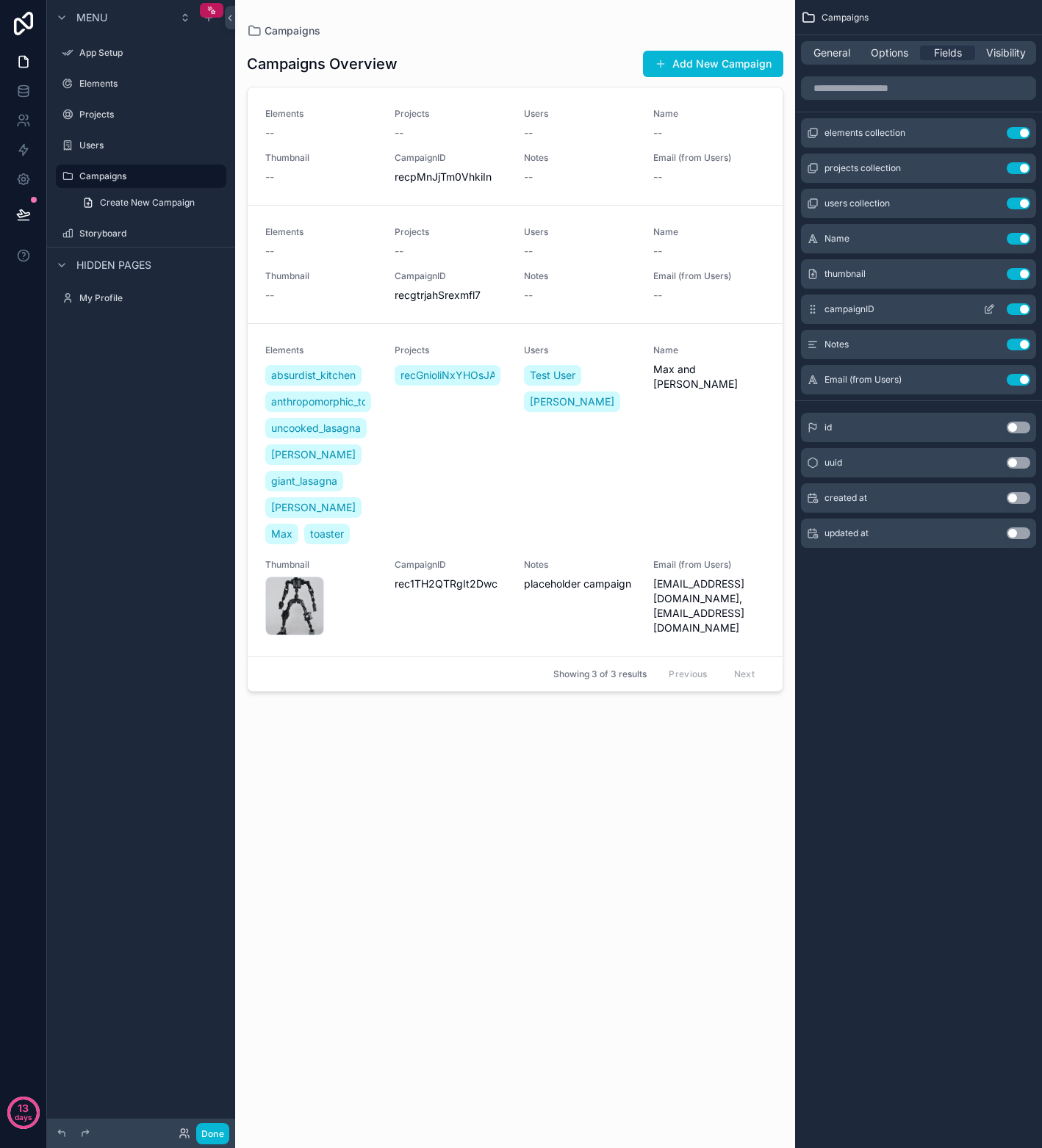
click at [994, 312] on button "Use setting" at bounding box center [1018, 309] width 24 height 11
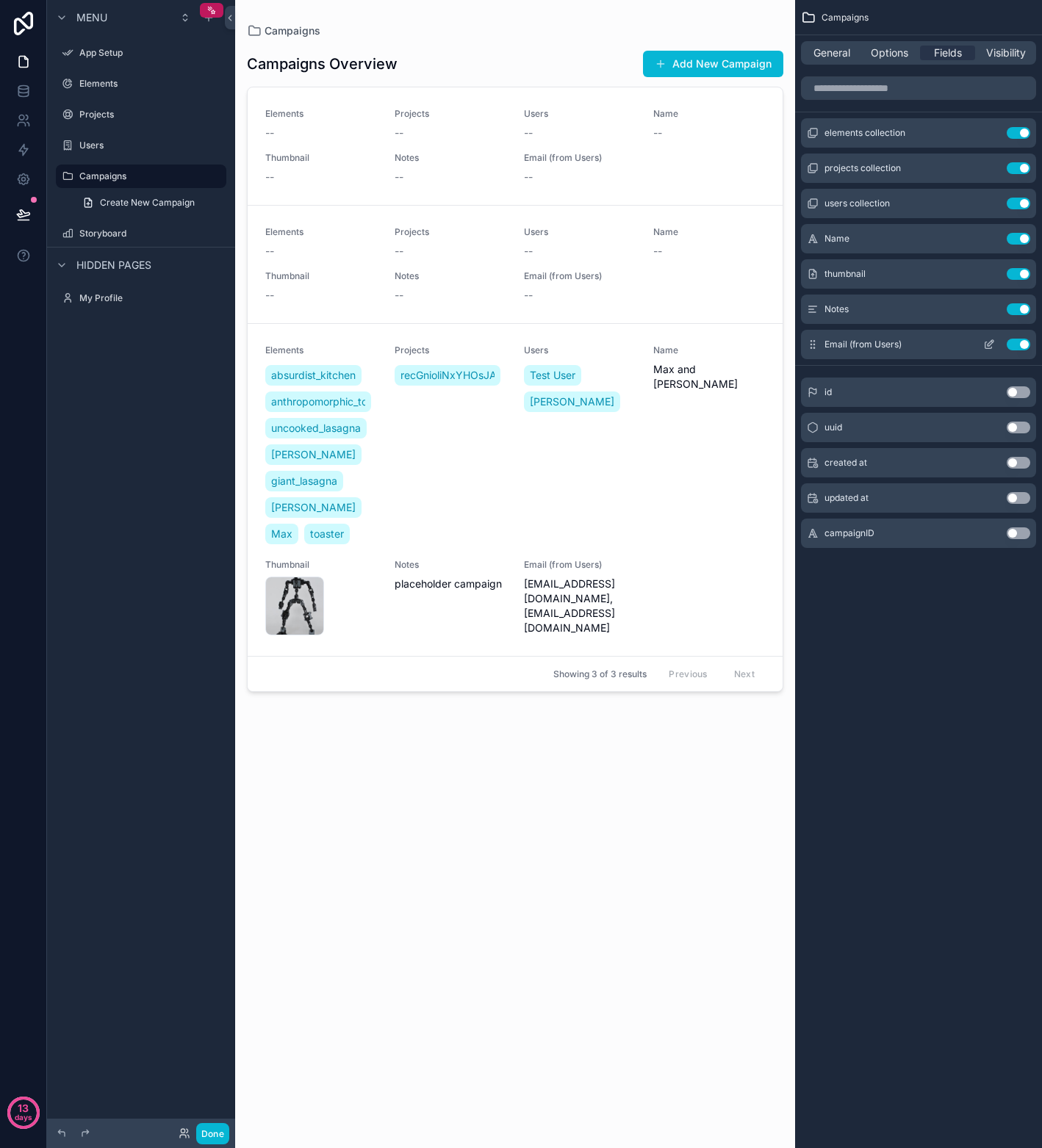
click at [994, 344] on button "Use setting" at bounding box center [1018, 344] width 24 height 11
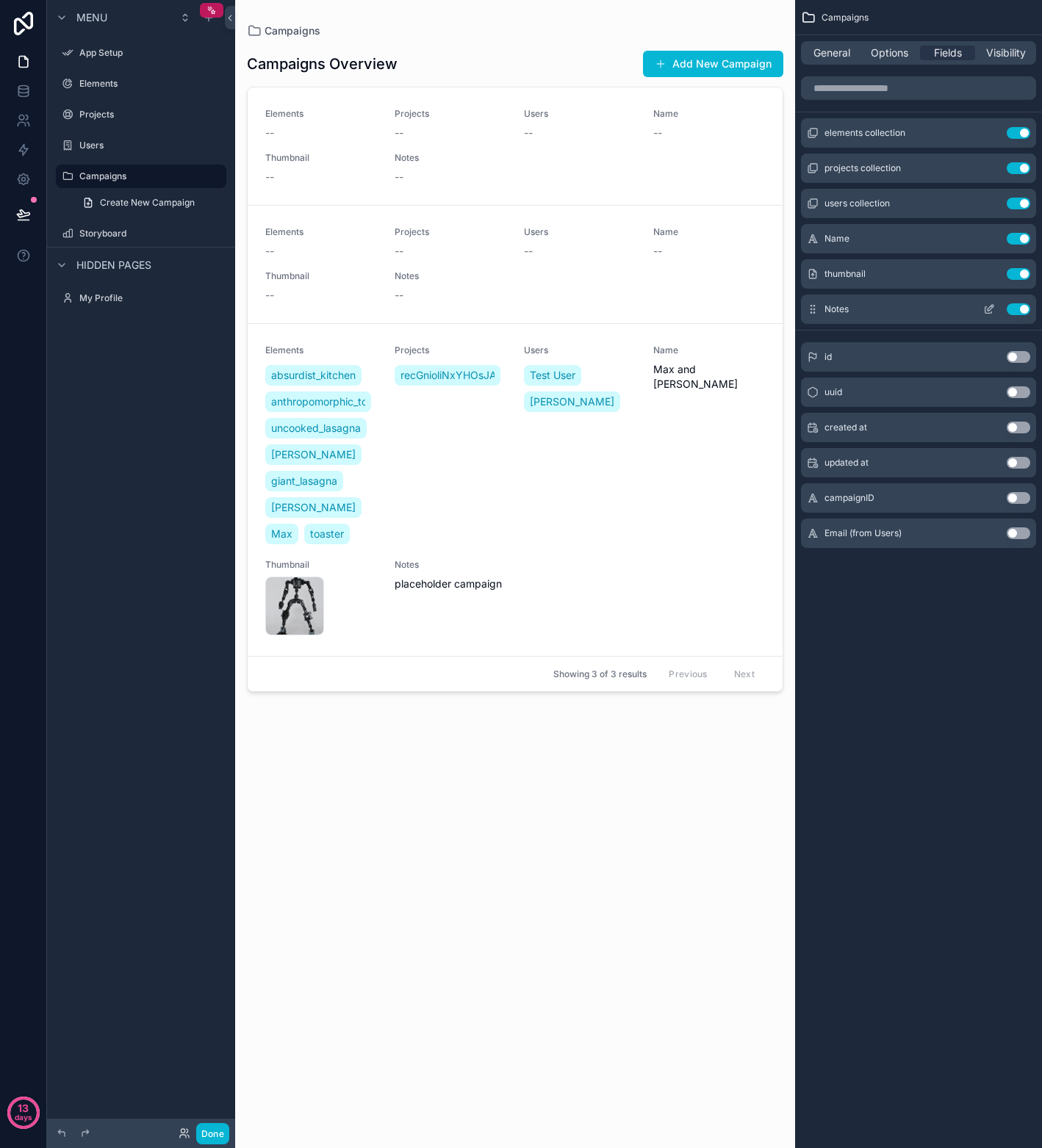
click at [994, 306] on button "Use setting" at bounding box center [1018, 309] width 24 height 11
click at [994, 498] on button "Use setting" at bounding box center [1018, 497] width 24 height 11
click at [994, 432] on button "Use setting" at bounding box center [1018, 428] width 24 height 11
click at [994, 461] on button "Use setting" at bounding box center [1018, 462] width 24 height 11
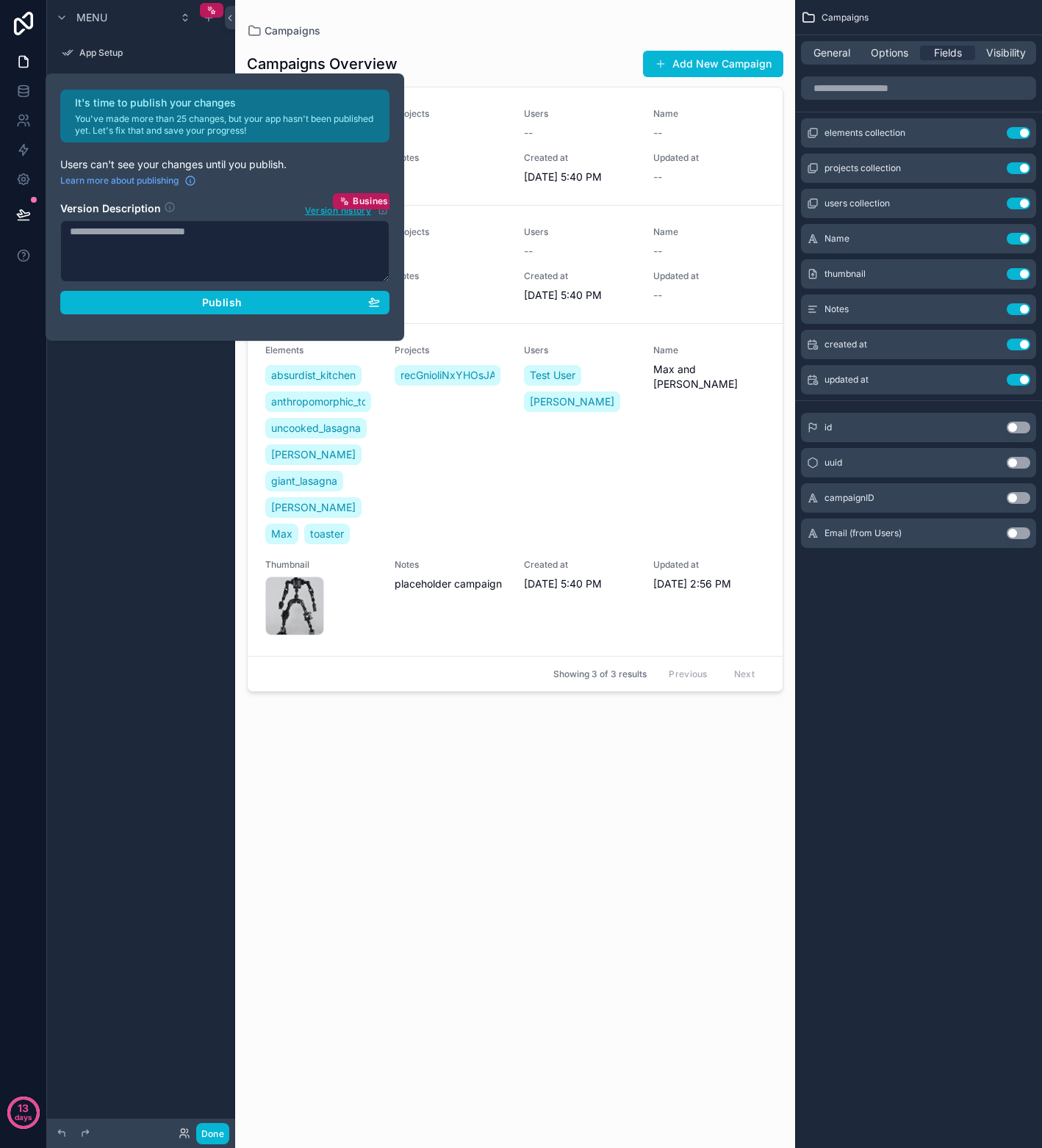
click at [670, 532] on div "scrollable content" at bounding box center [515, 565] width 560 height 1130
click at [602, 488] on div "Users Test User [PERSON_NAME]" at bounding box center [579, 446] width 112 height 203
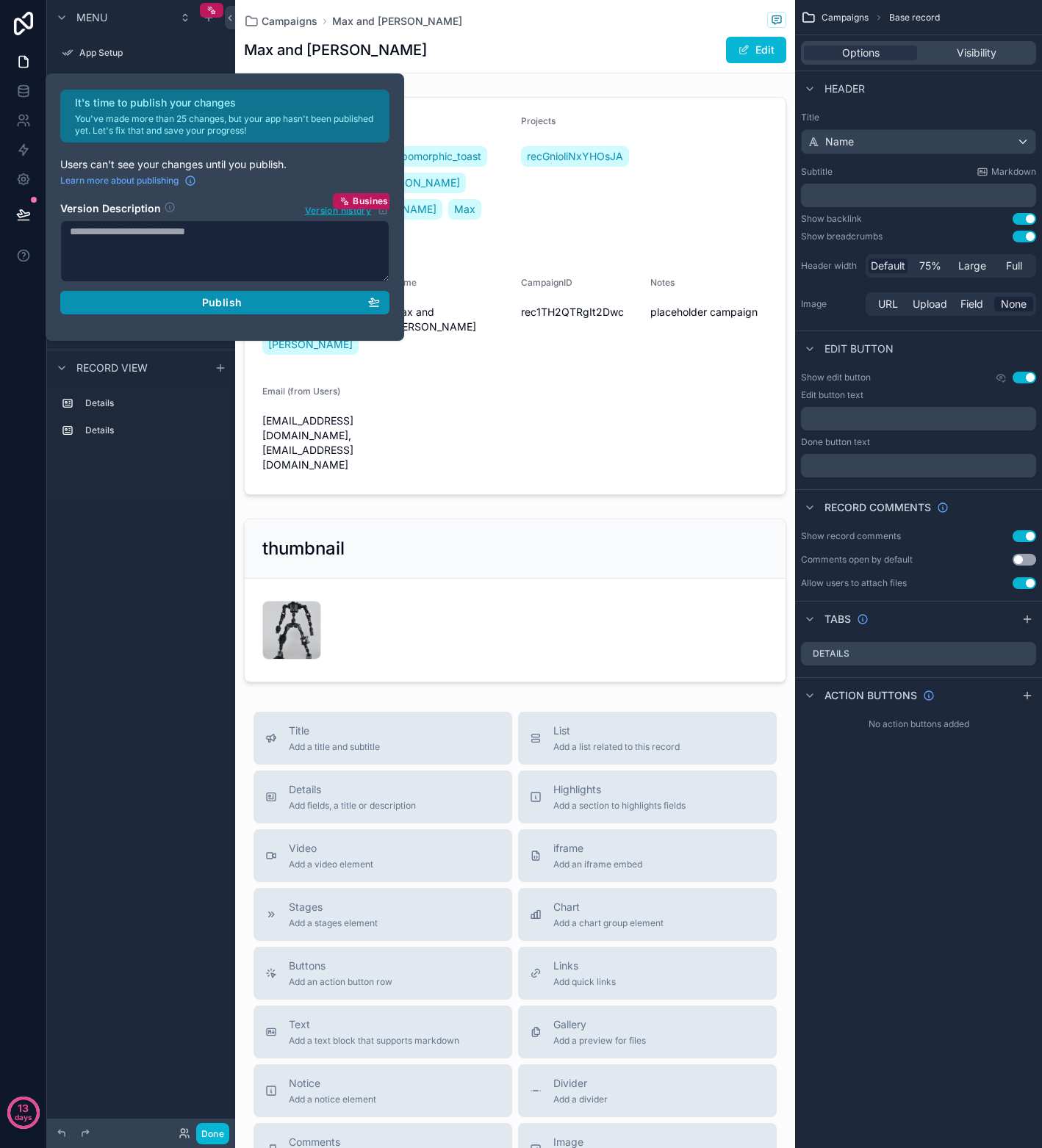
click at [274, 300] on div "Publish" at bounding box center [225, 303] width 310 height 13
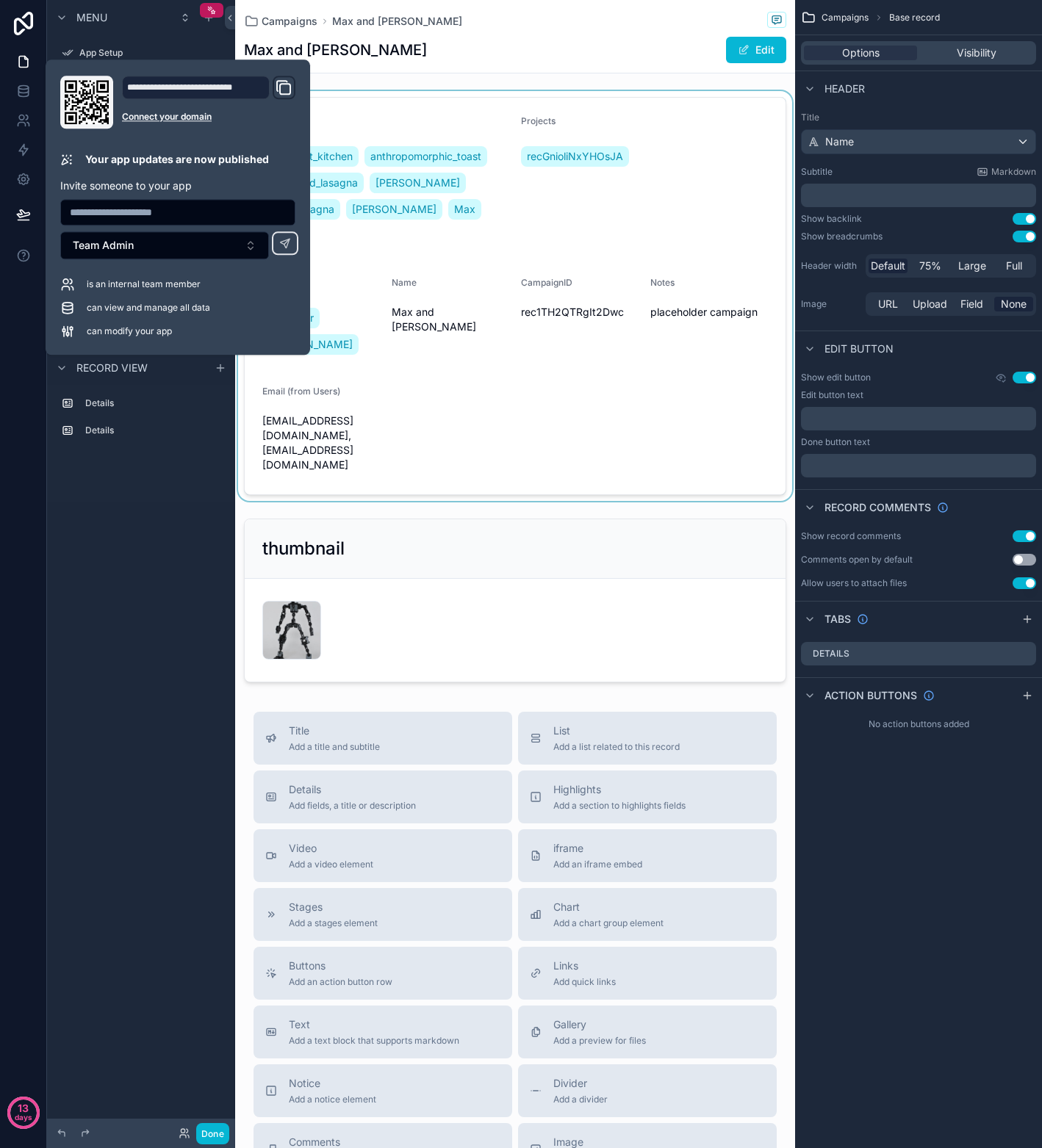
click at [411, 359] on div "scrollable content" at bounding box center [515, 295] width 560 height 410
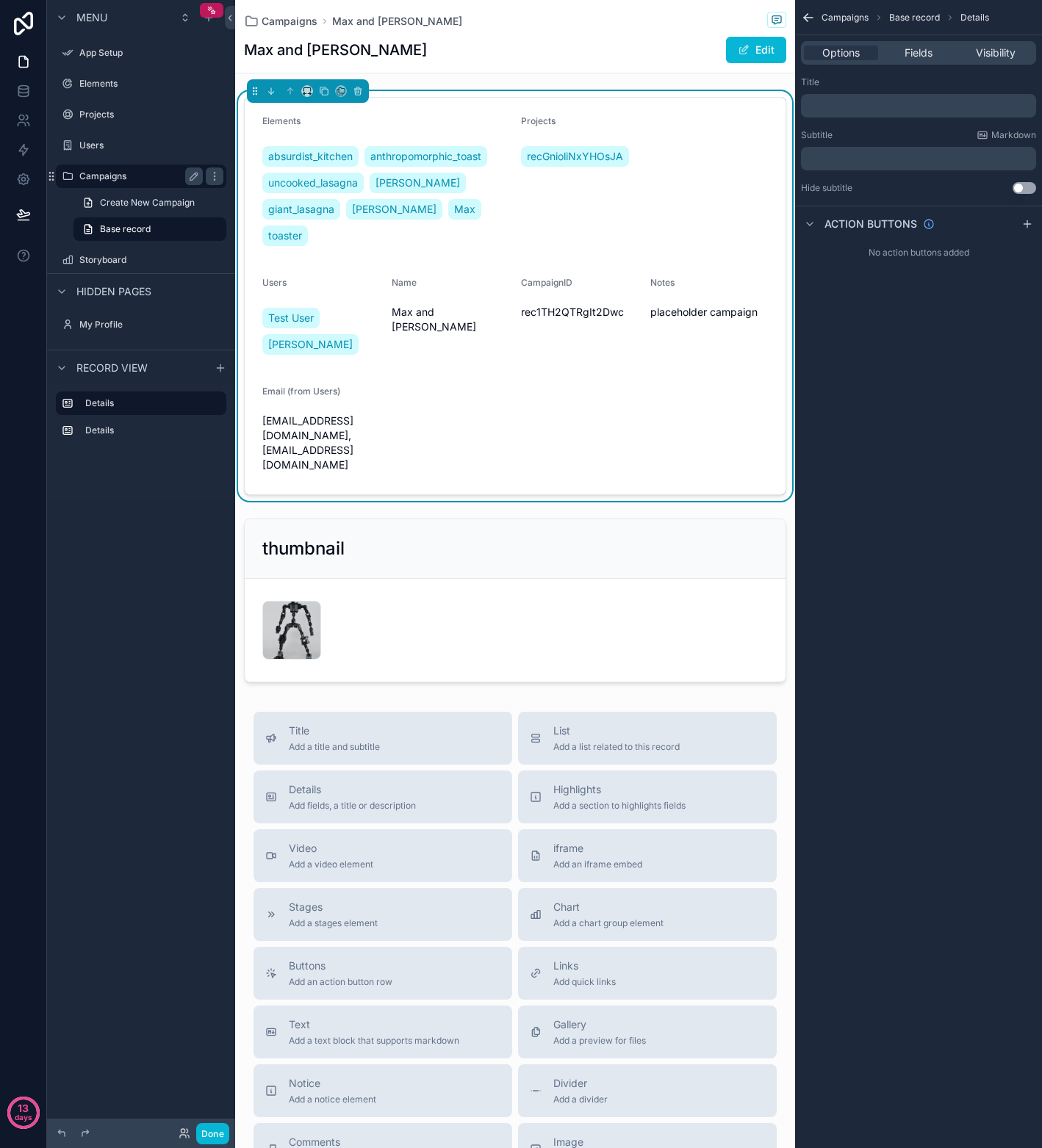
click at [107, 187] on div "Campaigns" at bounding box center [140, 176] width 165 height 24
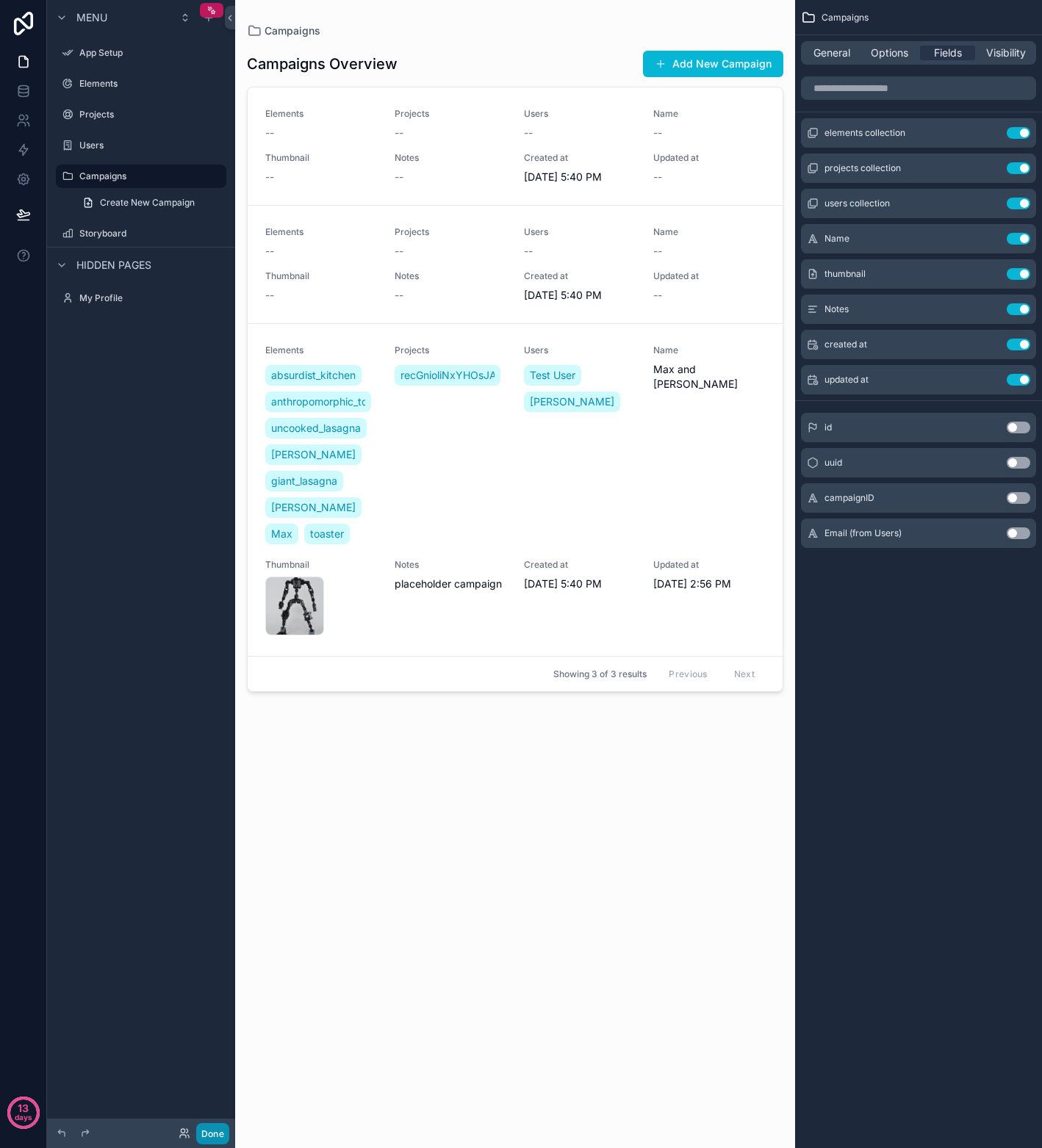
click at [206, 1136] on button "Done" at bounding box center [213, 1133] width 33 height 21
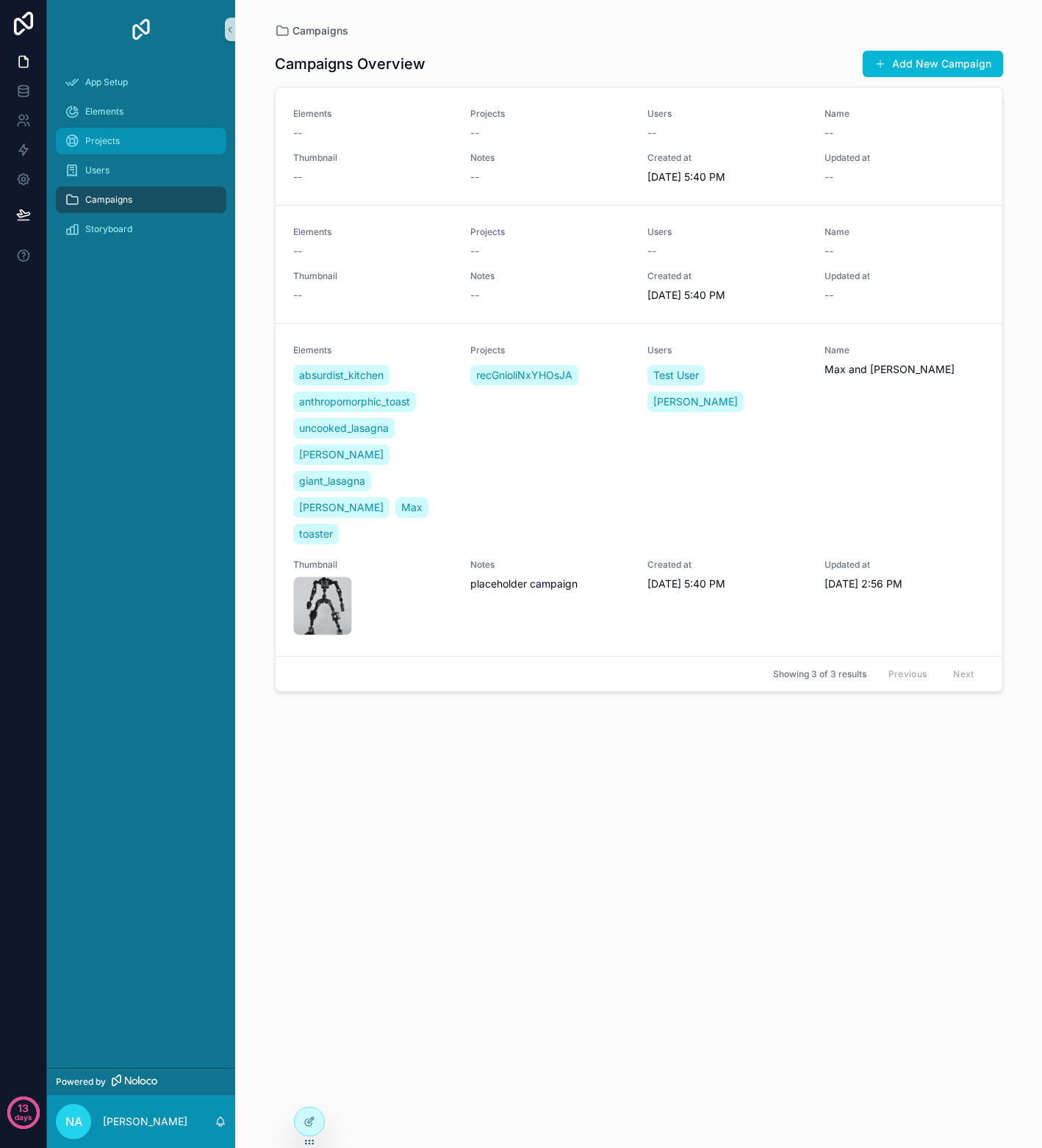
click at [126, 135] on div "Projects" at bounding box center [141, 140] width 153 height 24
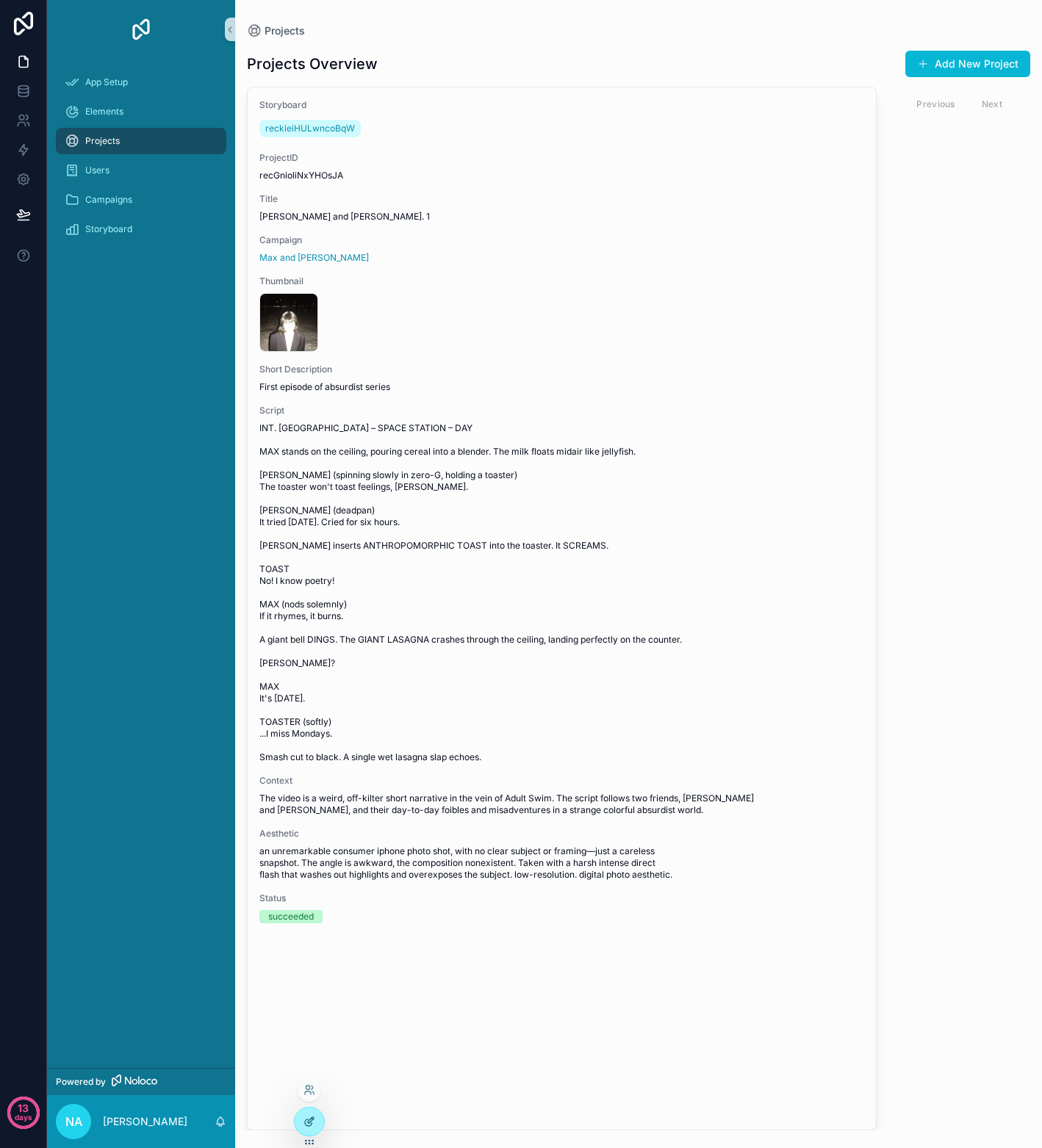
click at [314, 1123] on icon at bounding box center [309, 1121] width 11 height 11
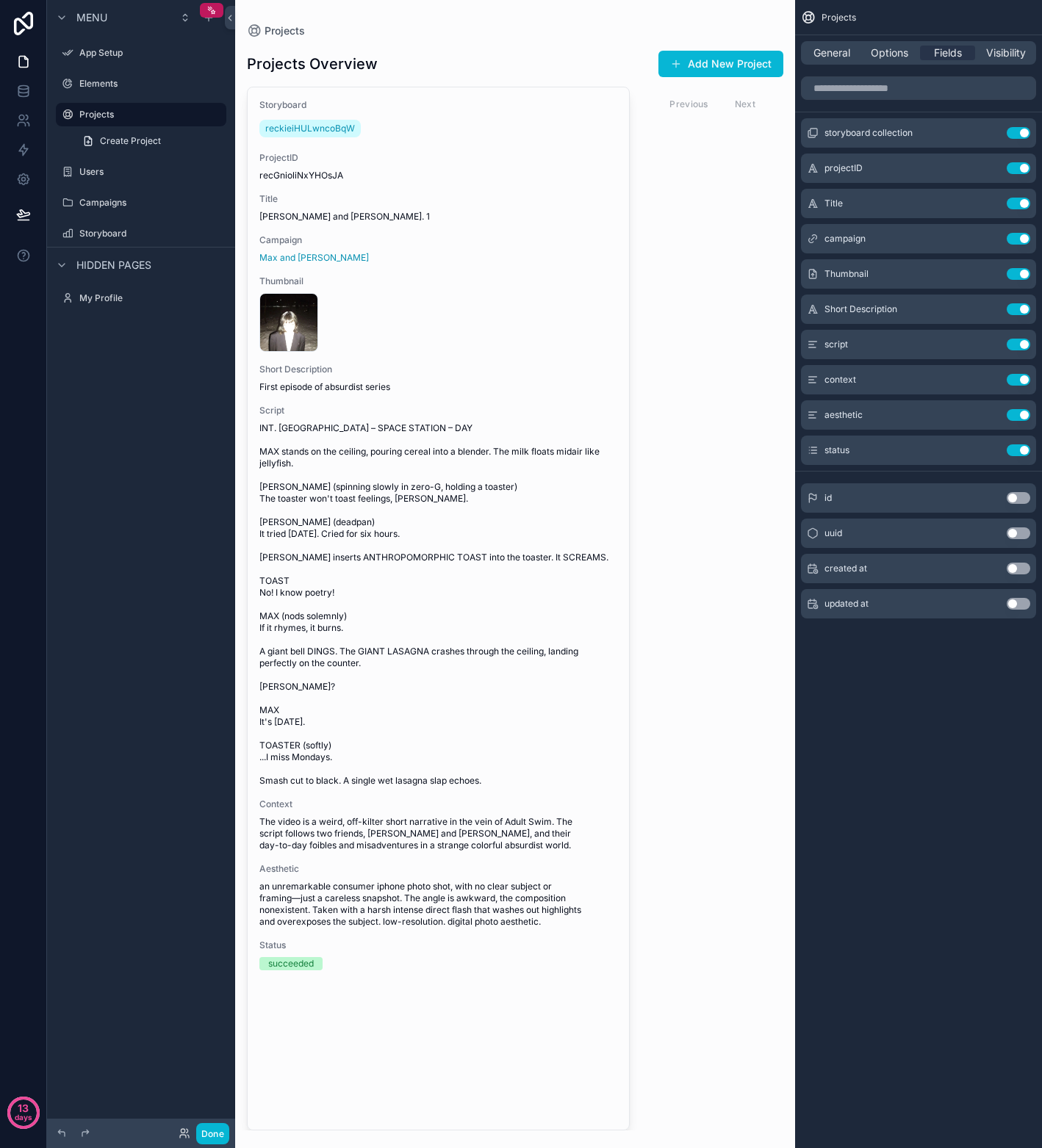
click at [444, 255] on div "scrollable content" at bounding box center [515, 574] width 560 height 1148
click at [994, 167] on button "Use setting" at bounding box center [1018, 168] width 24 height 11
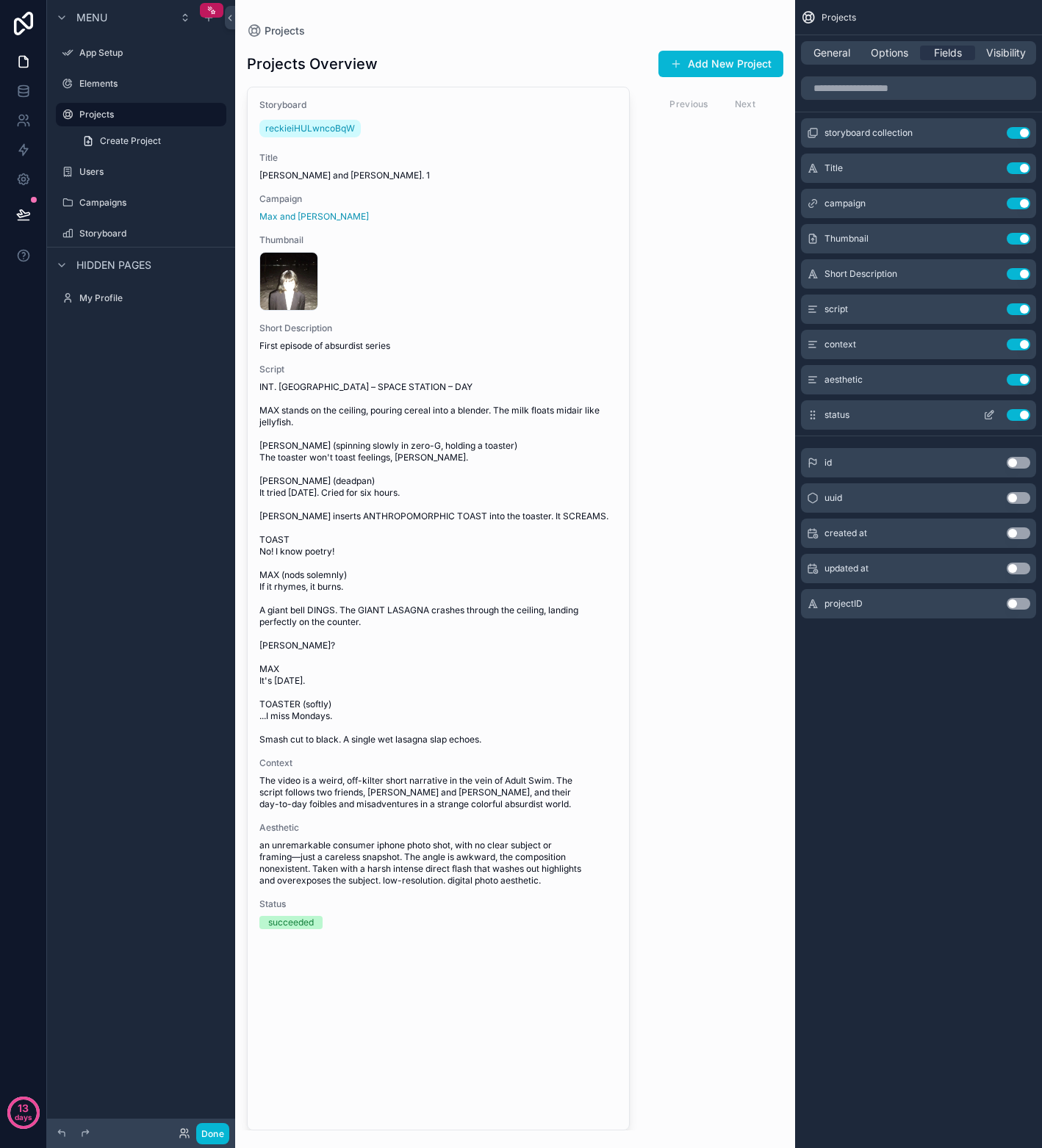
click at [994, 415] on button "Use setting" at bounding box center [1018, 415] width 24 height 11
click at [842, 48] on span "General" at bounding box center [831, 53] width 37 height 15
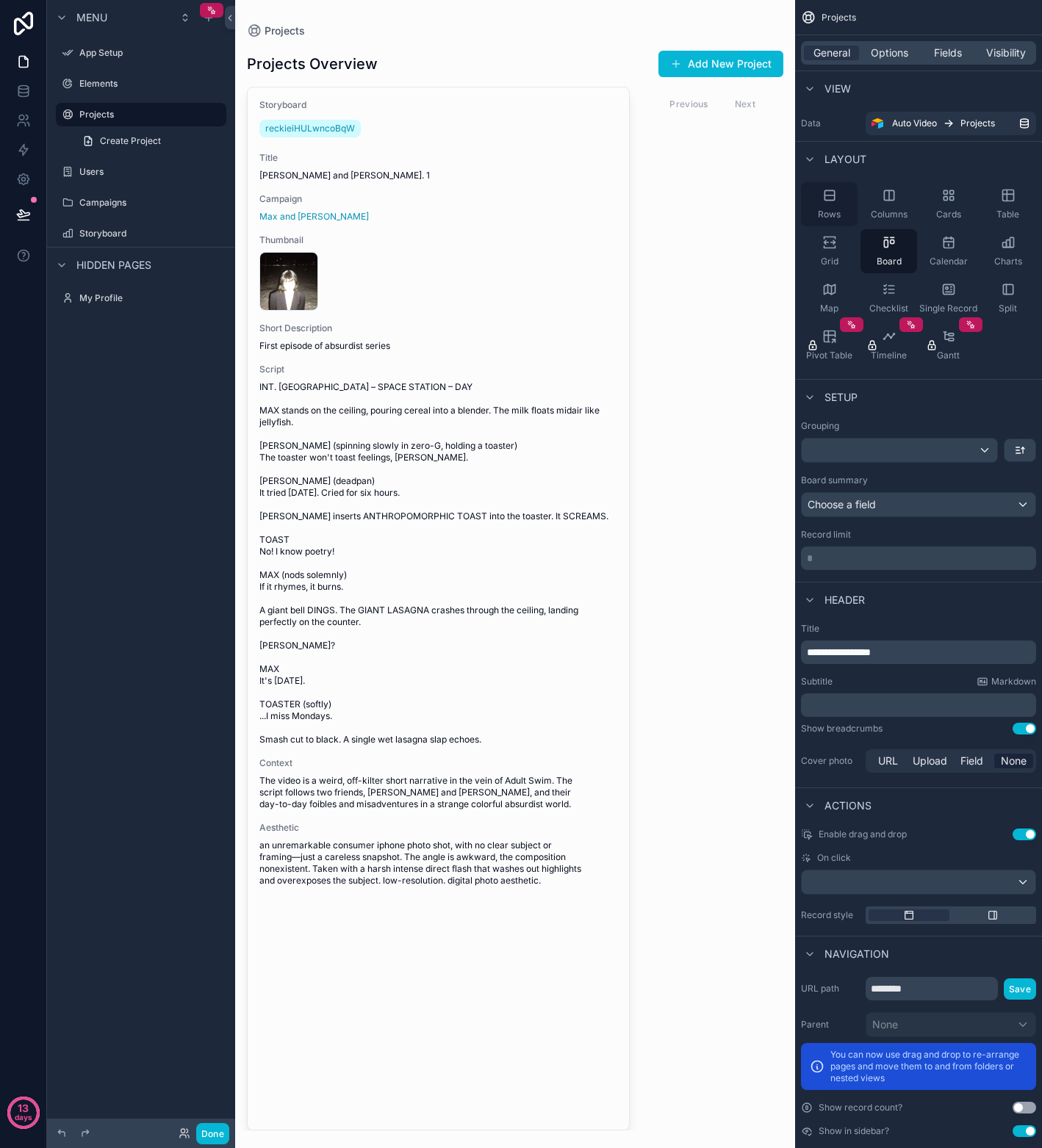
click at [835, 204] on div "Rows" at bounding box center [829, 204] width 57 height 44
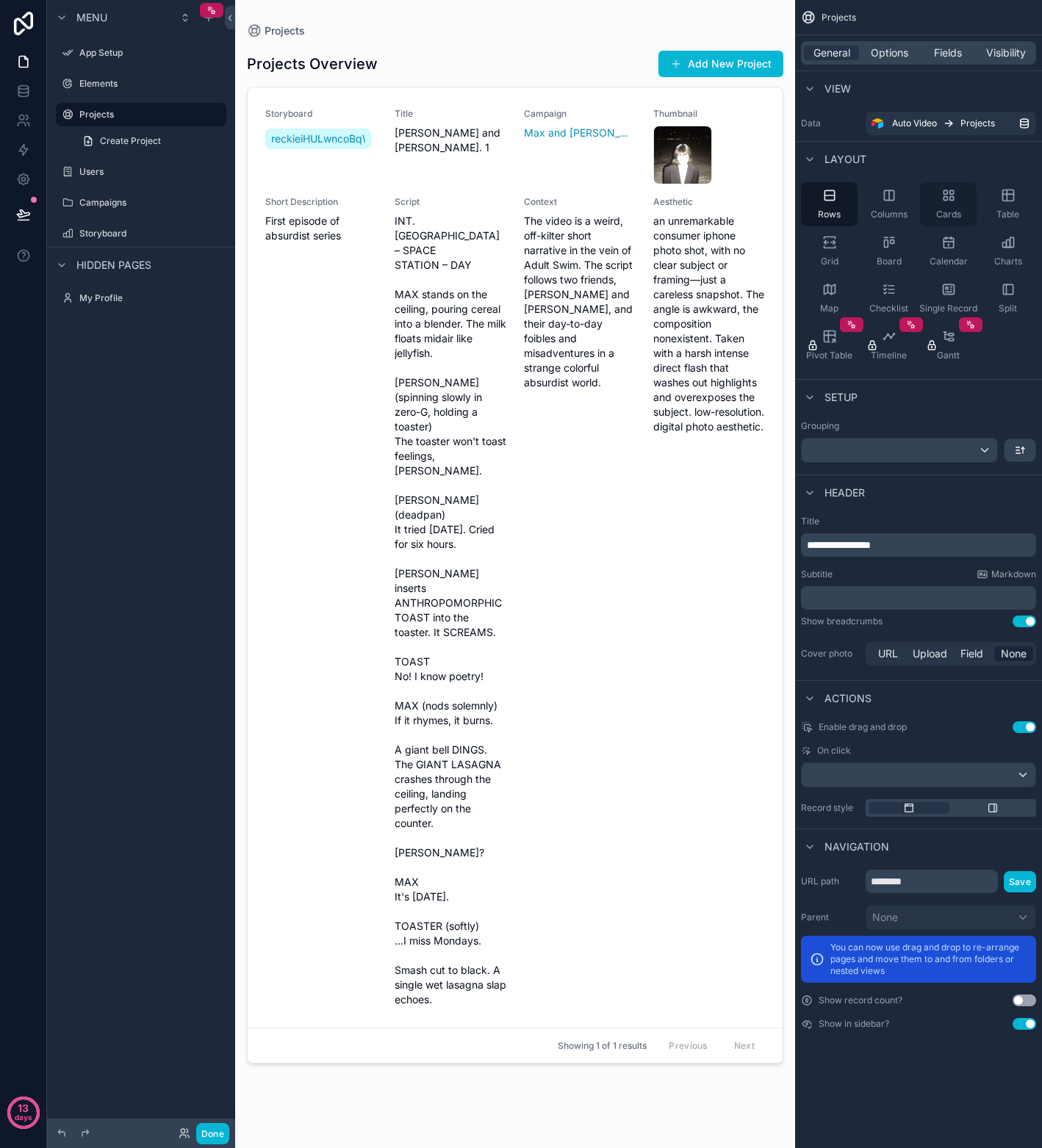
click at [941, 200] on icon "scrollable content" at bounding box center [949, 196] width 15 height 15
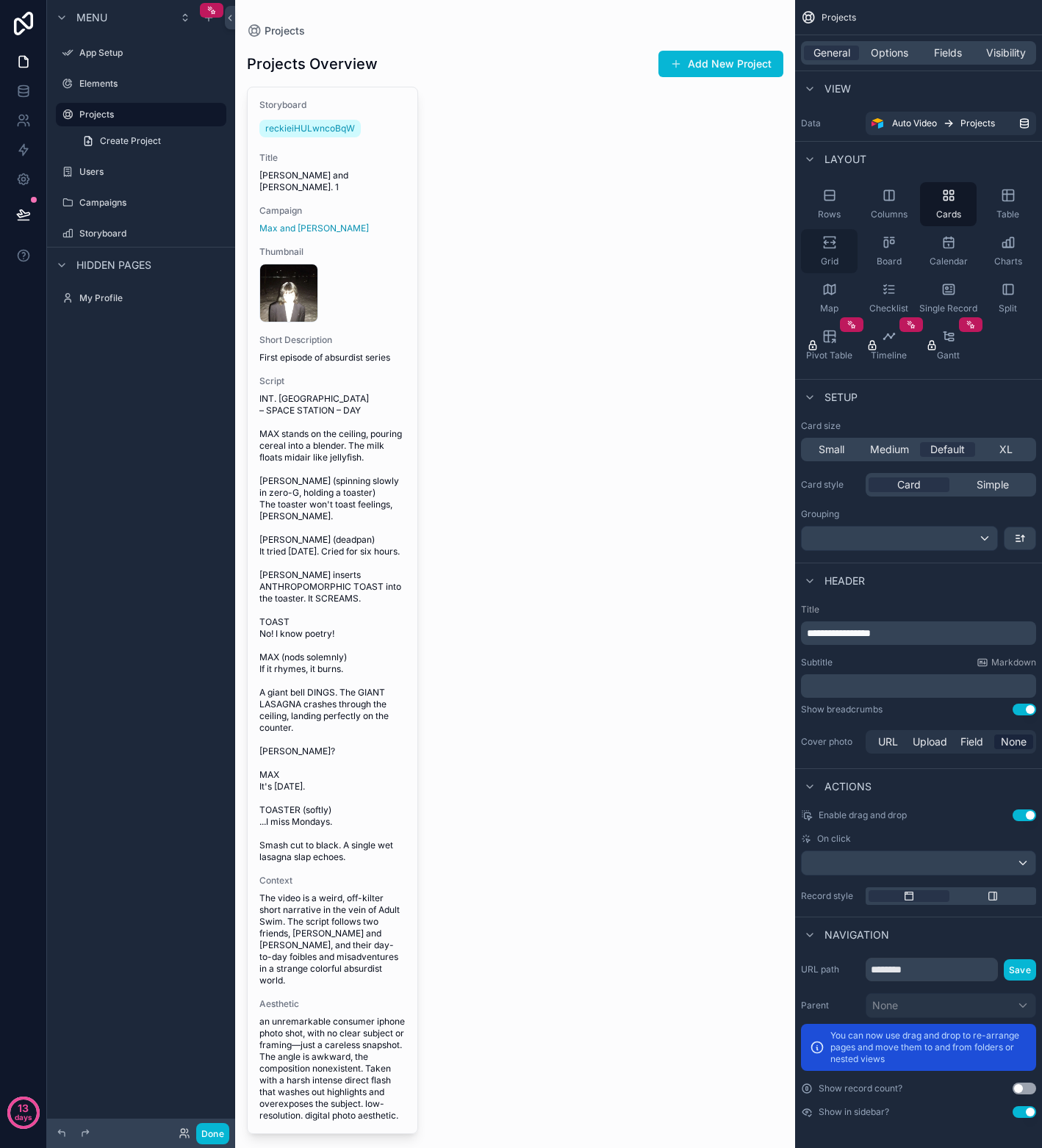
click at [829, 250] on div "Grid" at bounding box center [829, 251] width 57 height 44
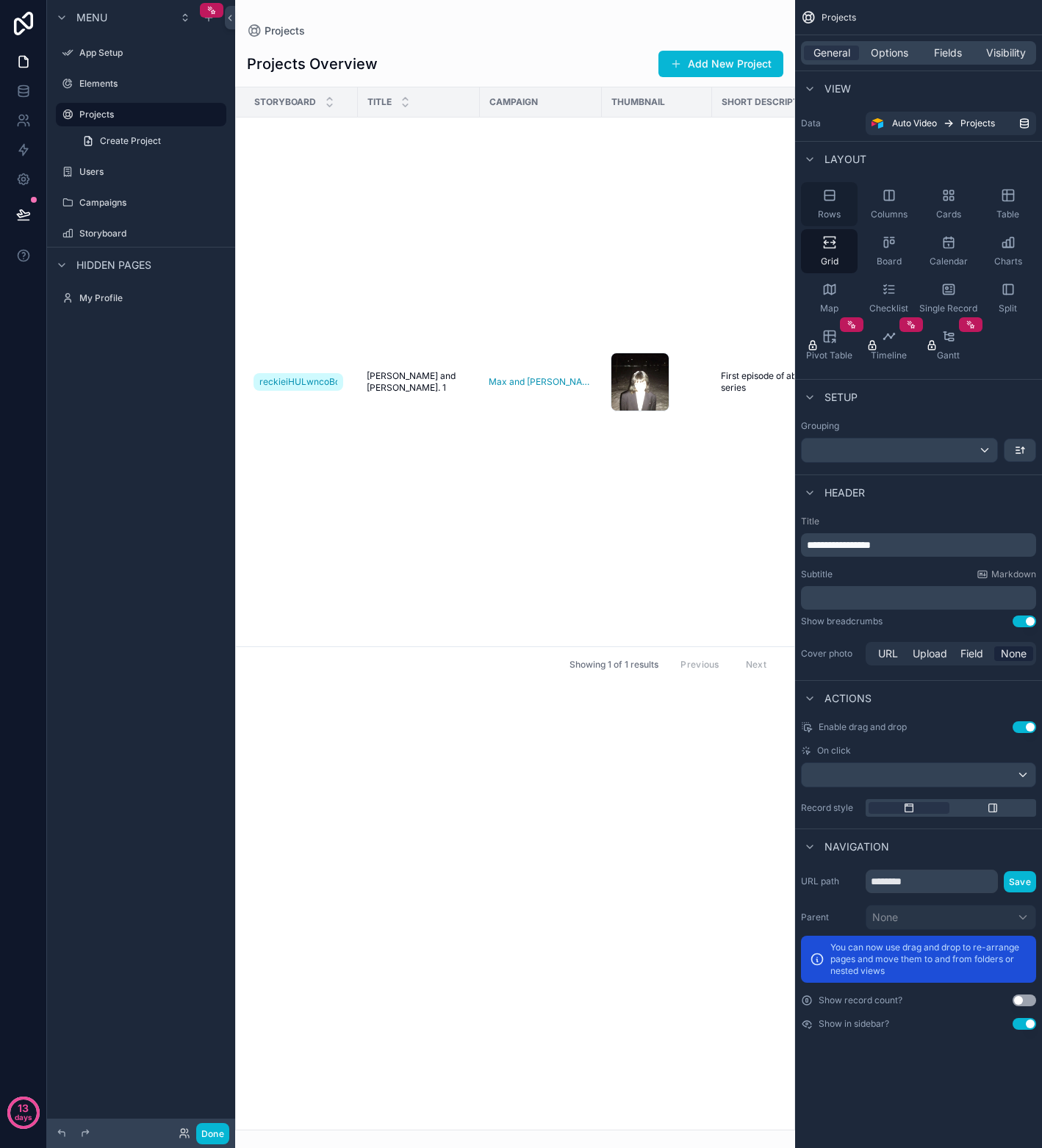
click at [828, 200] on icon "scrollable content" at bounding box center [829, 195] width 10 height 10
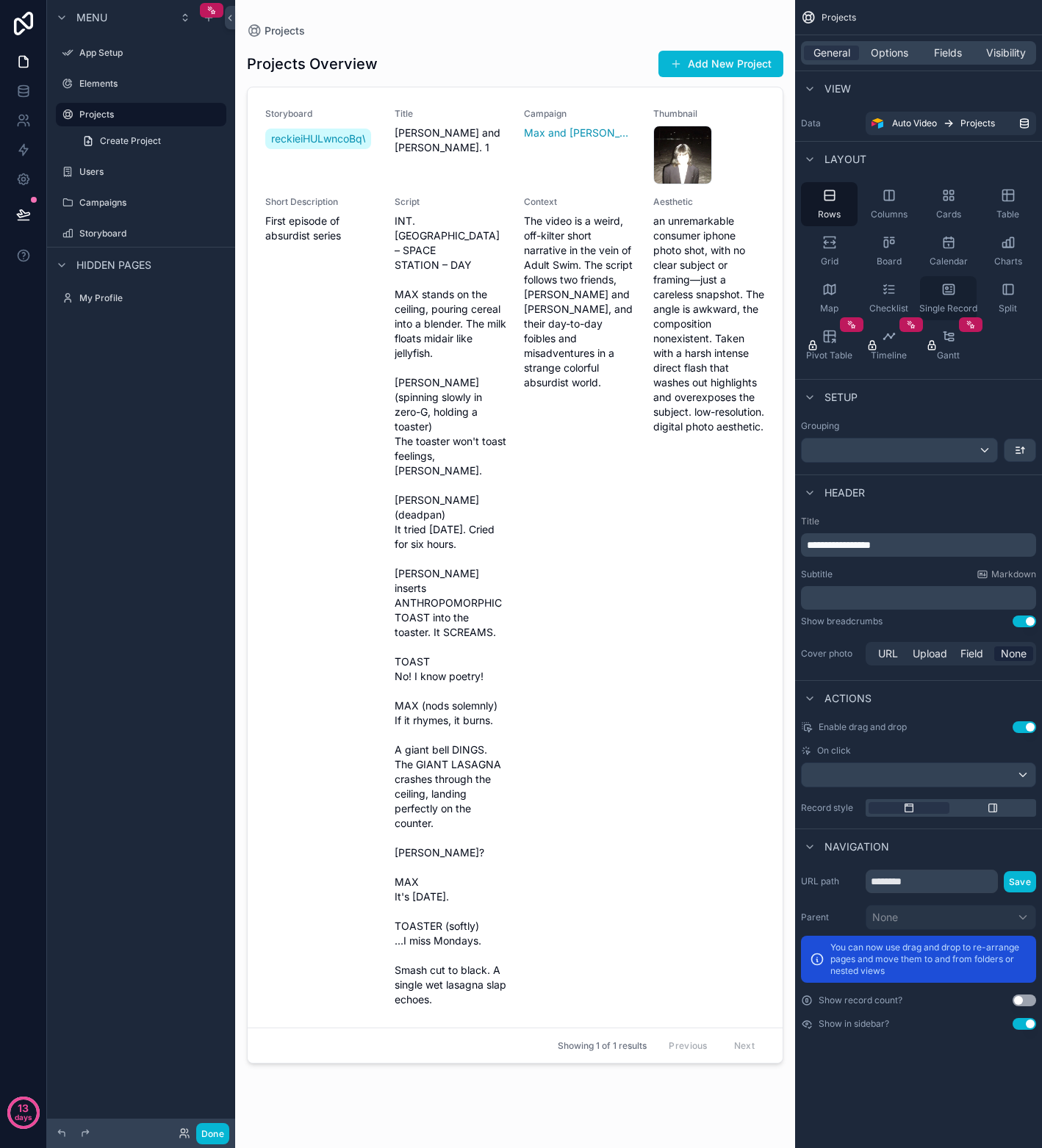
click at [949, 290] on icon "scrollable content" at bounding box center [949, 290] width 15 height 15
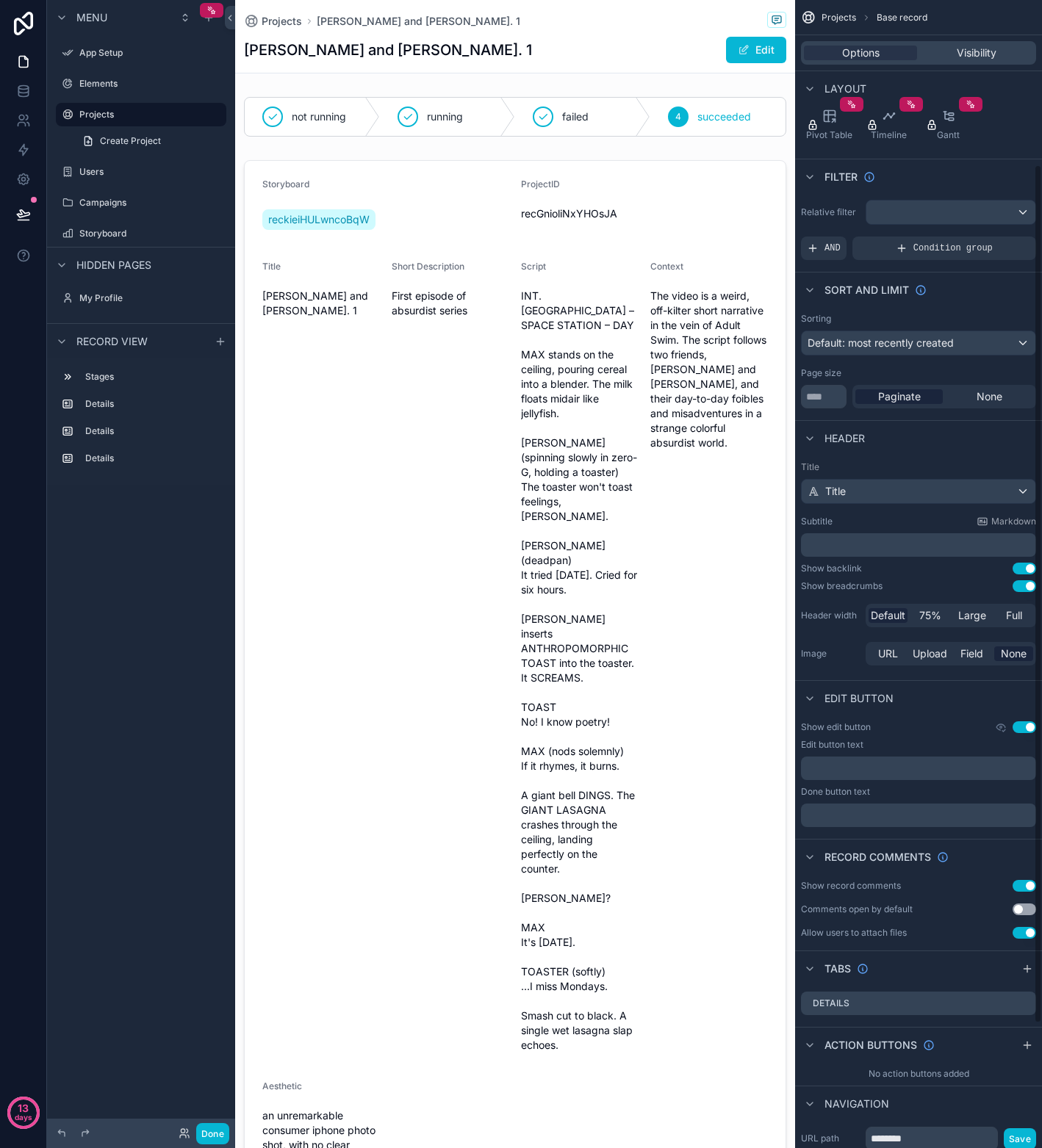
scroll to position [74, 0]
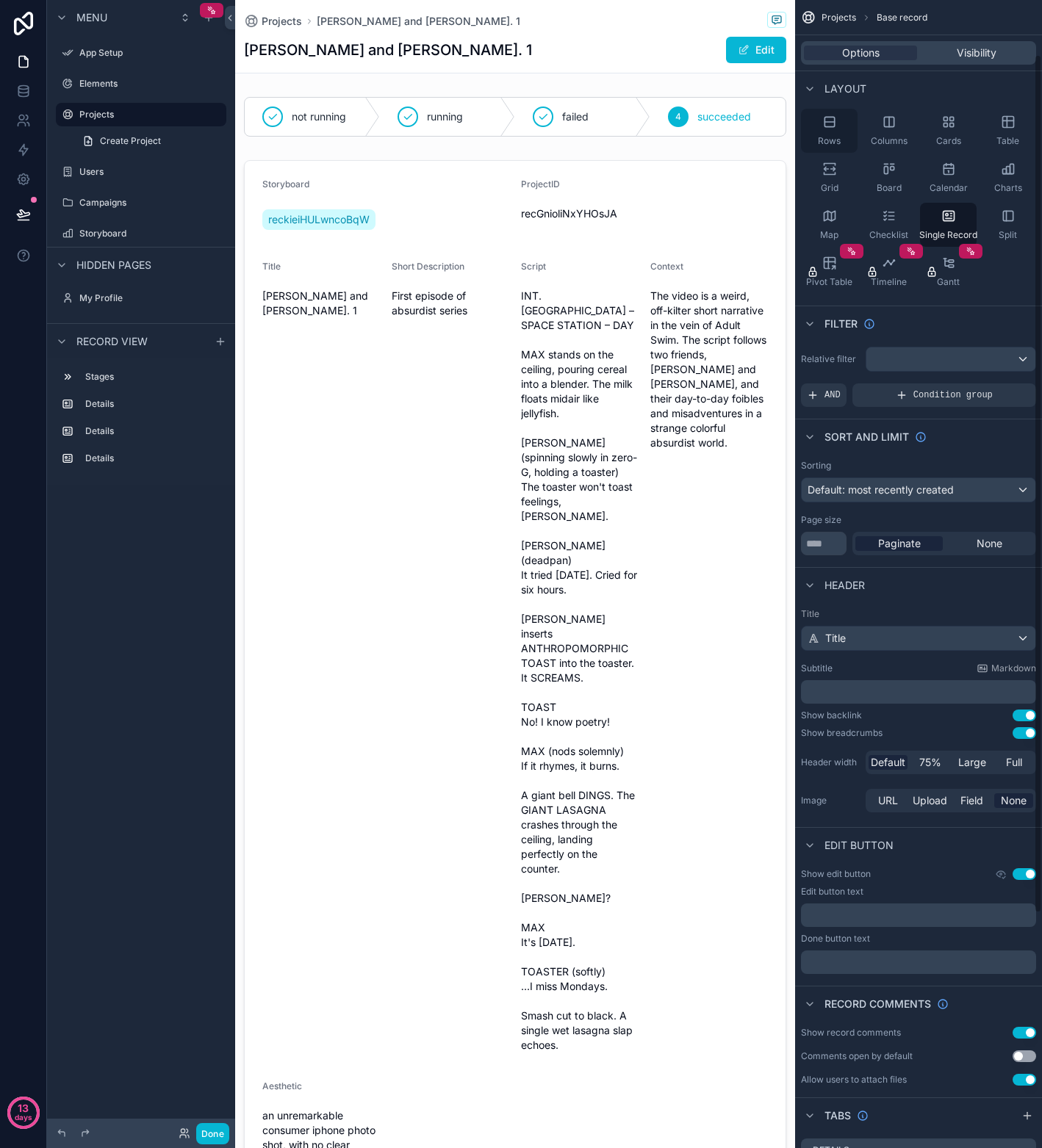
click at [834, 129] on div "Rows" at bounding box center [829, 131] width 57 height 44
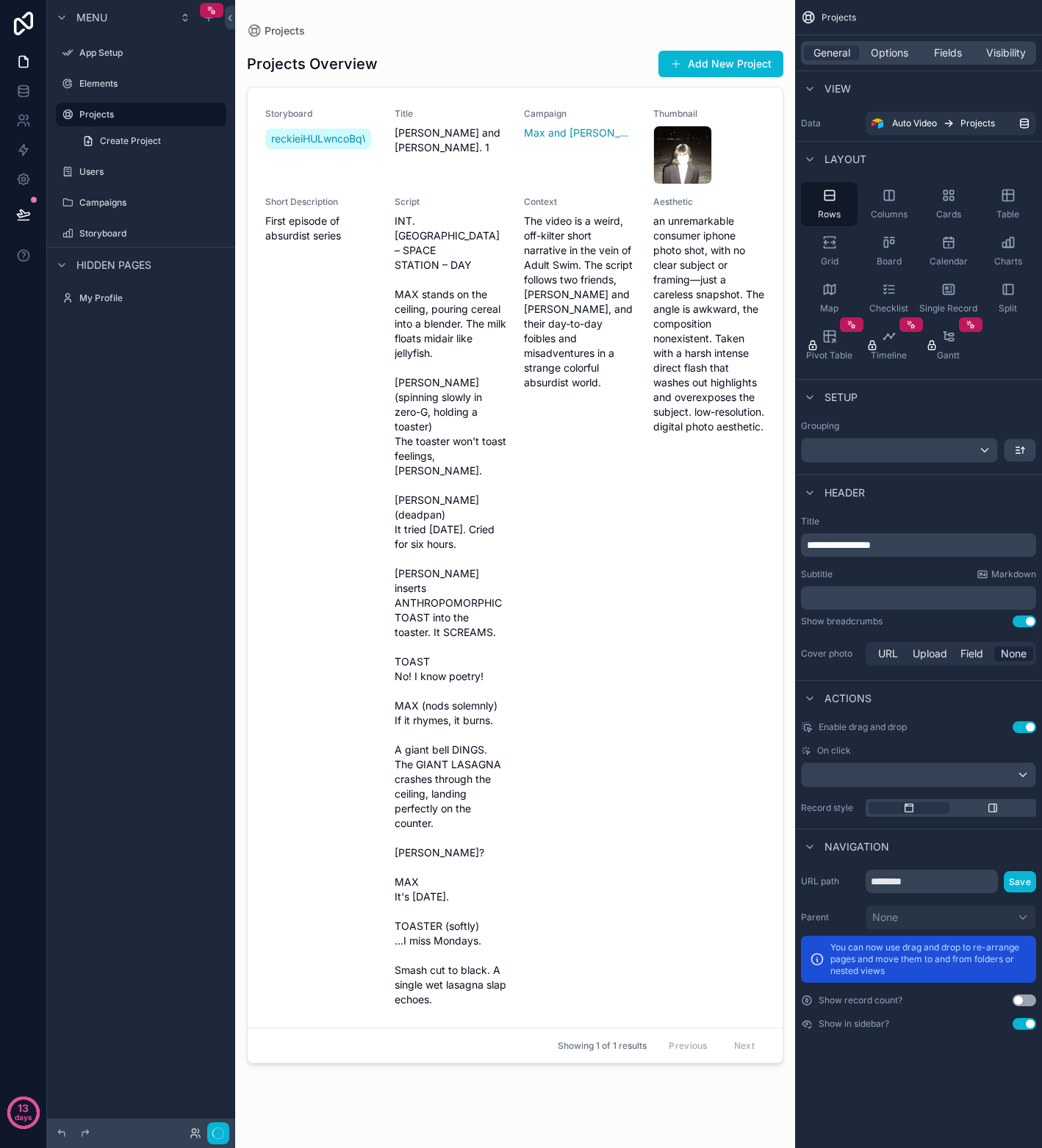
scroll to position [0, 0]
click at [955, 58] on span "Fields" at bounding box center [948, 53] width 28 height 15
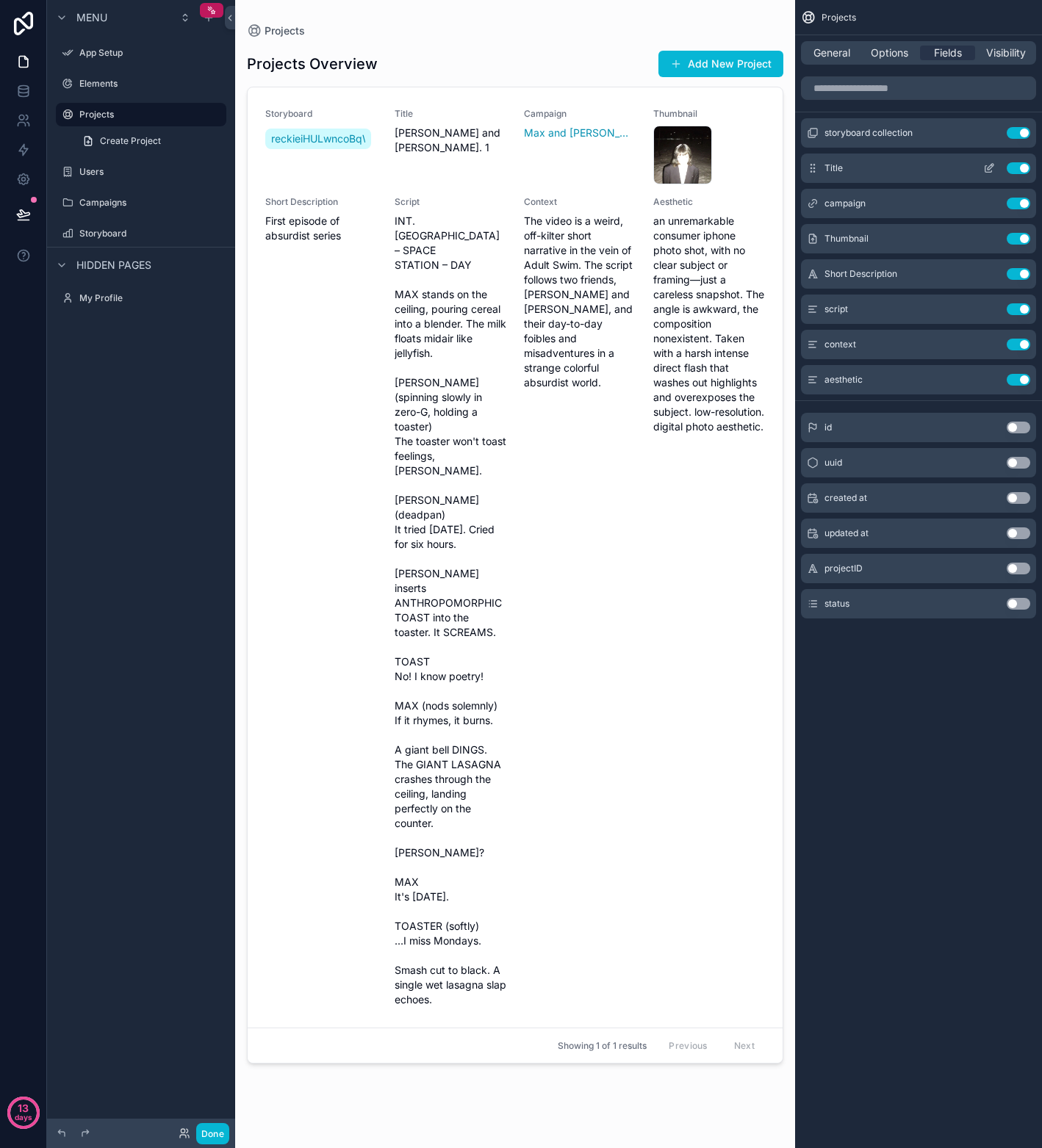
click at [994, 165] on button "Use setting" at bounding box center [1018, 168] width 24 height 11
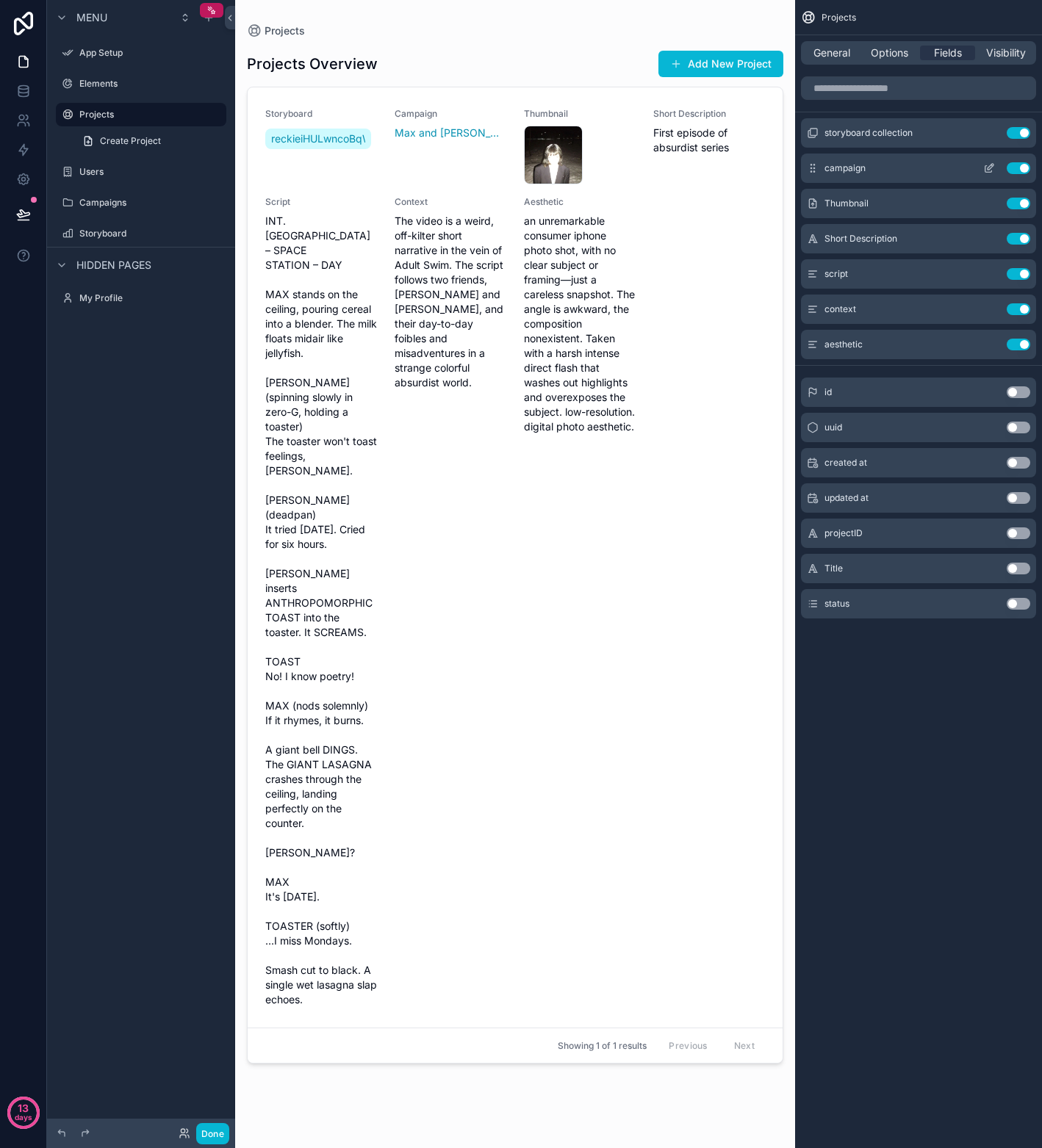
click at [994, 166] on div "campaign Use setting" at bounding box center [919, 168] width 235 height 29
click at [994, 570] on button "Use setting" at bounding box center [1018, 568] width 24 height 11
click at [994, 133] on button "Use setting" at bounding box center [1018, 133] width 24 height 11
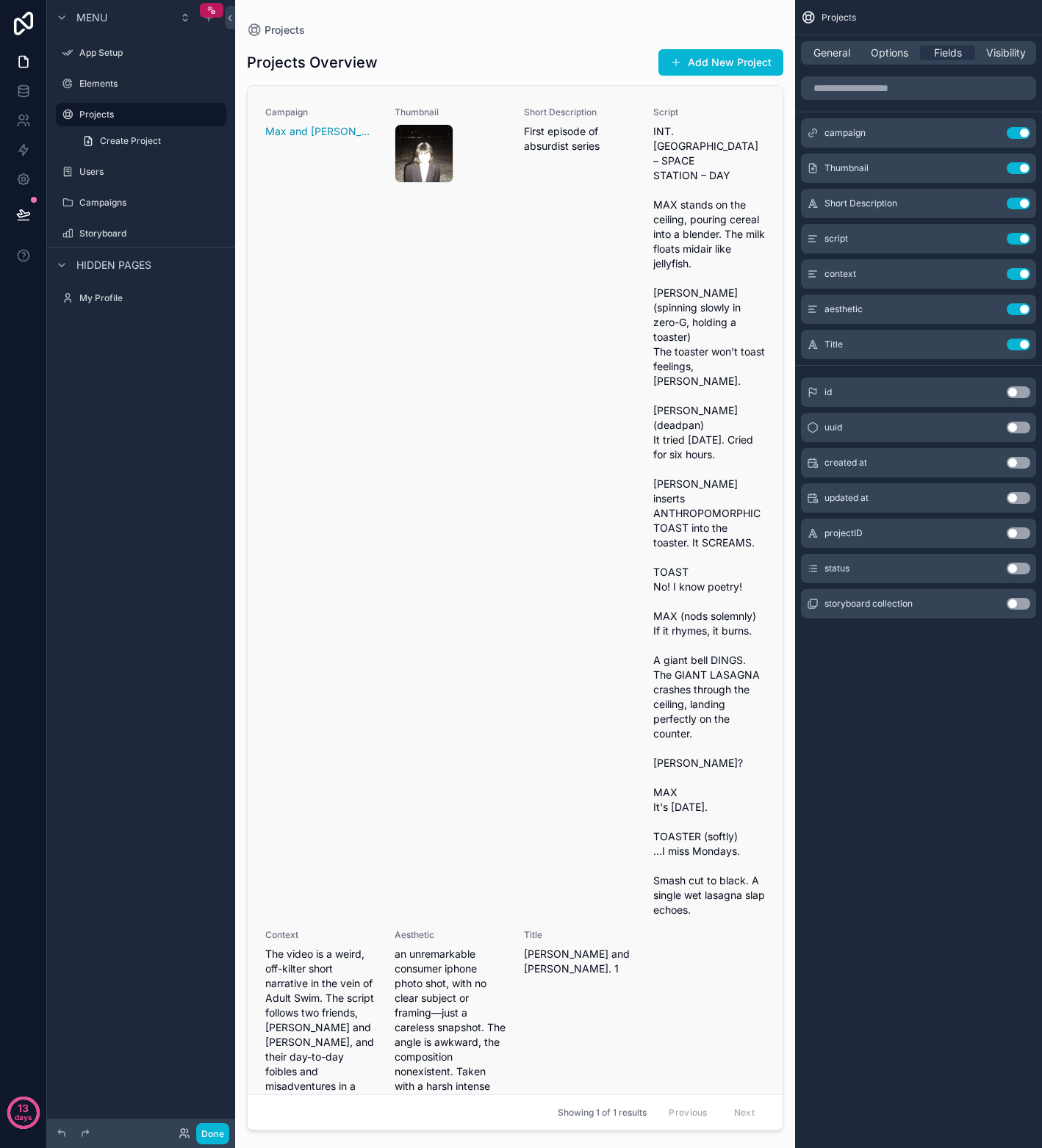
click at [686, 236] on span "INT. [GEOGRAPHIC_DATA] – SPACE STATION – DAY MAX stands on the ceiling, pouring…" at bounding box center [709, 521] width 112 height 793
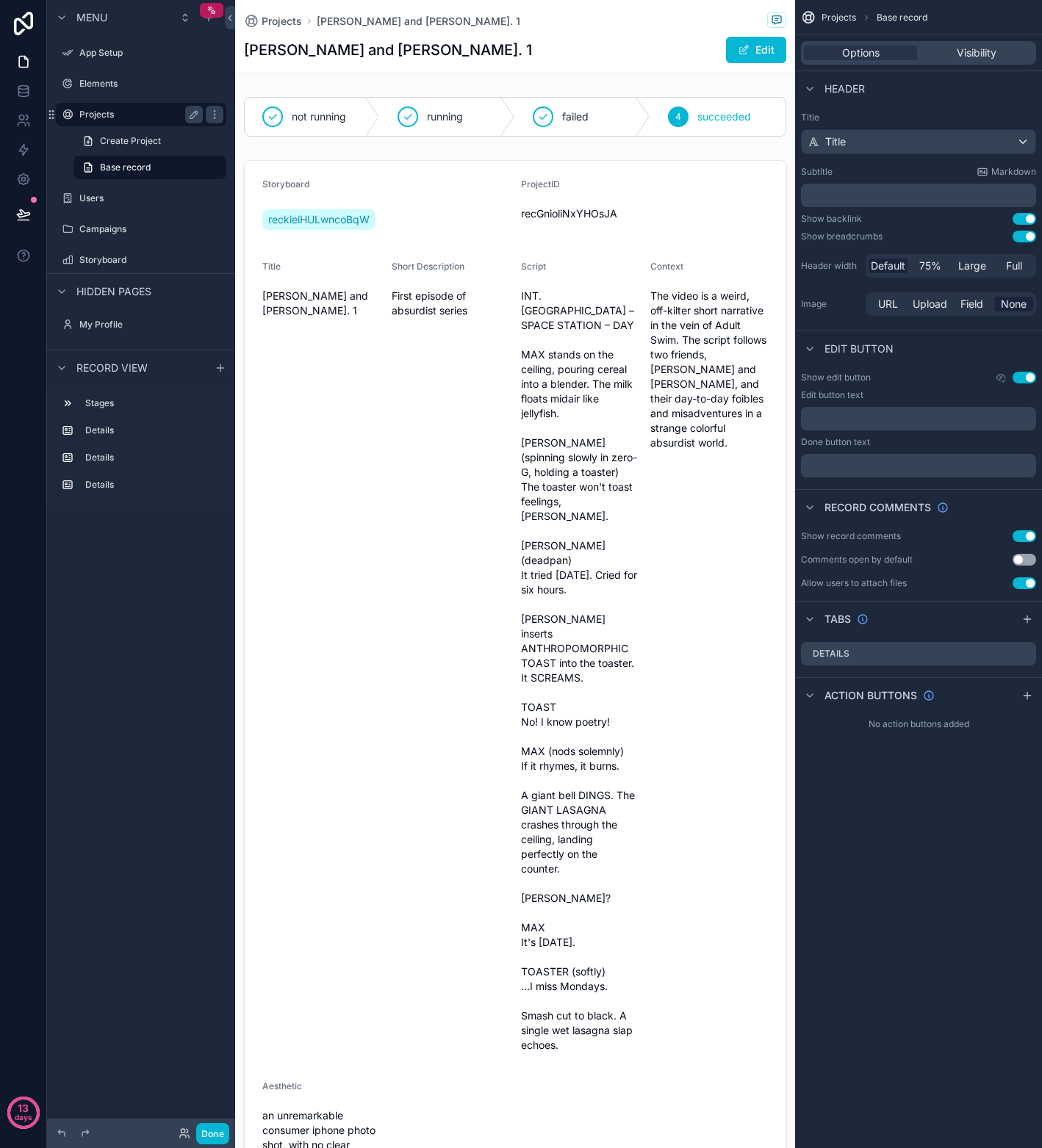
click at [131, 121] on div "Projects" at bounding box center [141, 114] width 123 height 18
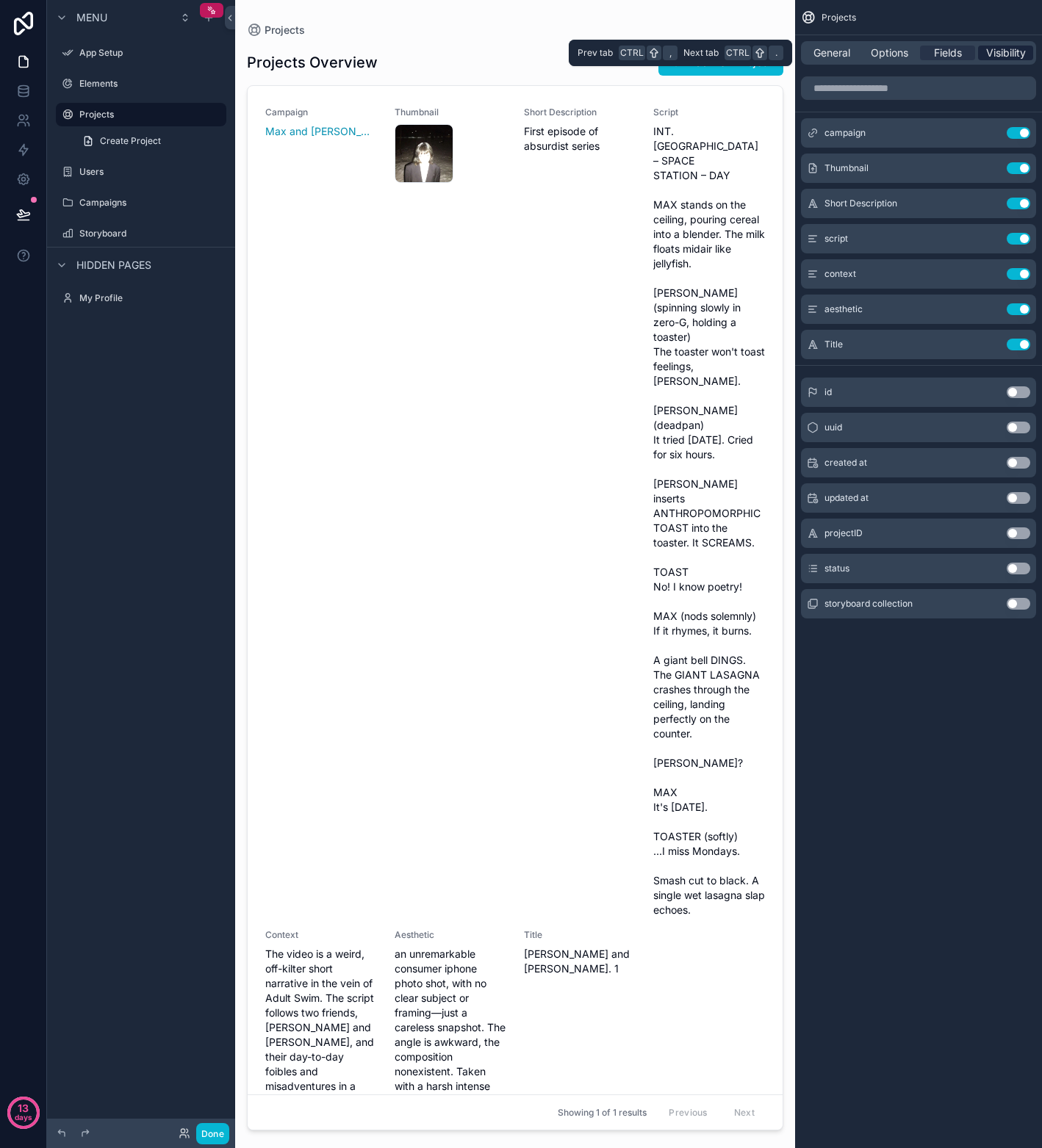
click at [994, 57] on span "Visibility" at bounding box center [1005, 53] width 40 height 15
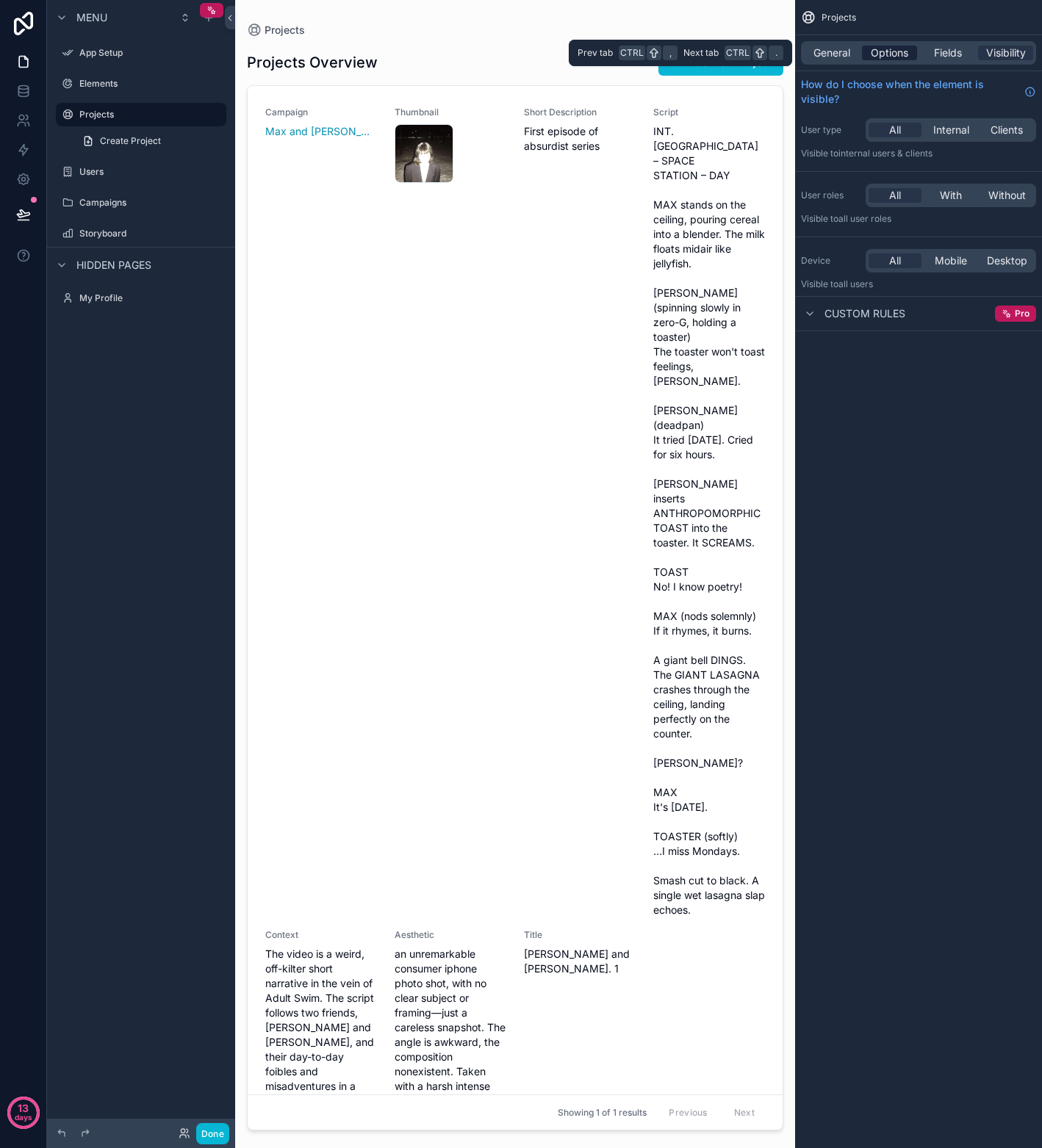
click at [886, 54] on span "Options" at bounding box center [889, 53] width 37 height 15
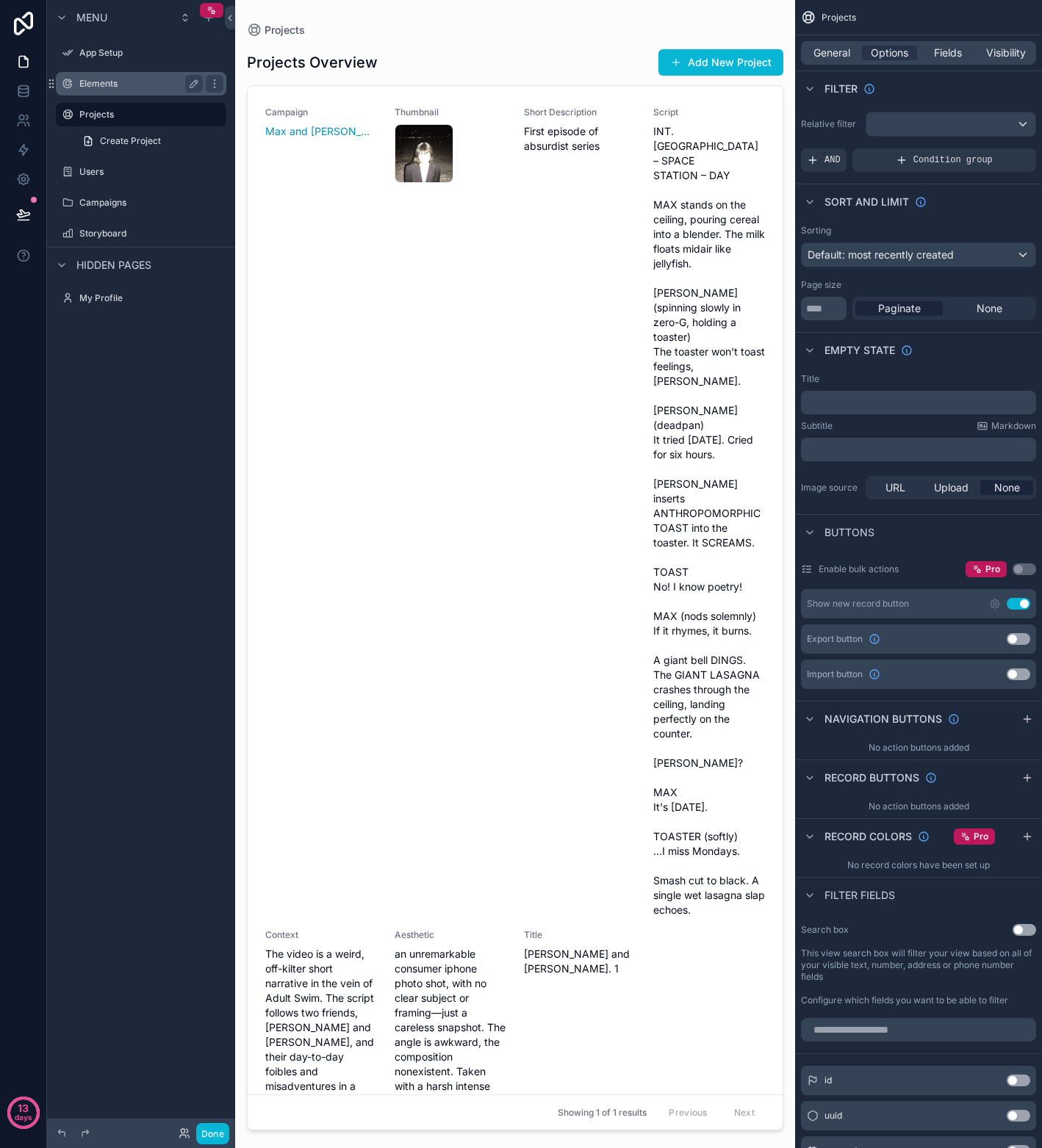
click at [132, 84] on label "Elements" at bounding box center [138, 84] width 118 height 11
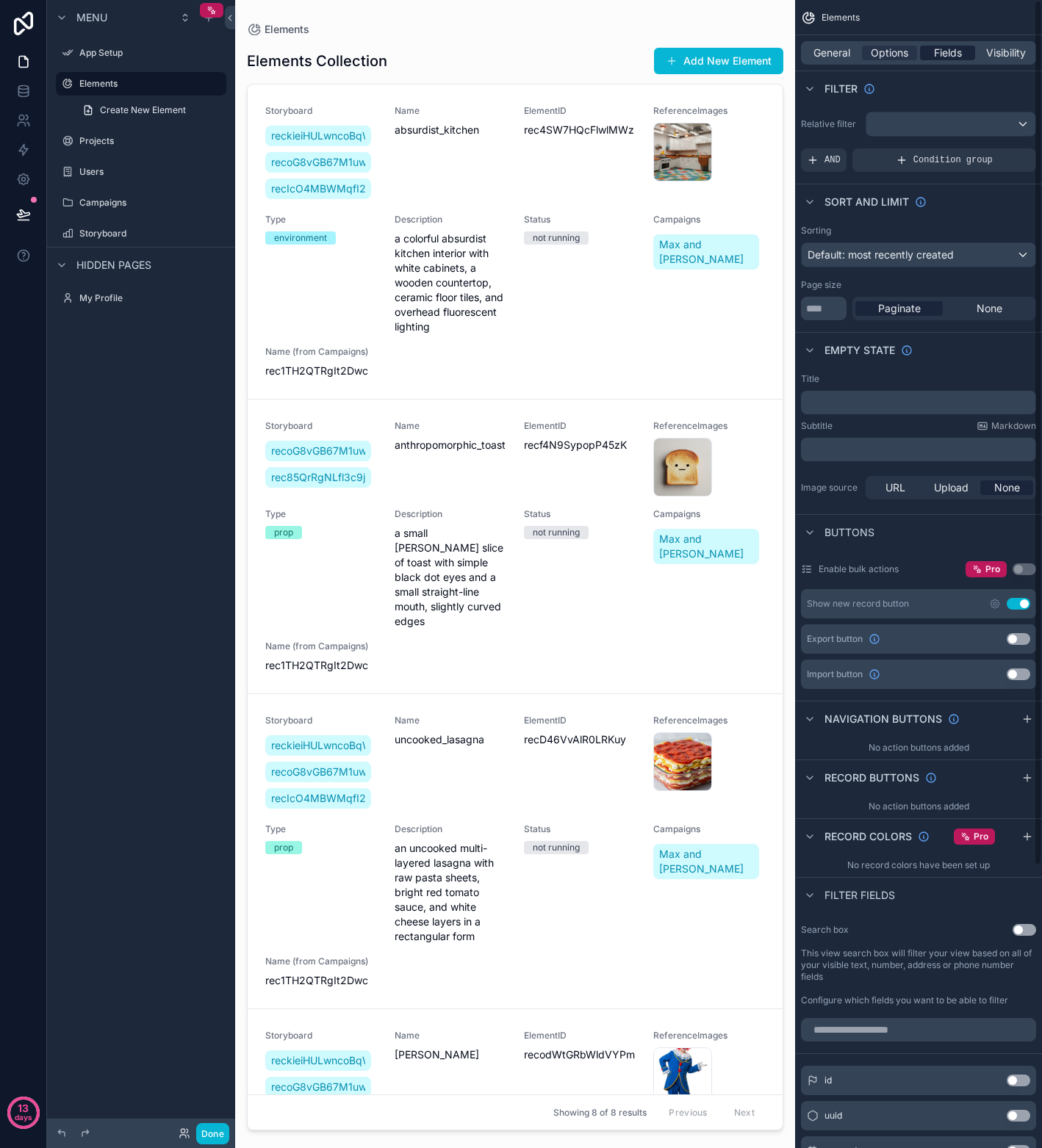
click at [958, 54] on span "Fields" at bounding box center [948, 53] width 28 height 15
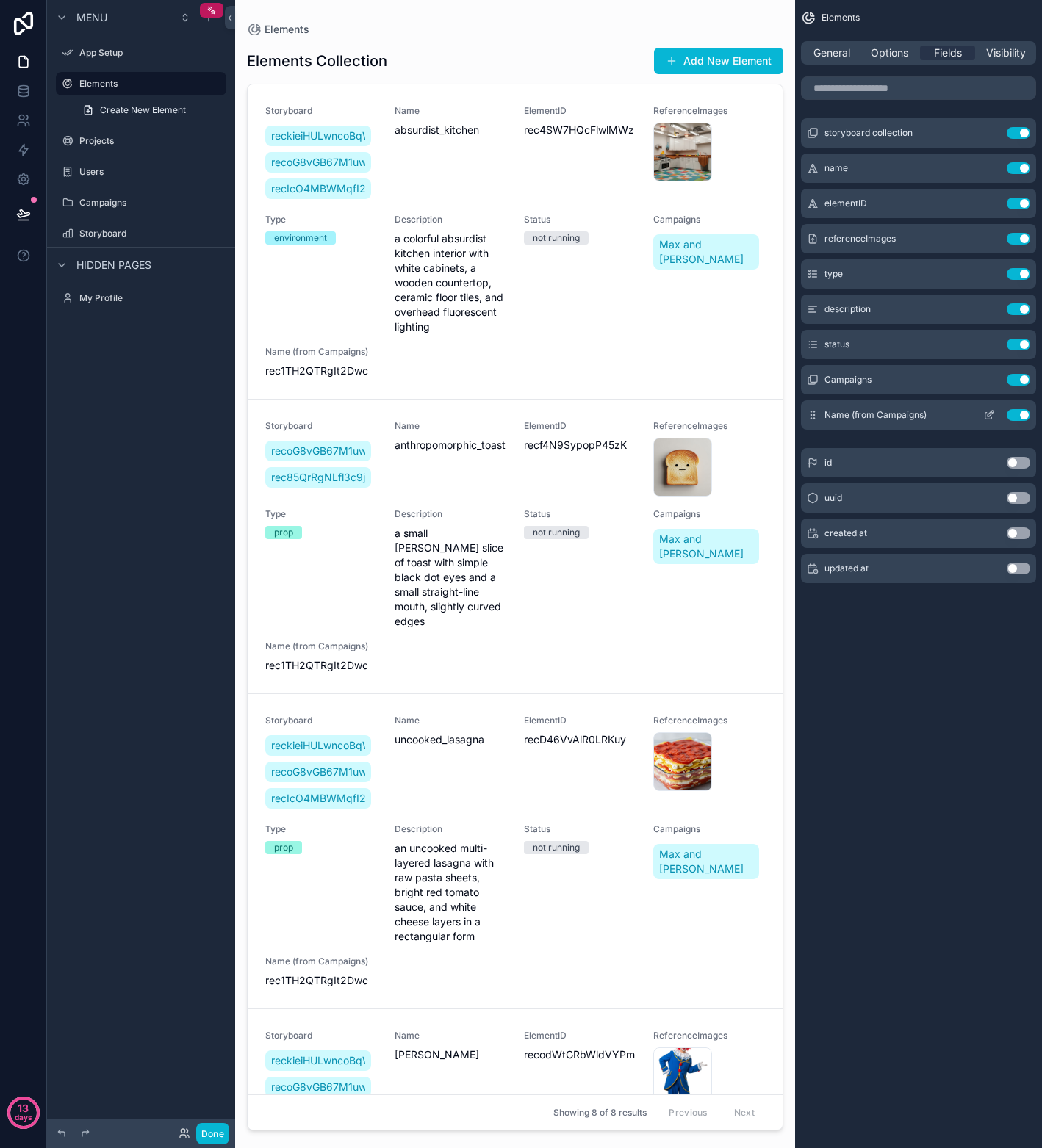
click at [994, 416] on button "Use setting" at bounding box center [1018, 415] width 24 height 11
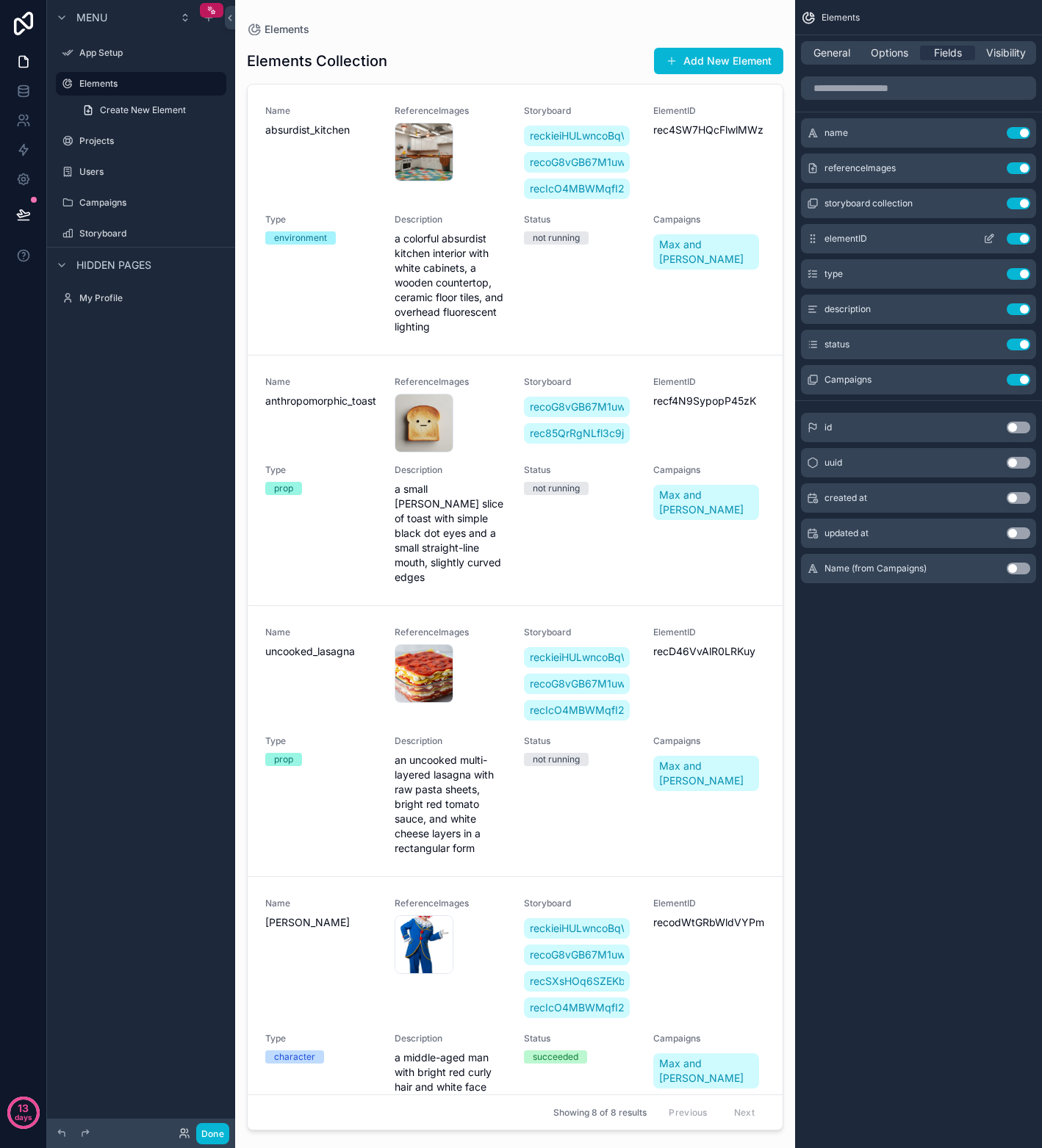
click at [994, 236] on button "Use setting" at bounding box center [1018, 239] width 24 height 11
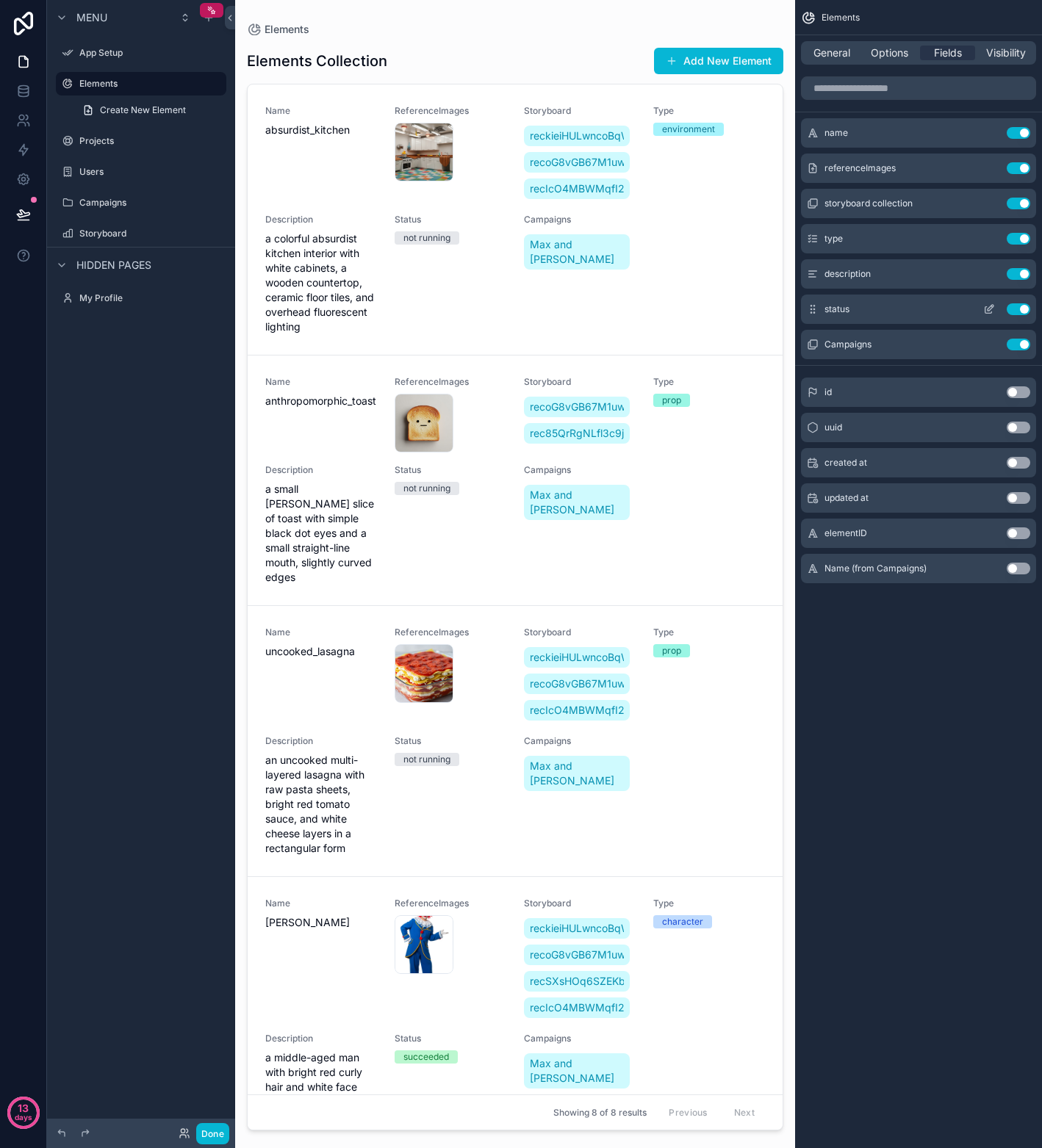
click at [994, 313] on button "Use setting" at bounding box center [1018, 309] width 24 height 11
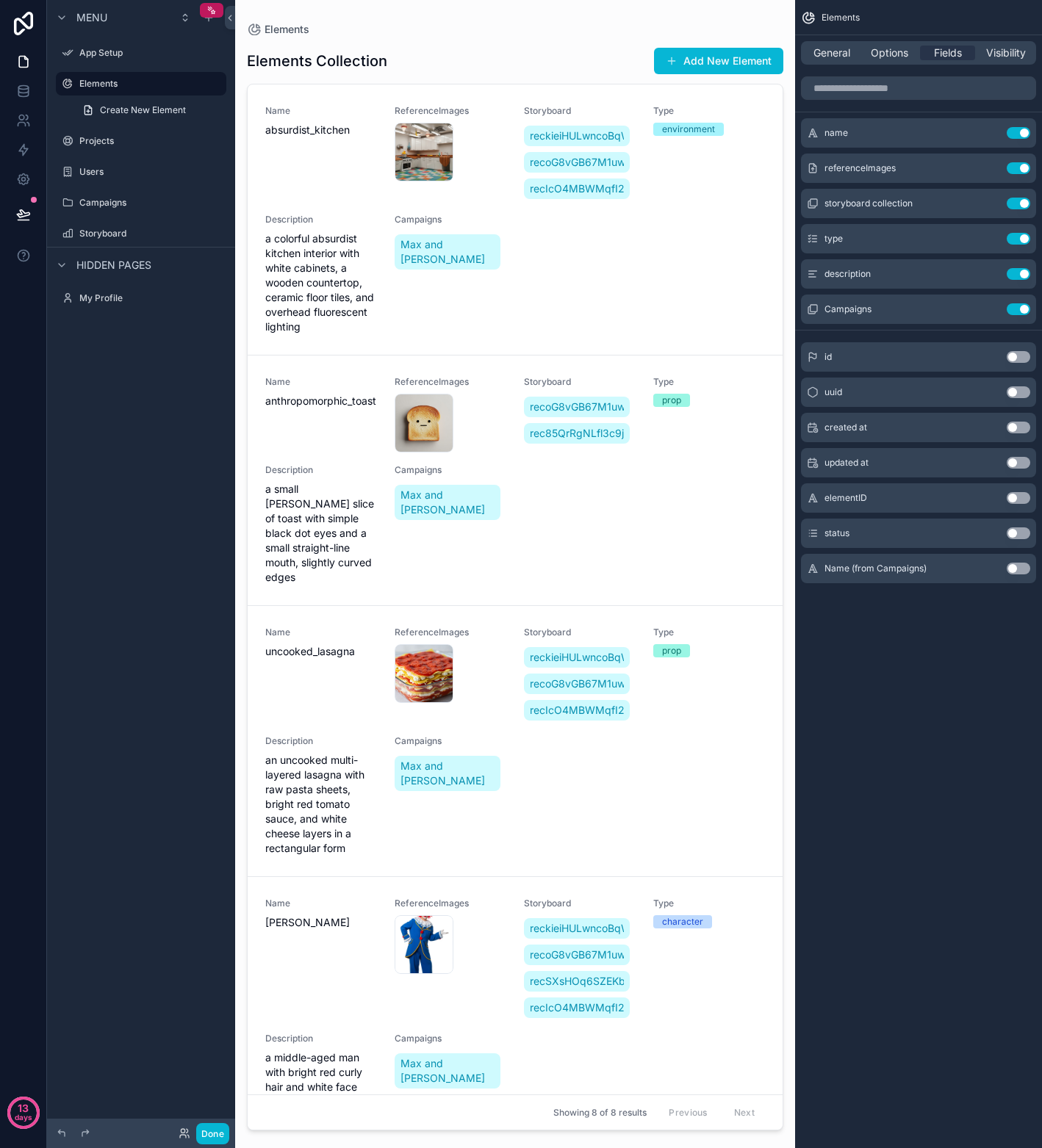
click at [994, 530] on button "Use setting" at bounding box center [1018, 533] width 24 height 11
click at [994, 345] on button "Use setting" at bounding box center [1018, 344] width 24 height 11
click at [132, 209] on div "Campaigns" at bounding box center [141, 203] width 123 height 18
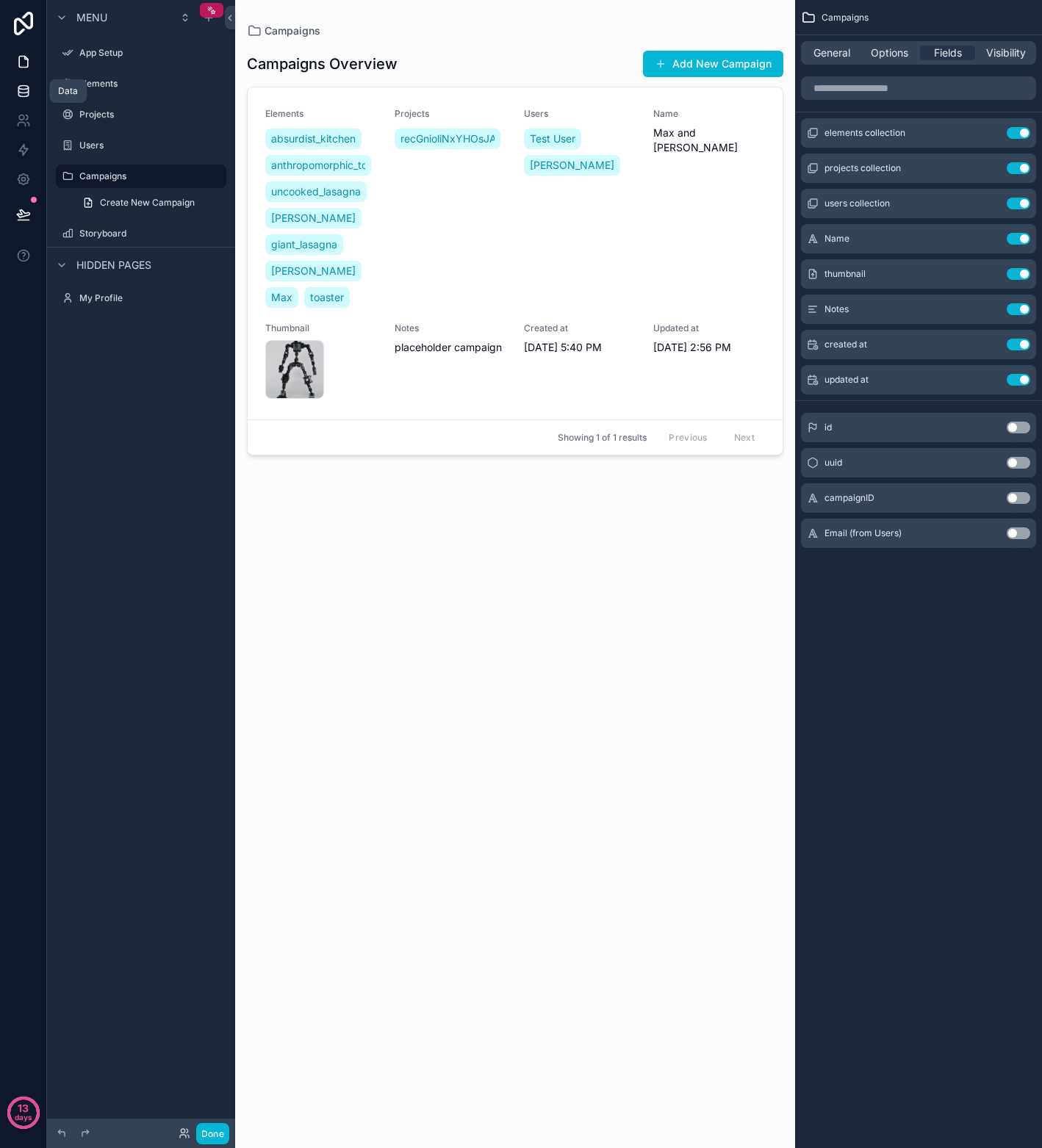
click at [24, 86] on icon at bounding box center [24, 88] width 10 height 4
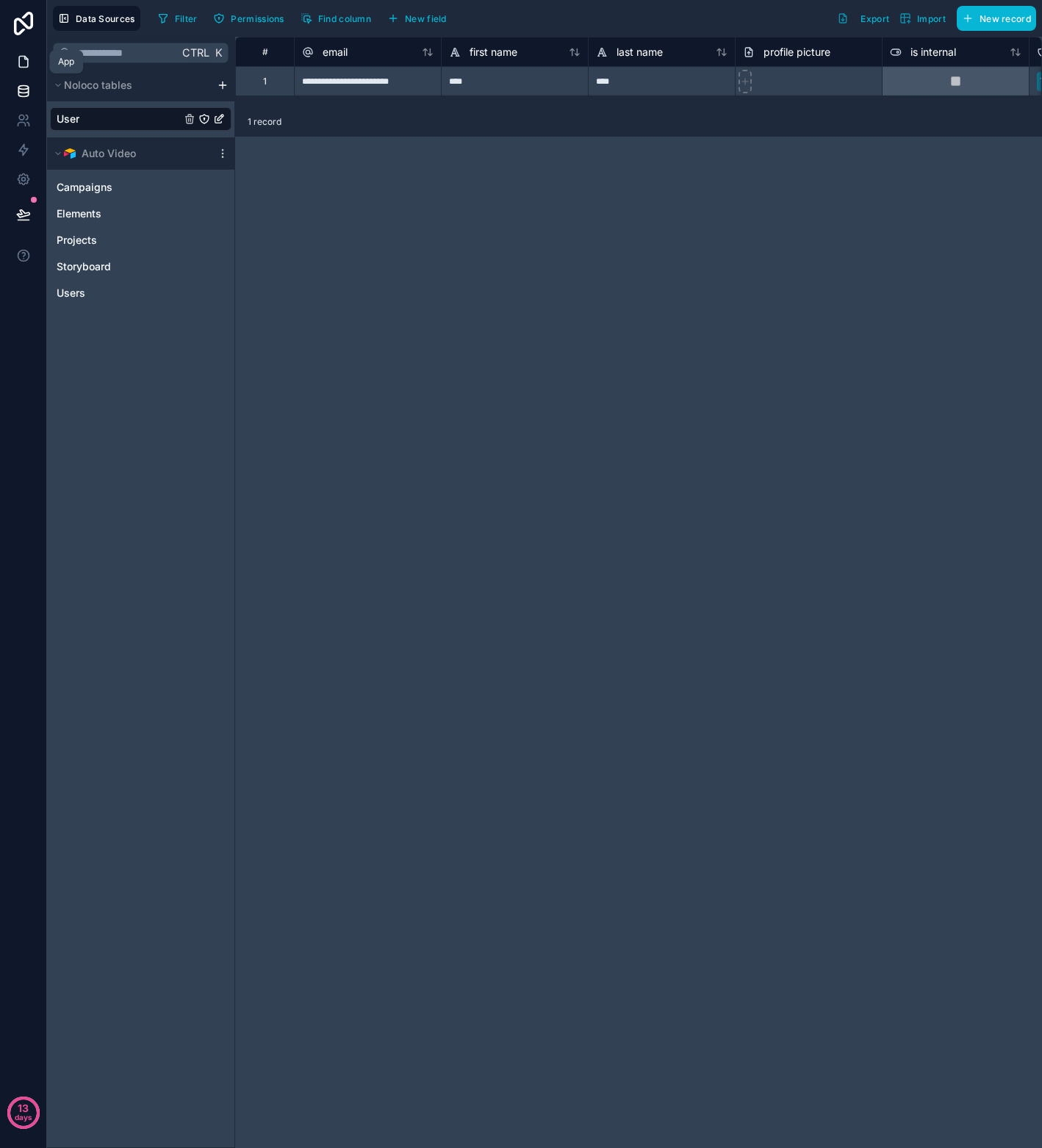
click at [18, 62] on icon at bounding box center [24, 62] width 15 height 15
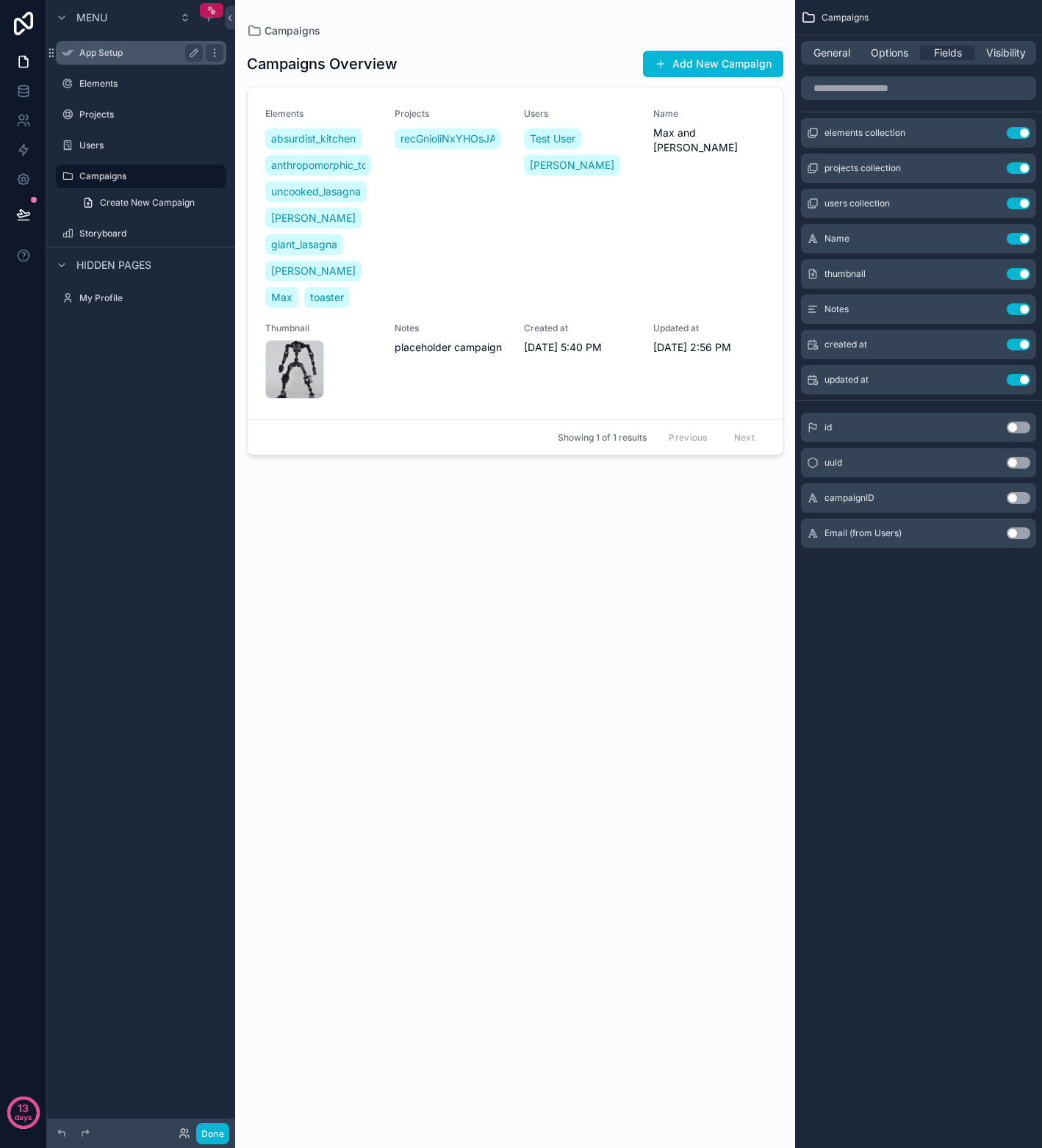
click at [96, 47] on label "App Setup" at bounding box center [138, 53] width 118 height 11
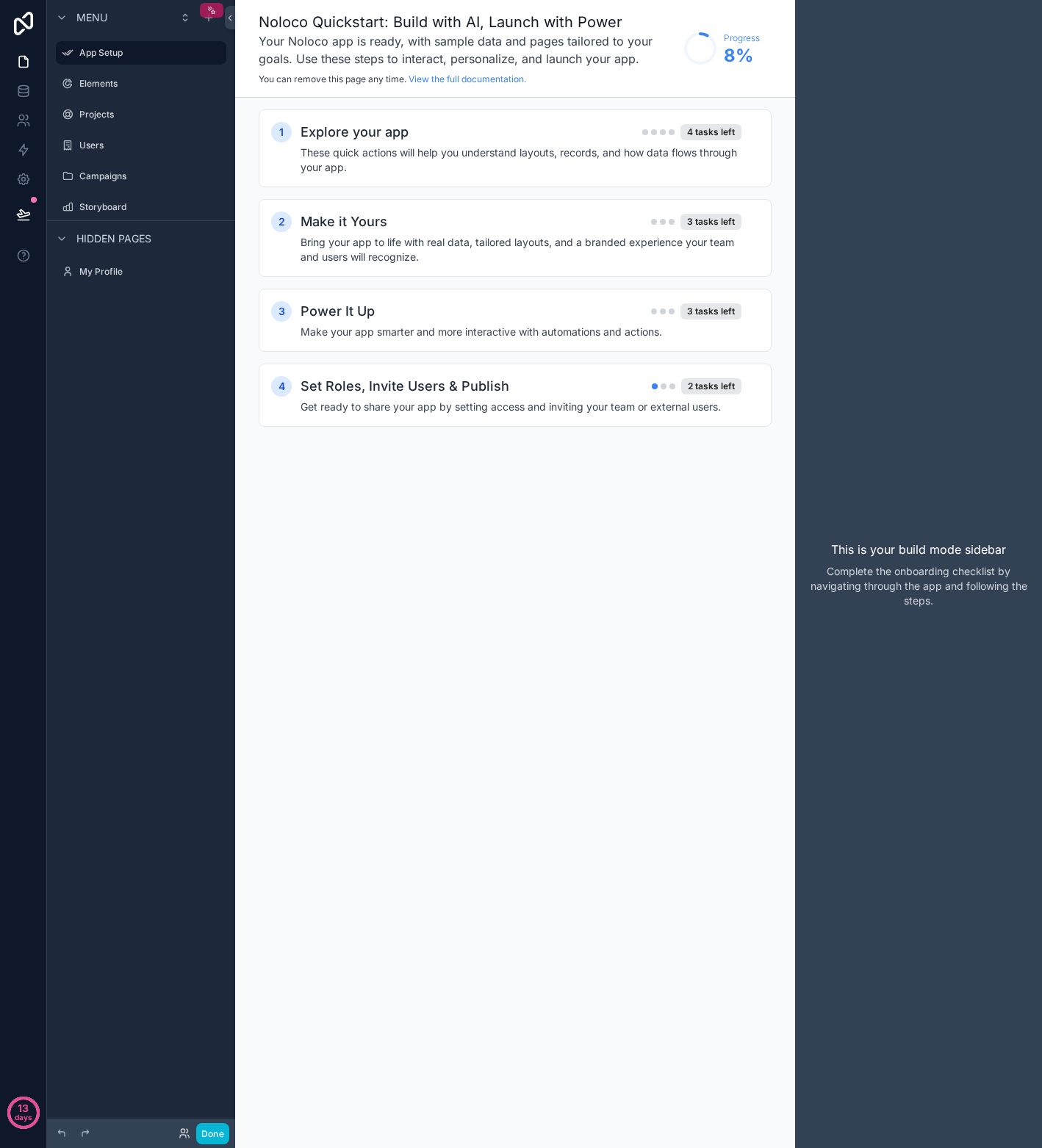
click at [210, 12] on icon "scrollable content" at bounding box center [211, 10] width 11 height 11
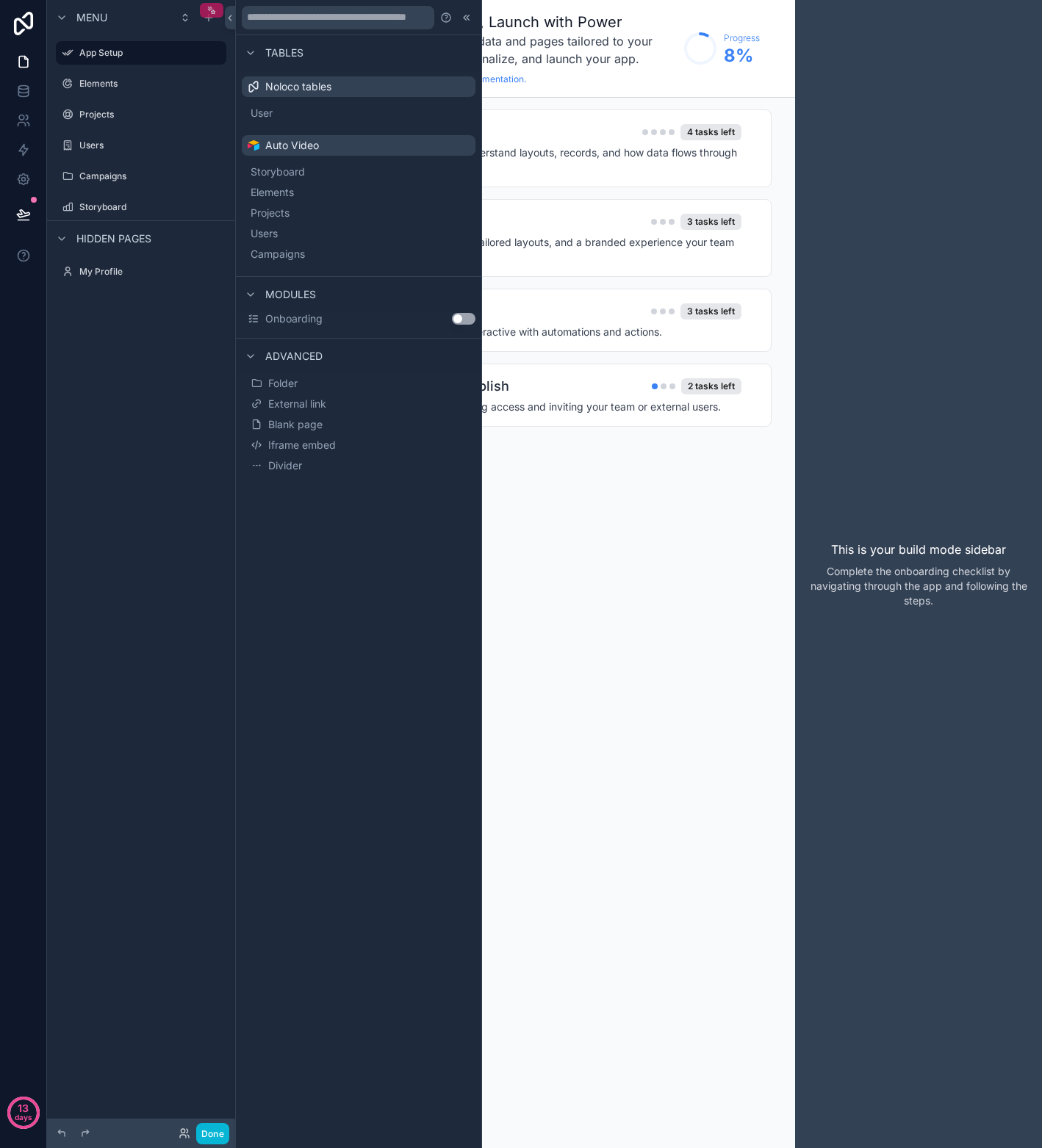
click at [207, 11] on icon "scrollable content" at bounding box center [211, 10] width 11 height 11
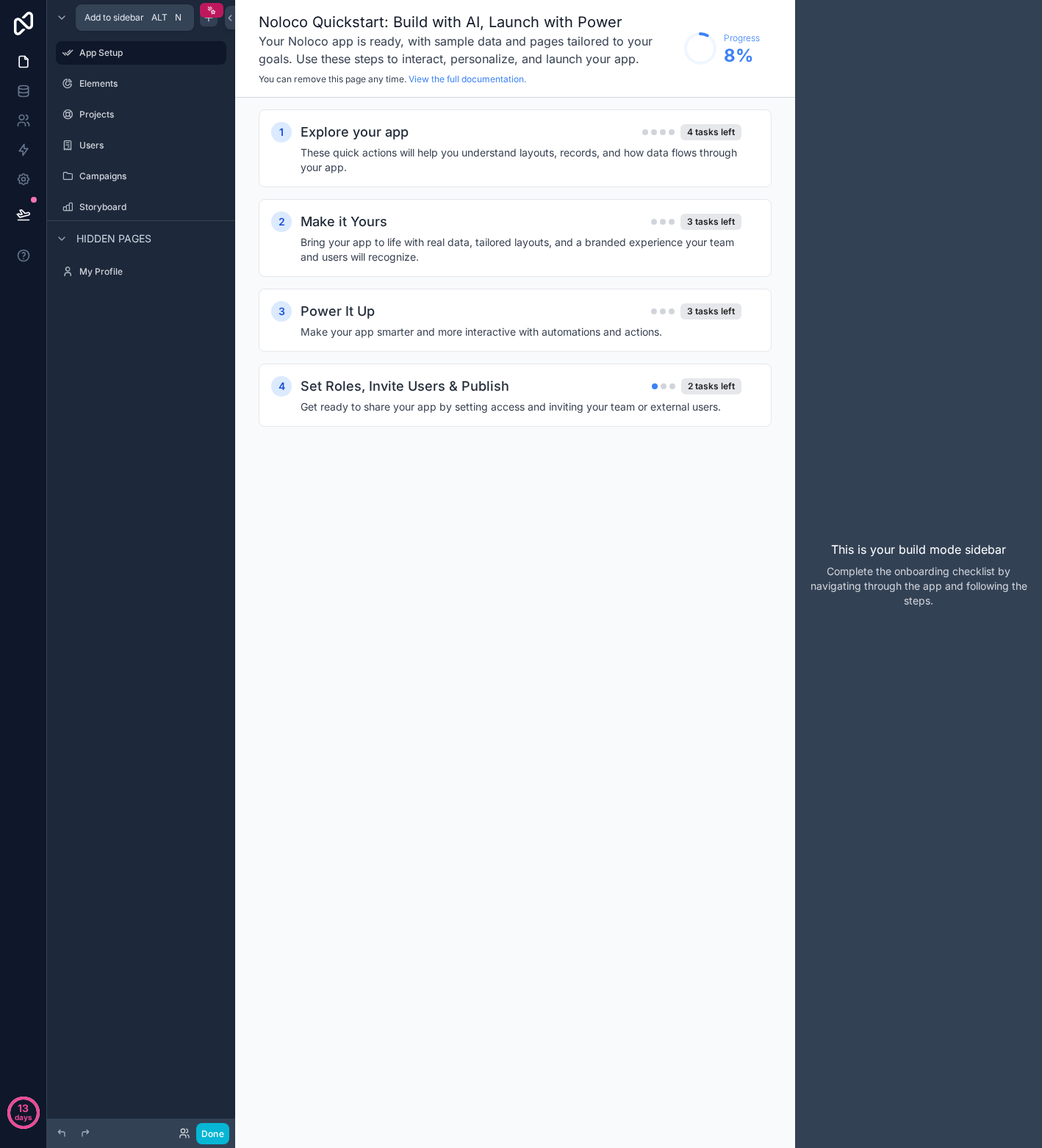
click at [211, 21] on icon "scrollable content" at bounding box center [209, 17] width 11 height 11
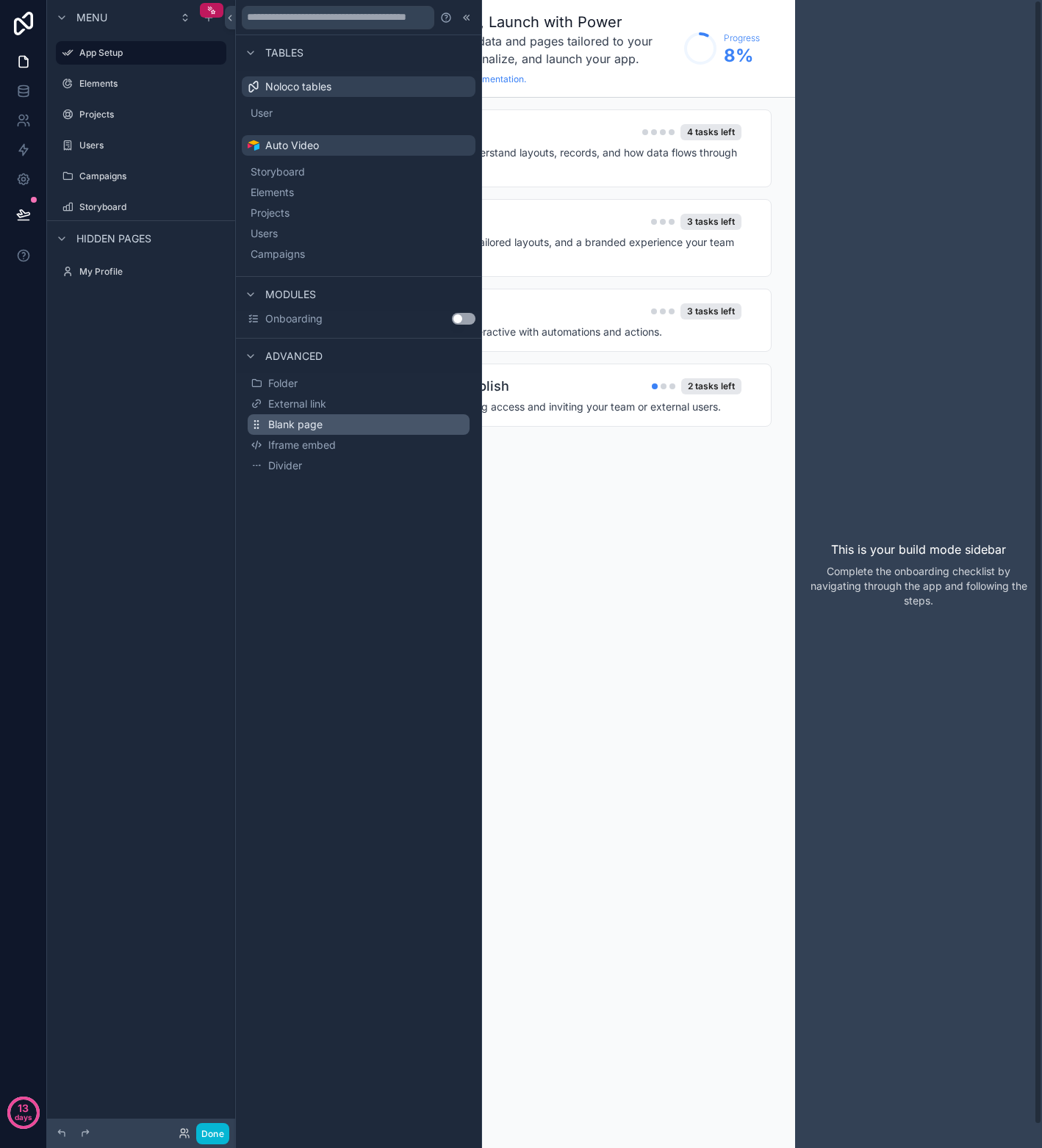
click at [308, 424] on span "Blank page" at bounding box center [295, 424] width 54 height 15
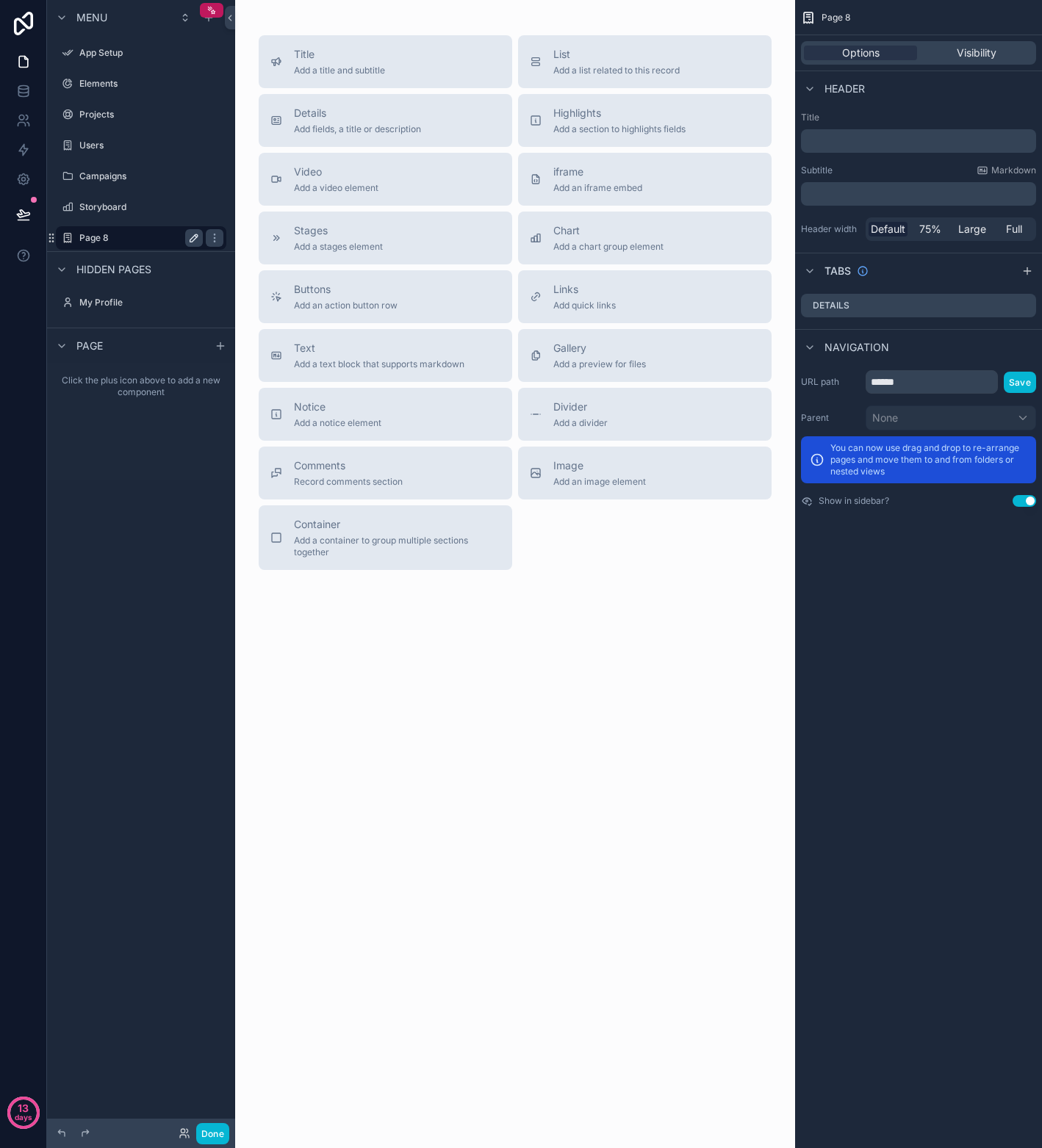
drag, startPoint x: 196, startPoint y: 239, endPoint x: 187, endPoint y: 239, distance: 9.0
click at [196, 239] on icon "scrollable content" at bounding box center [194, 238] width 11 height 11
click at [105, 236] on input "******" at bounding box center [129, 238] width 100 height 18
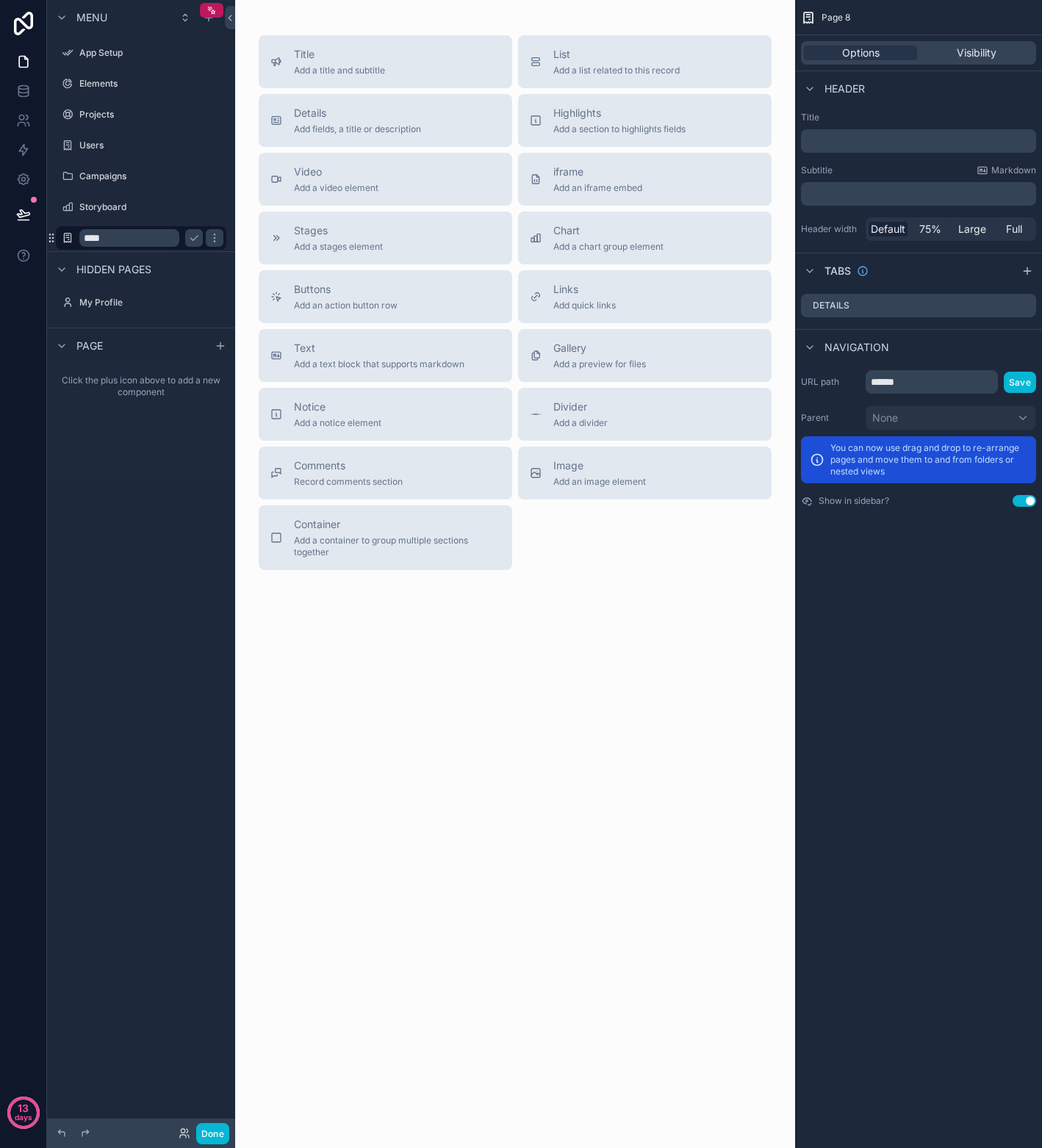
type input "****"
click at [196, 243] on icon "scrollable content" at bounding box center [194, 238] width 11 height 11
click at [212, 240] on icon "scrollable content" at bounding box center [214, 238] width 11 height 11
click at [70, 240] on icon "scrollable content" at bounding box center [67, 238] width 11 height 11
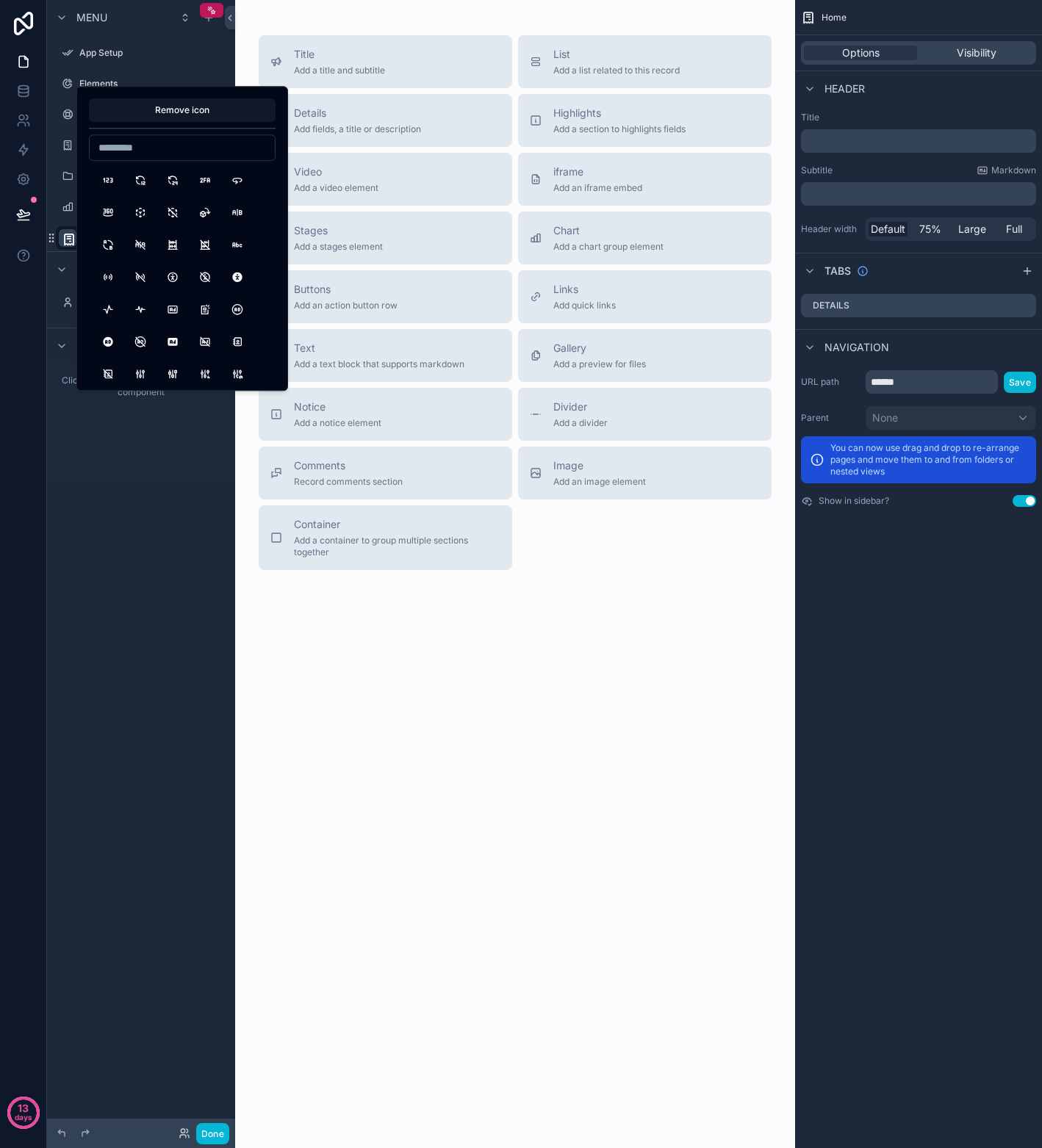
click at [154, 151] on input at bounding box center [182, 147] width 185 height 20
type input "****"
click at [131, 177] on button "Home2" at bounding box center [140, 179] width 27 height 27
click at [56, 463] on div "Click the plus icon above to add a new component" at bounding box center [141, 421] width 188 height 118
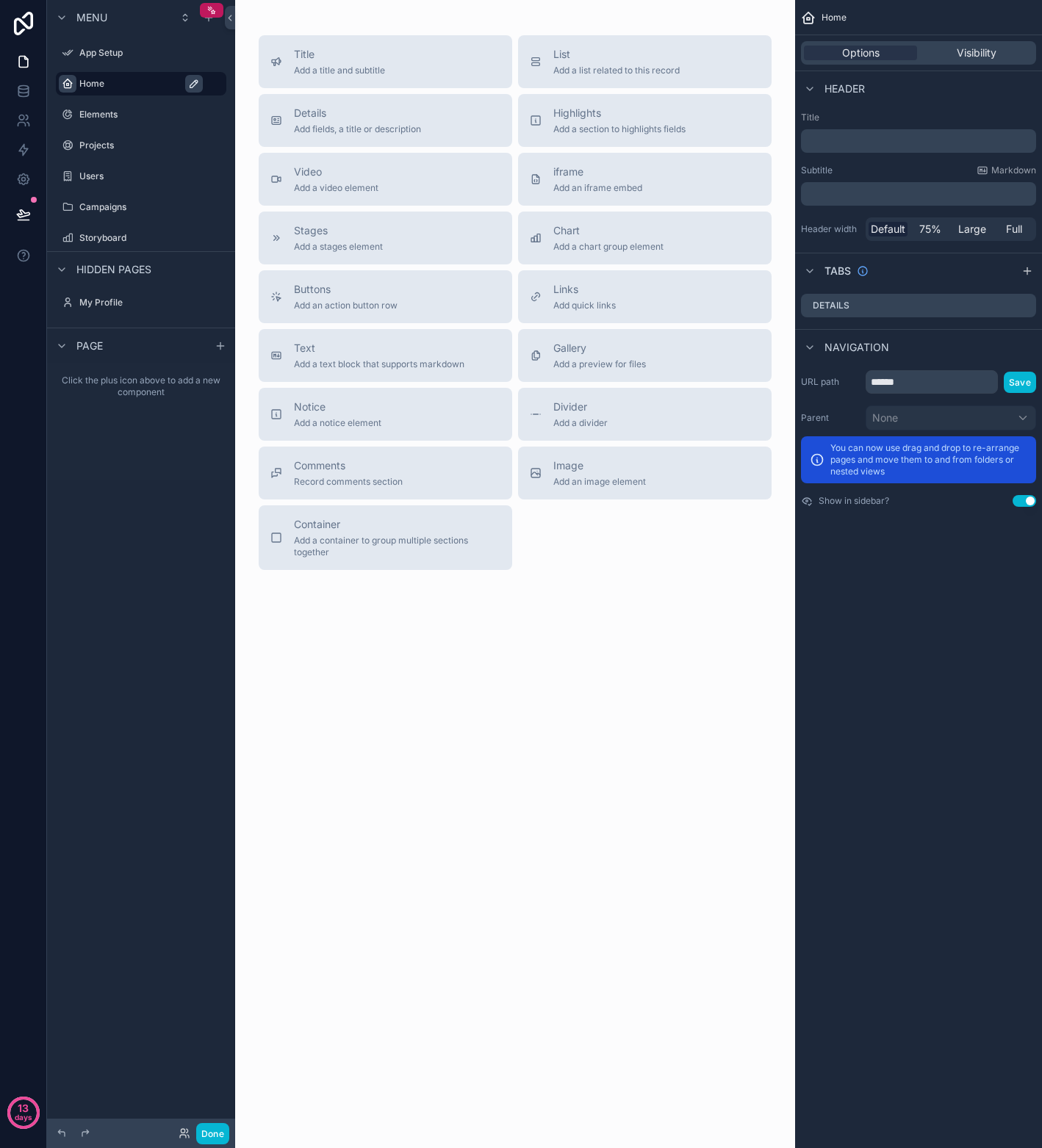
click at [105, 84] on label "Home" at bounding box center [149, 84] width 138 height 11
click at [851, 144] on p "﻿" at bounding box center [919, 141] width 226 height 15
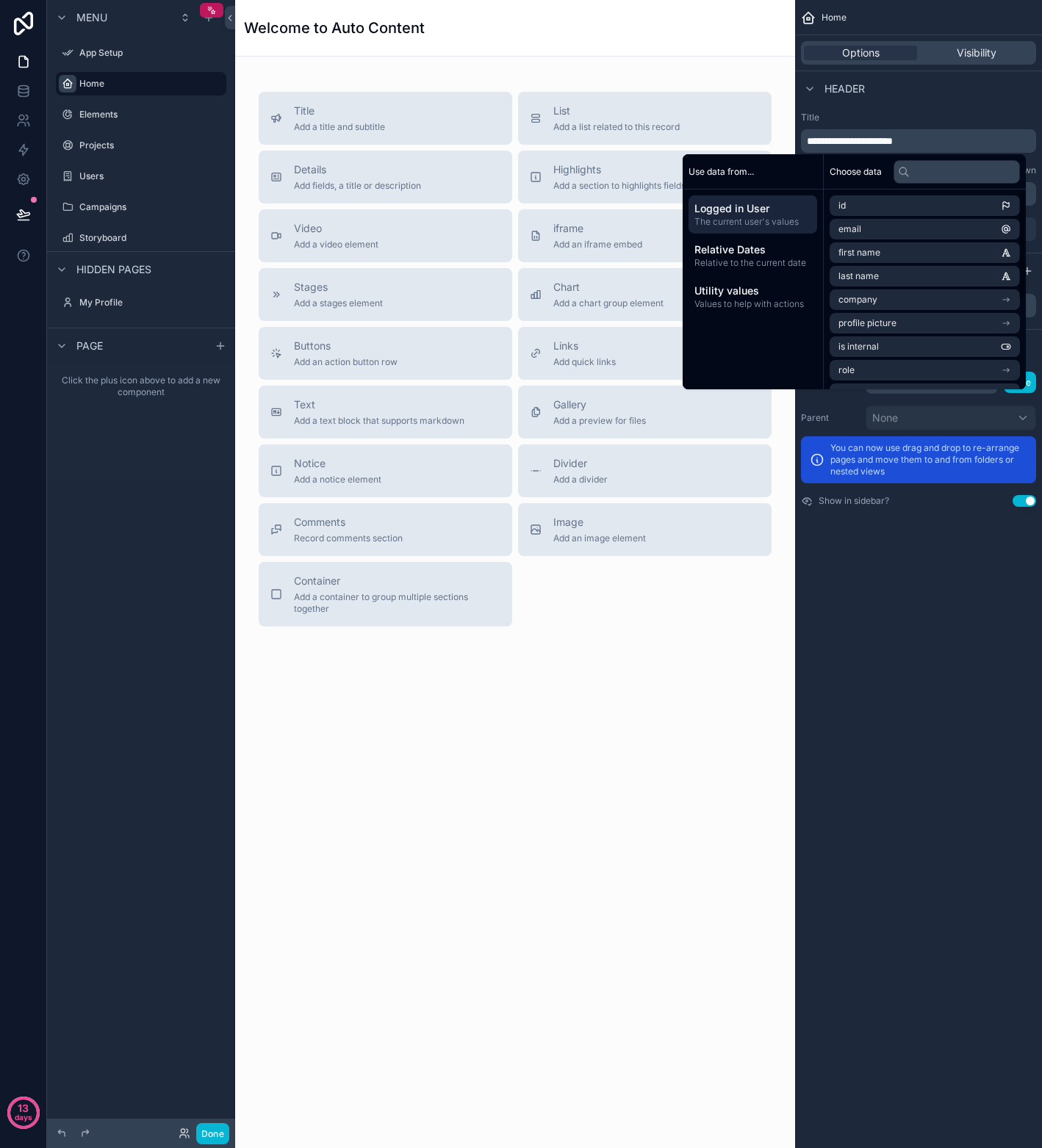
click at [911, 636] on div "**********" at bounding box center [918, 574] width 247 height 1148
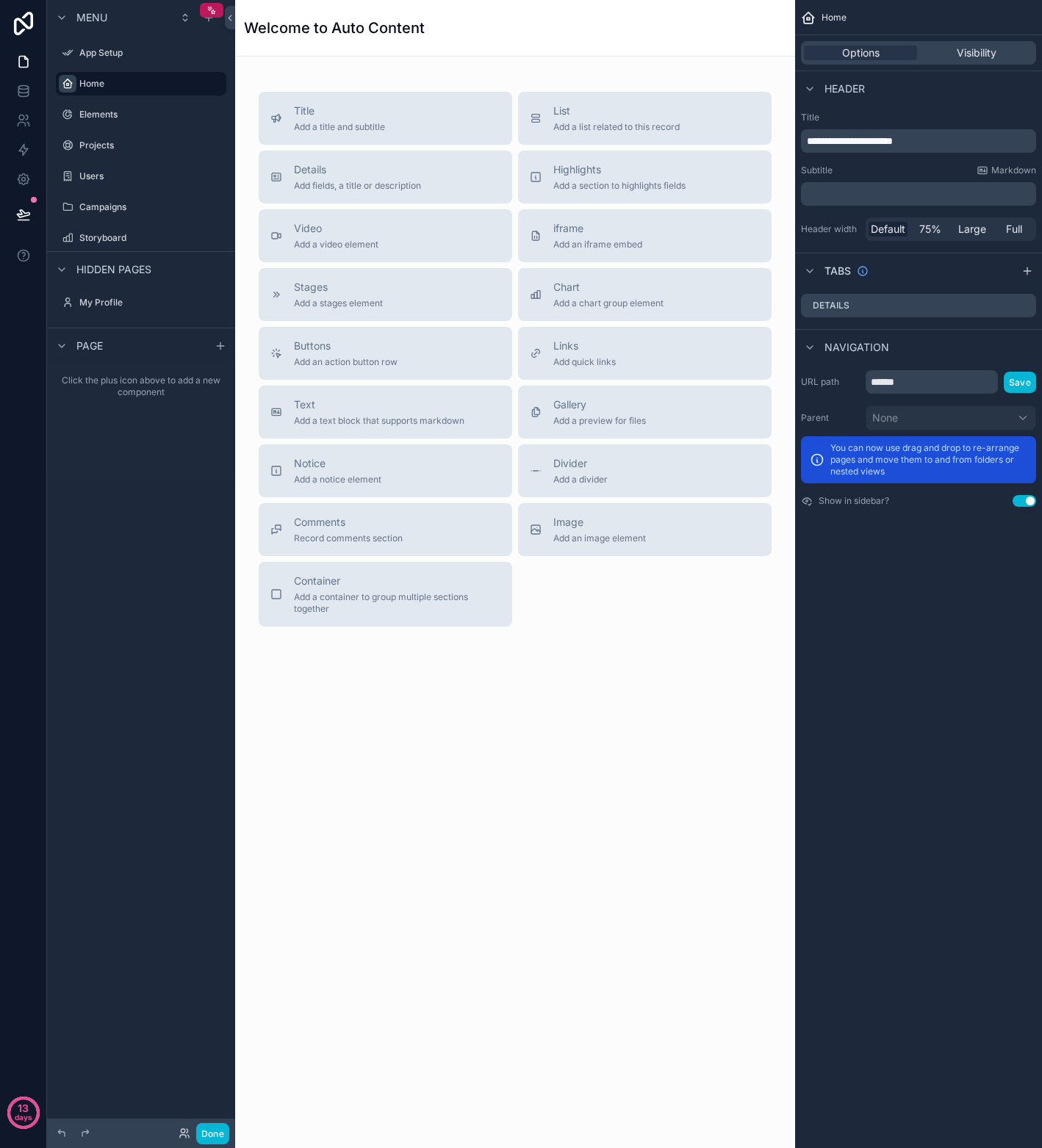
click at [946, 140] on p "**********" at bounding box center [919, 141] width 226 height 15
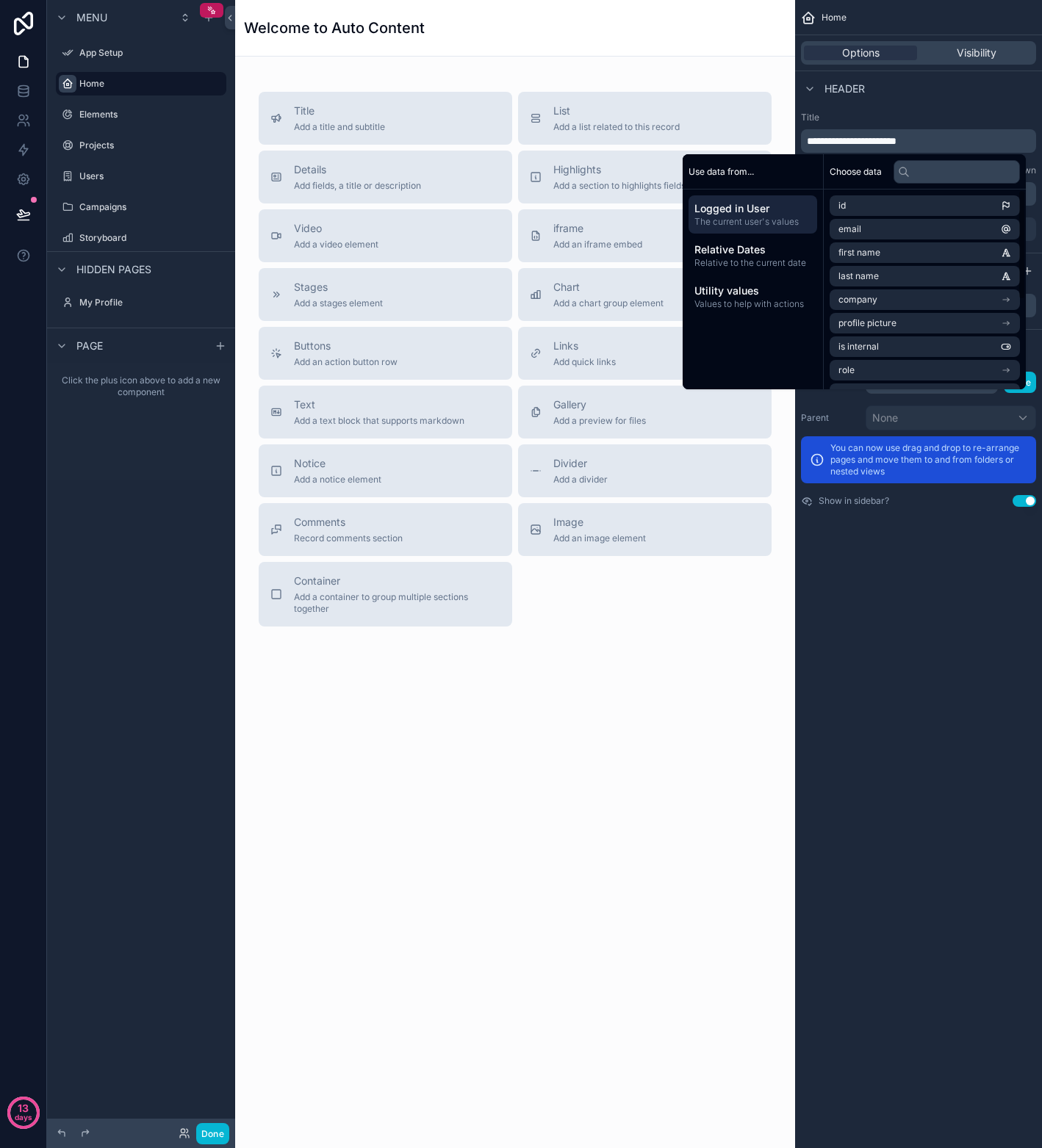
click at [980, 707] on div "**********" at bounding box center [918, 574] width 247 height 1148
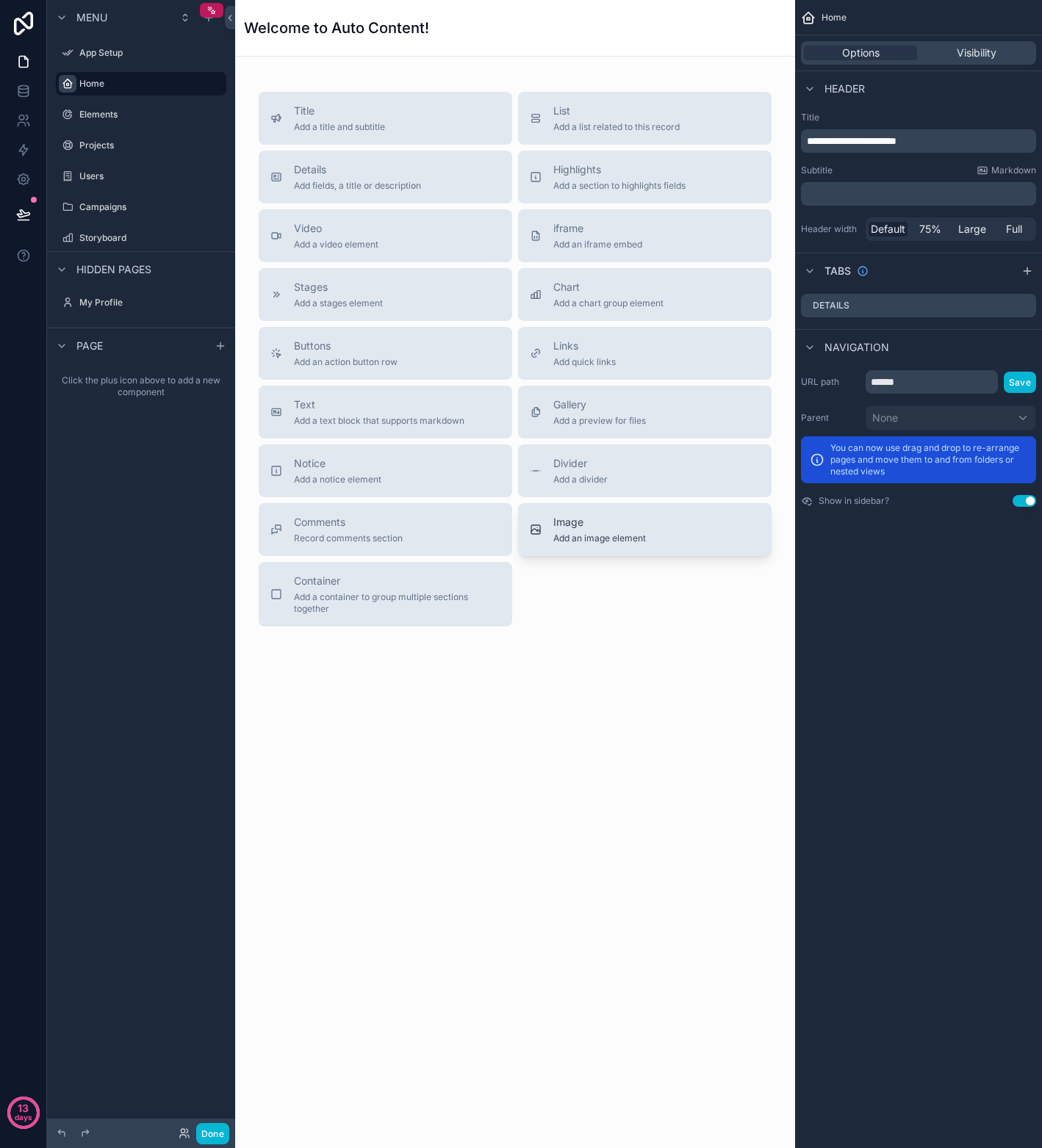
click at [579, 527] on span "Image" at bounding box center [600, 522] width 93 height 15
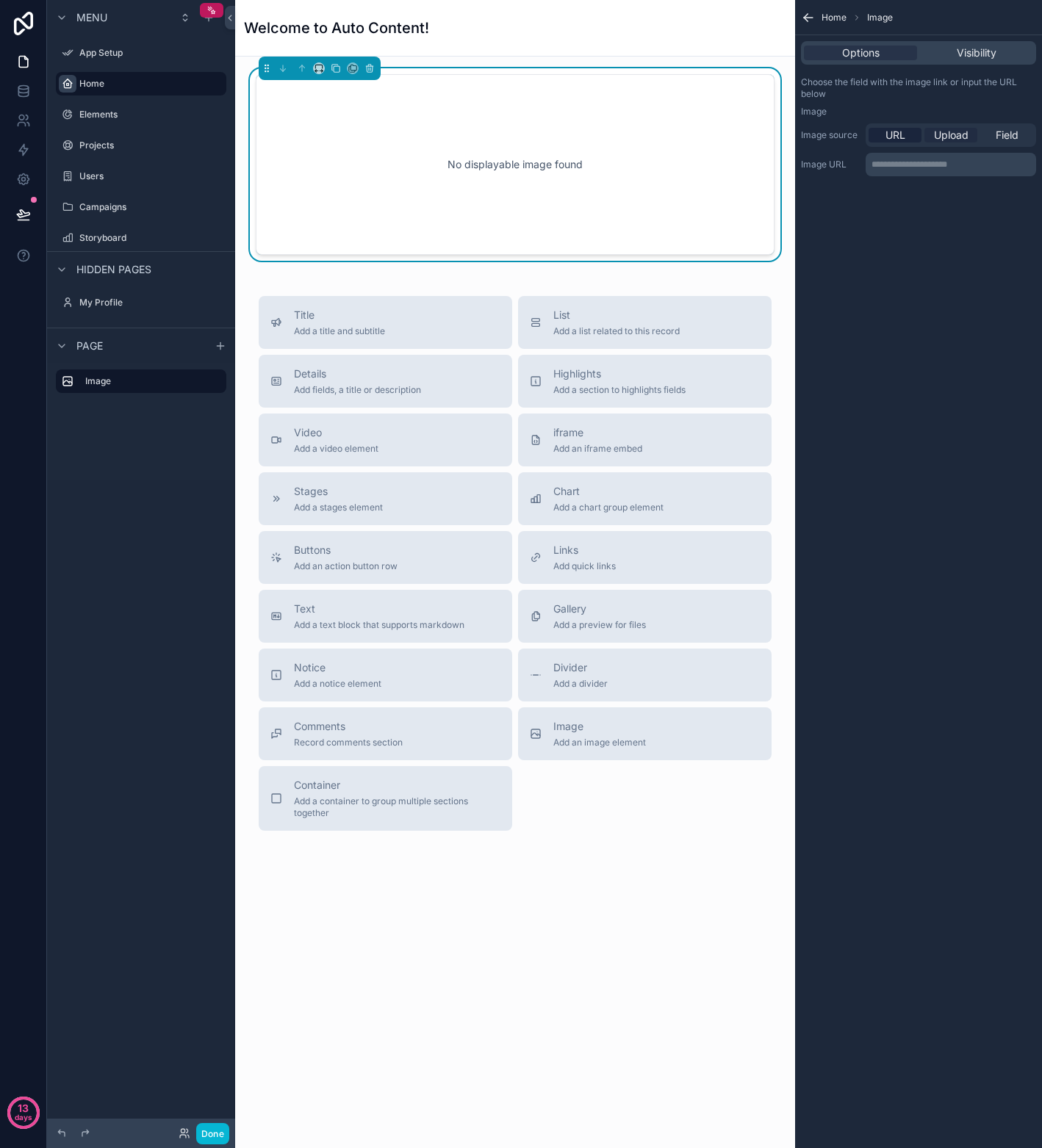
click at [940, 135] on span "Upload" at bounding box center [951, 135] width 35 height 15
click at [836, 186] on div "scrollable content" at bounding box center [830, 188] width 58 height 58
type input "**********"
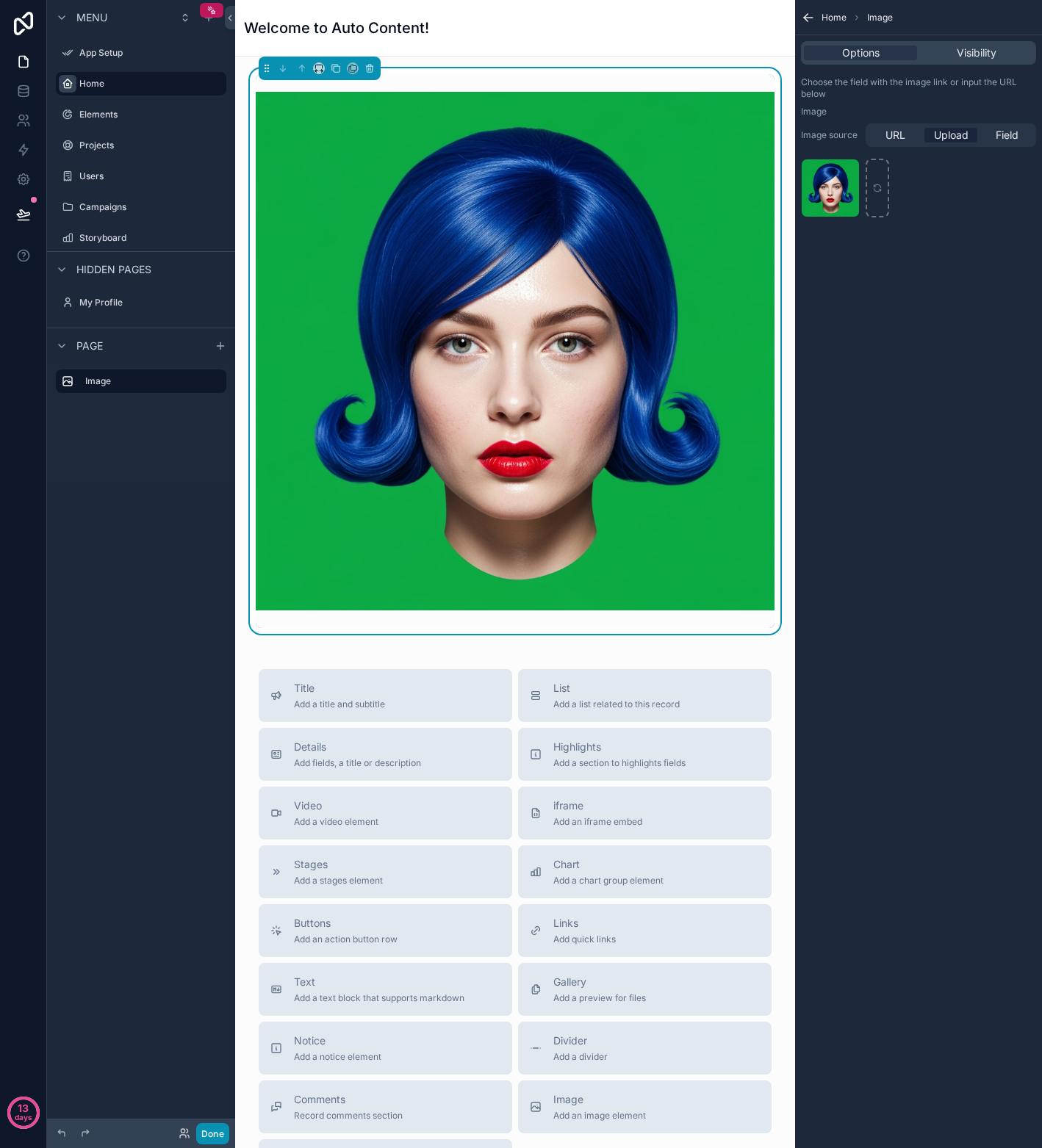
click at [217, 1142] on button "Done" at bounding box center [213, 1133] width 33 height 21
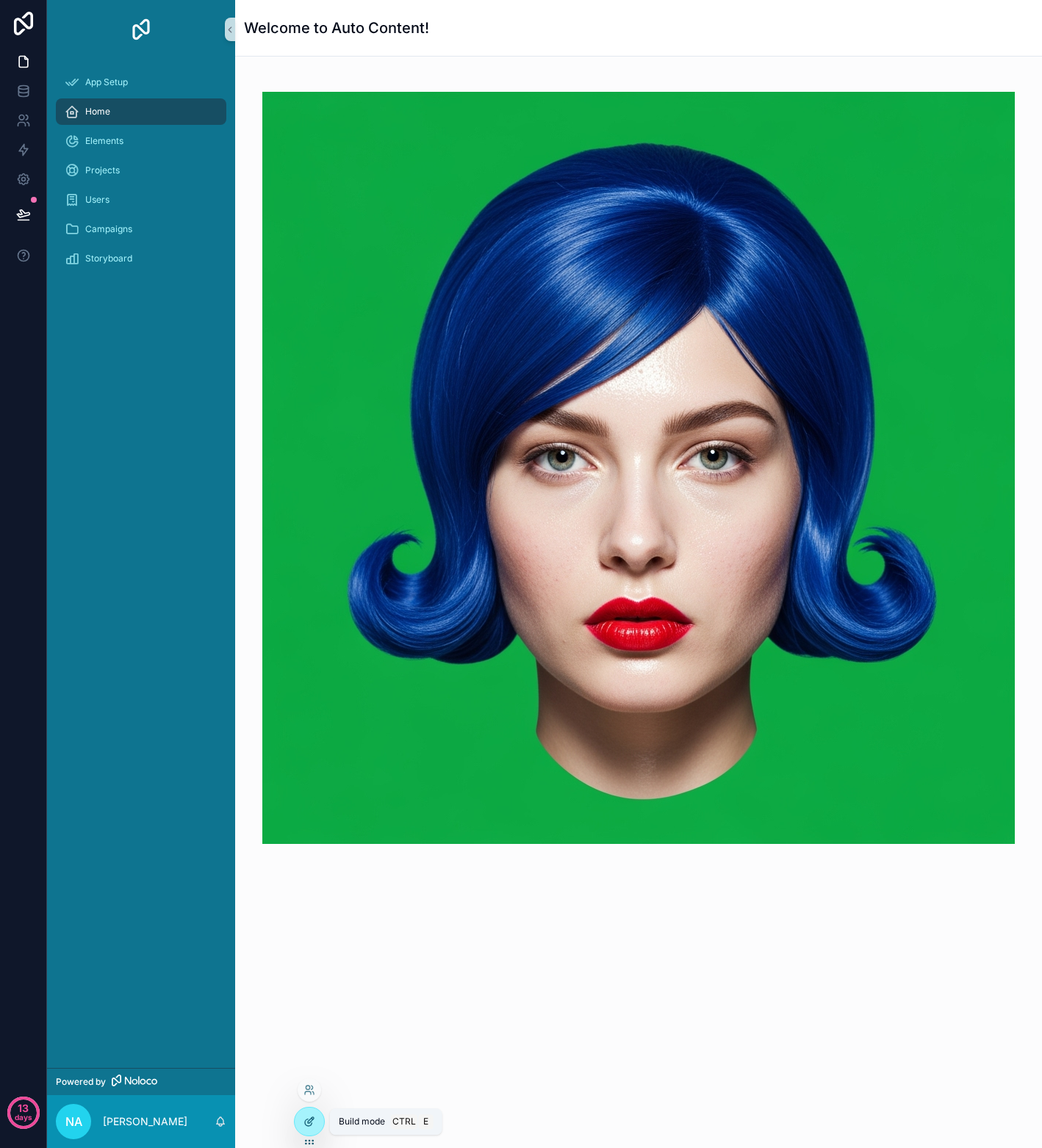
click at [310, 1120] on icon at bounding box center [309, 1121] width 11 height 11
